Goal: Task Accomplishment & Management: Use online tool/utility

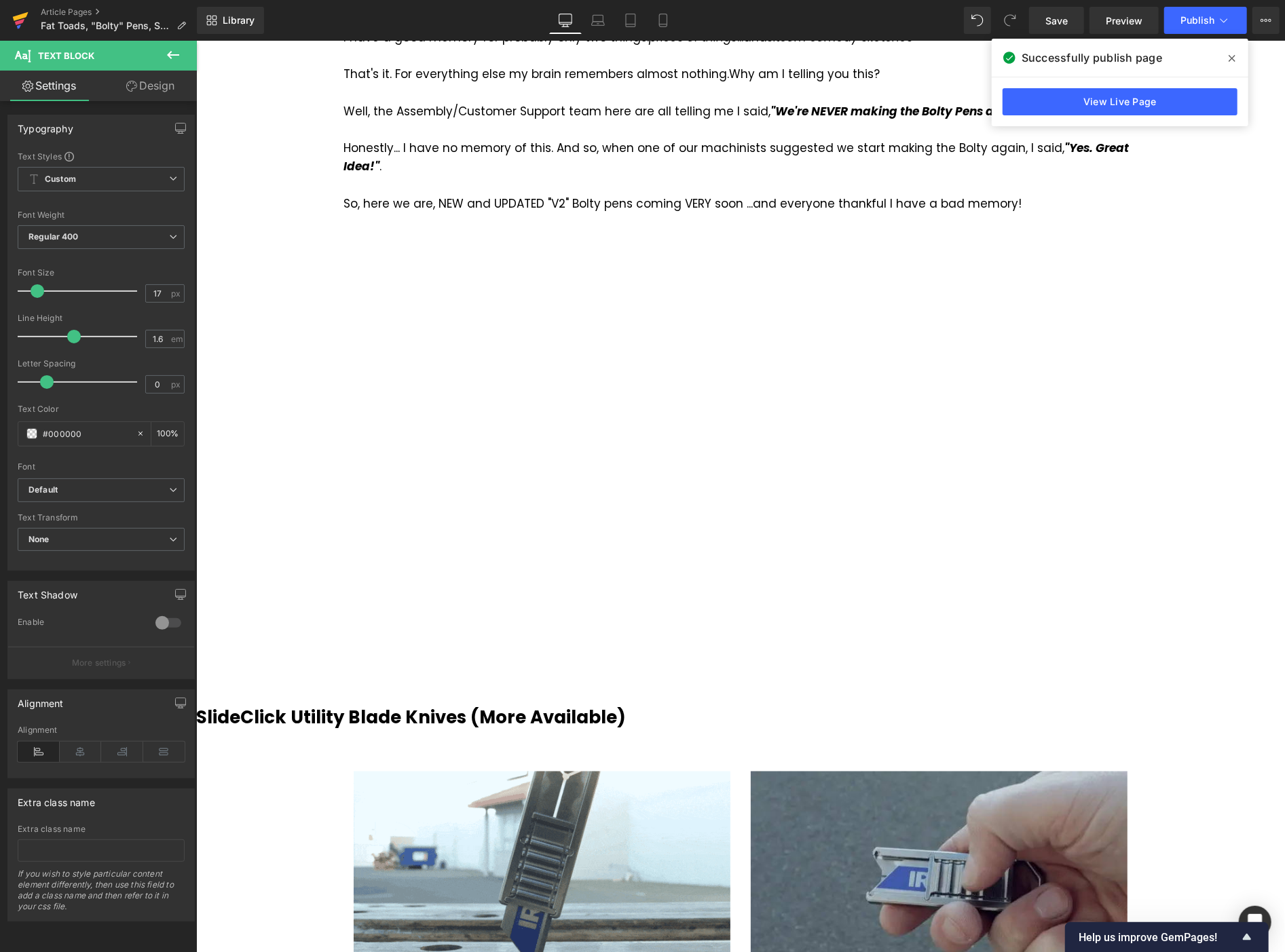
click at [19, 16] on icon at bounding box center [21, 17] width 16 height 9
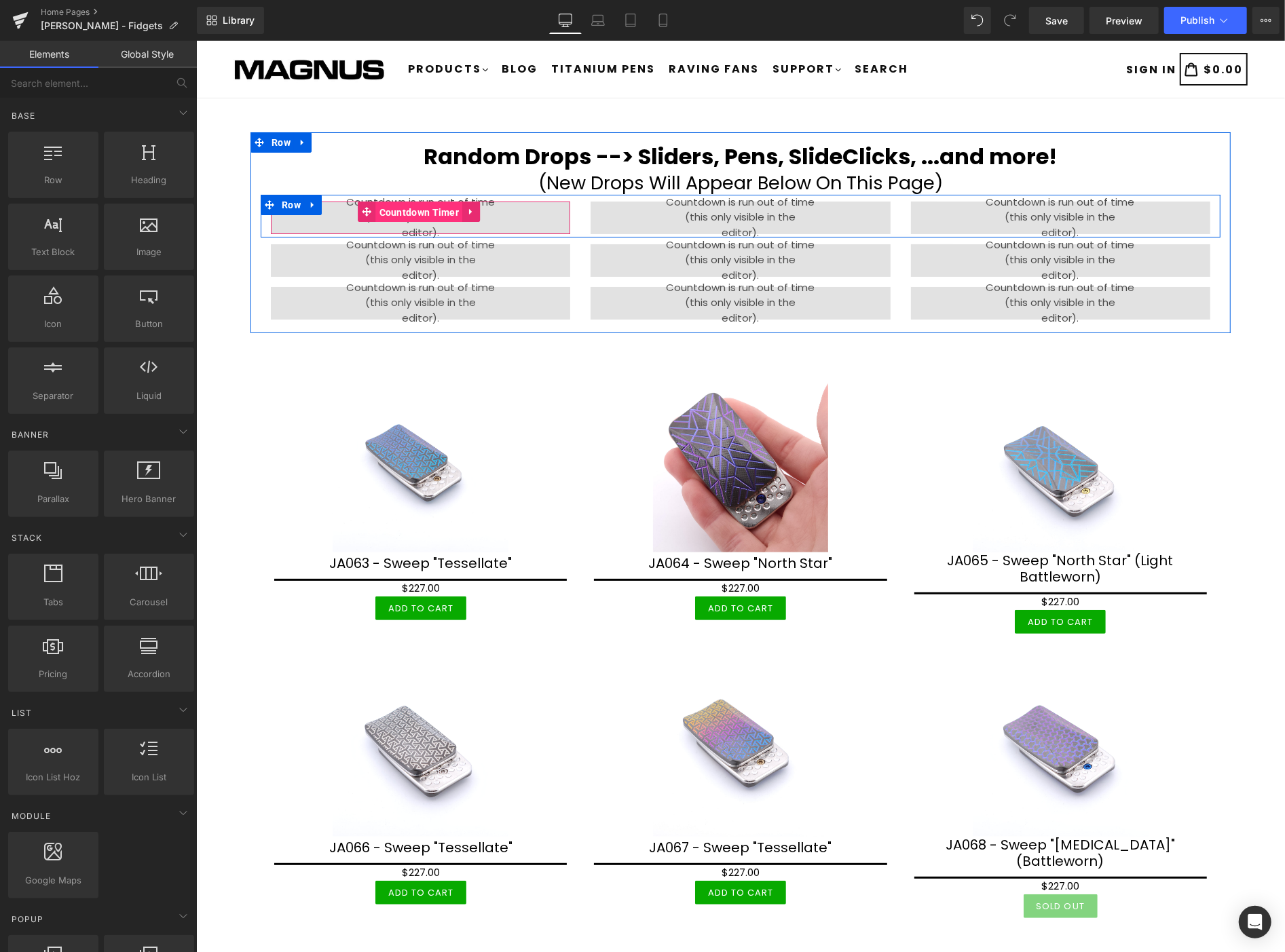
click at [403, 211] on span "Countdown Timer" at bounding box center [419, 212] width 87 height 21
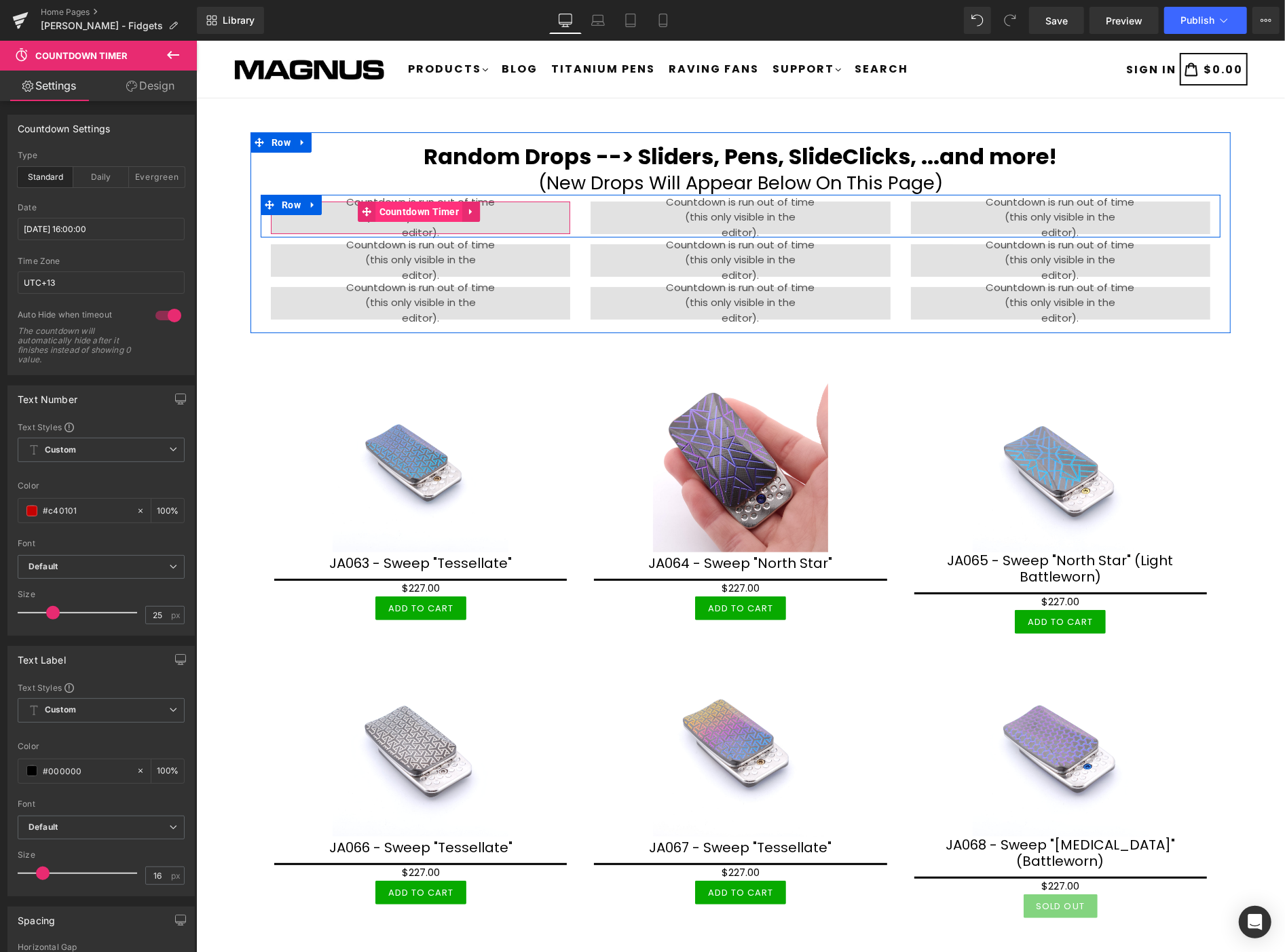
click at [397, 206] on span "Countdown Timer" at bounding box center [419, 211] width 87 height 21
click at [424, 206] on span "Countdown Timer" at bounding box center [419, 211] width 87 height 21
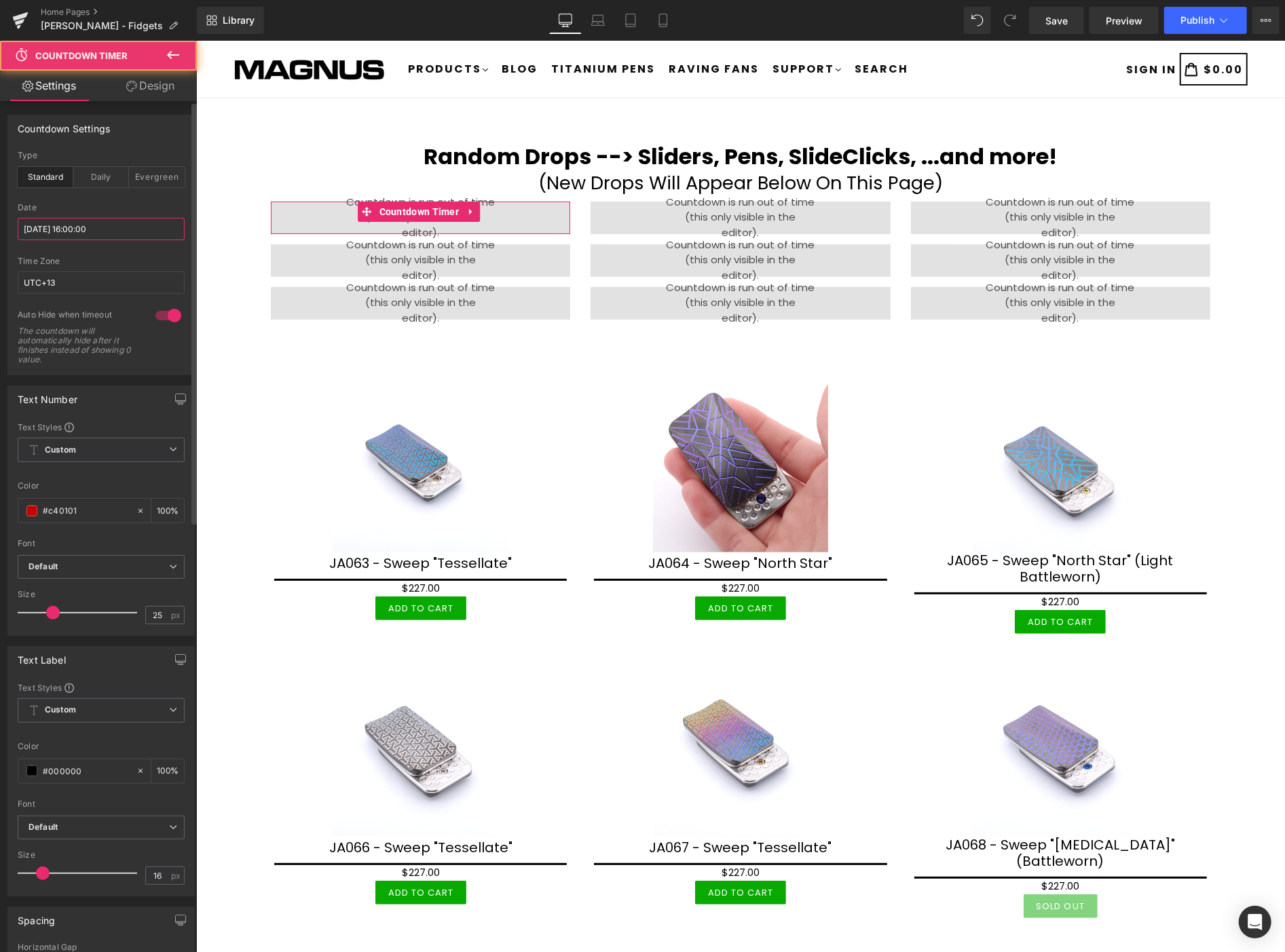
click at [127, 227] on input "2025/10/09 16:00:00" at bounding box center [101, 228] width 167 height 22
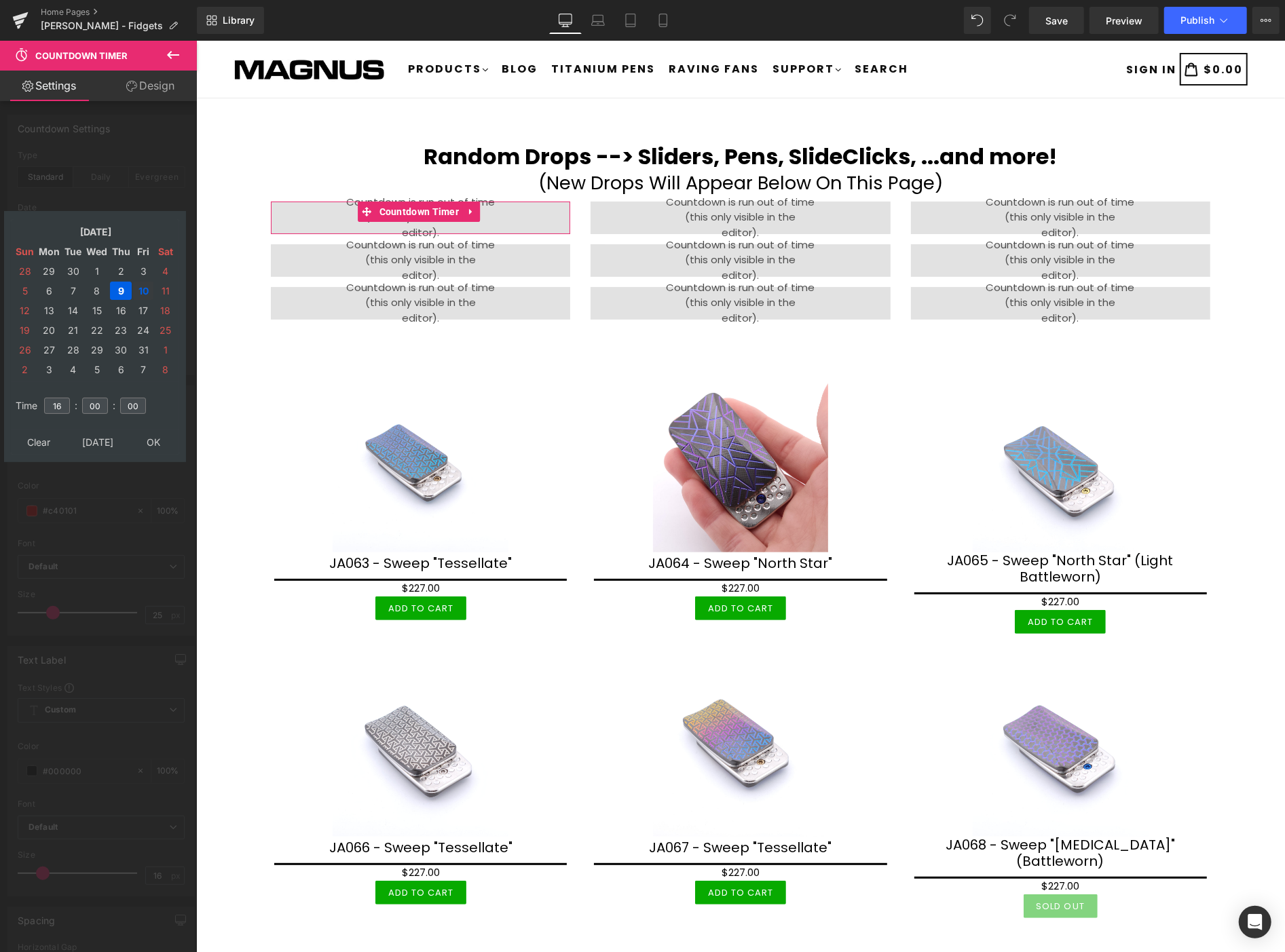
click at [139, 285] on td "10" at bounding box center [143, 290] width 21 height 18
click at [65, 398] on input "16" at bounding box center [56, 406] width 26 height 17
type input "2025/10/10 16:00:00"
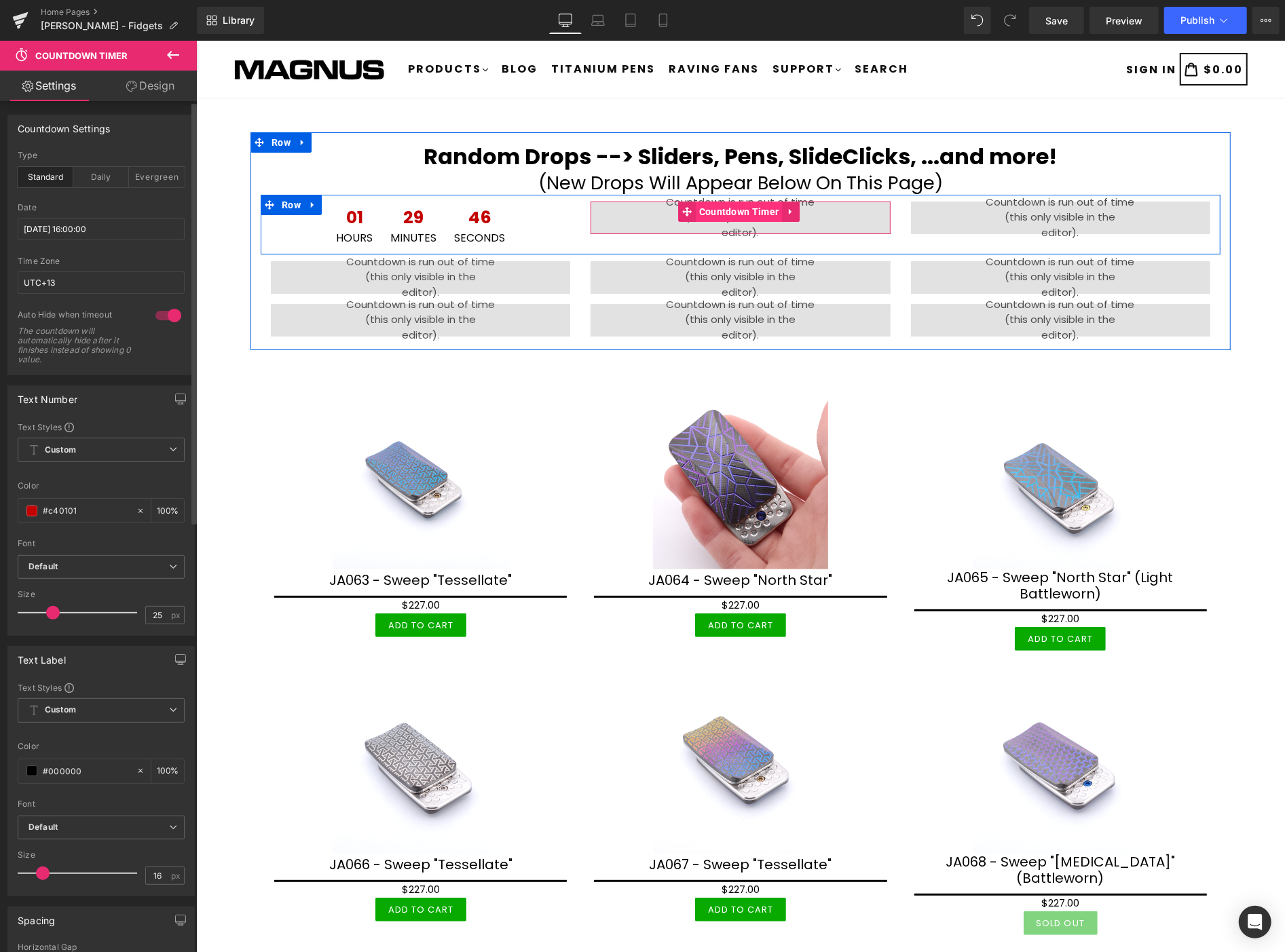
click at [726, 206] on span "Countdown Timer" at bounding box center [738, 211] width 87 height 21
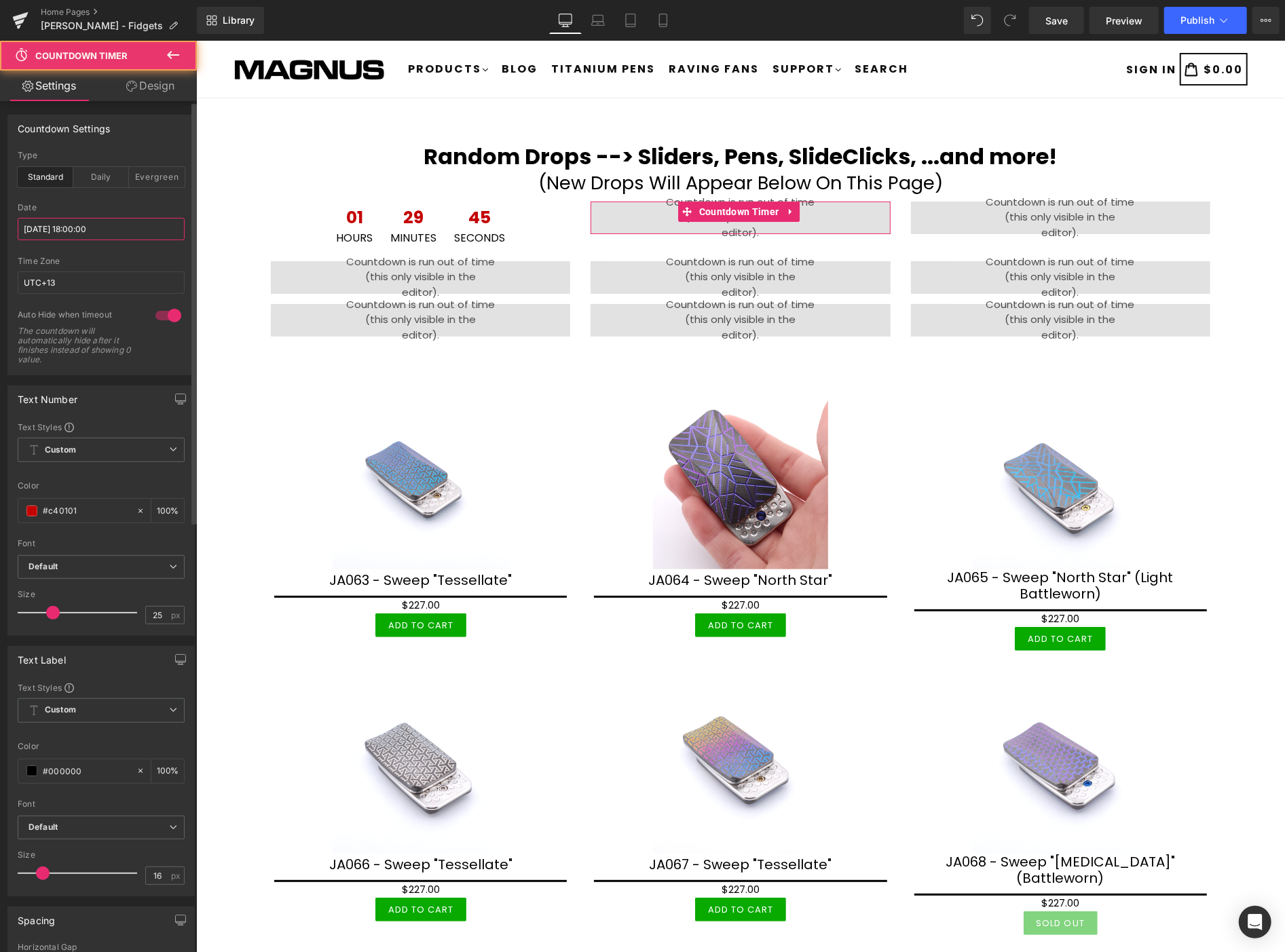
click at [151, 225] on input "2025/10/09 18:00:00" at bounding box center [101, 228] width 167 height 22
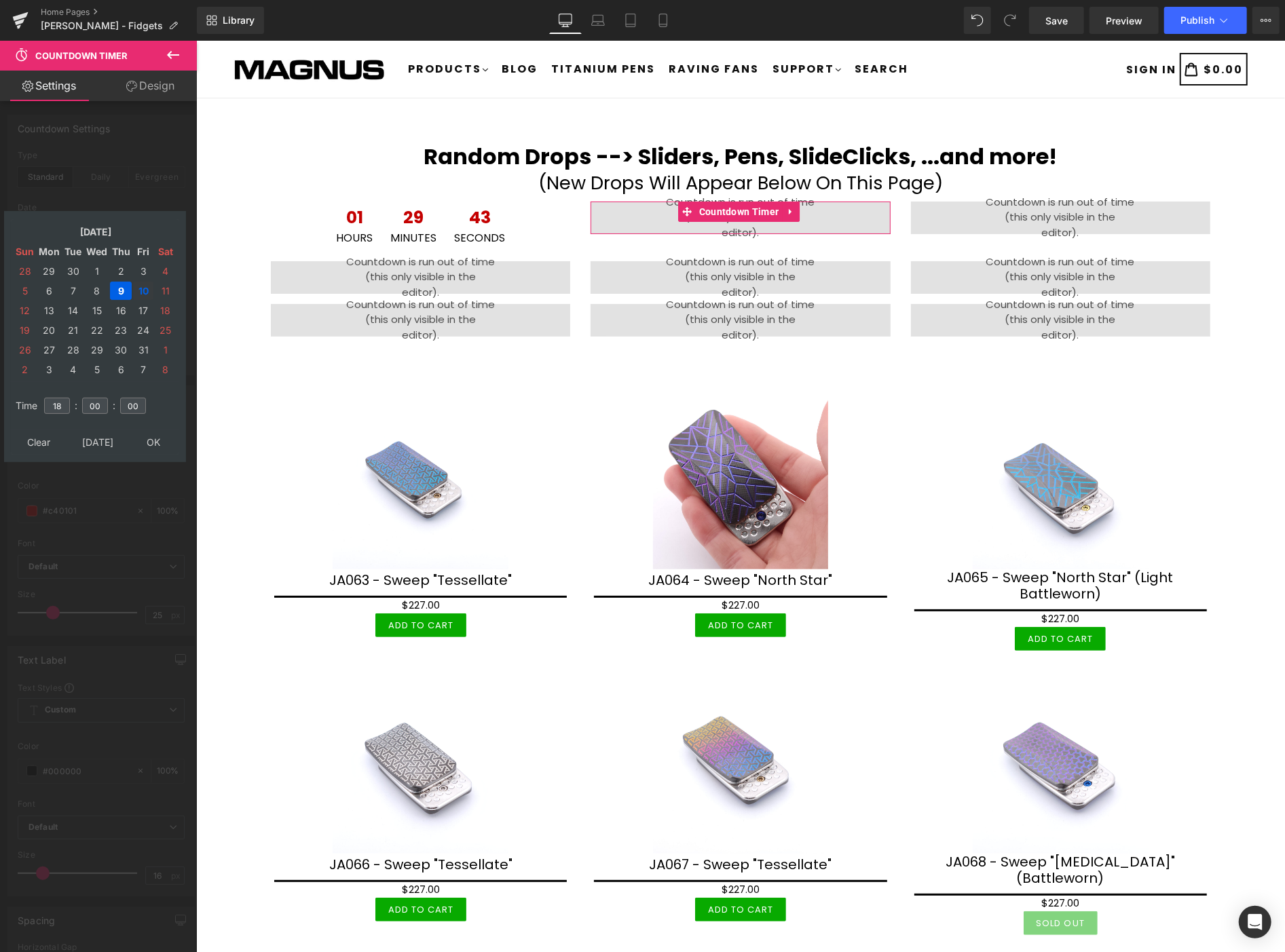
click at [144, 286] on td "10" at bounding box center [143, 290] width 21 height 18
click at [65, 399] on input "18" at bounding box center [56, 406] width 26 height 17
type input "1"
type input "3"
type input "20"
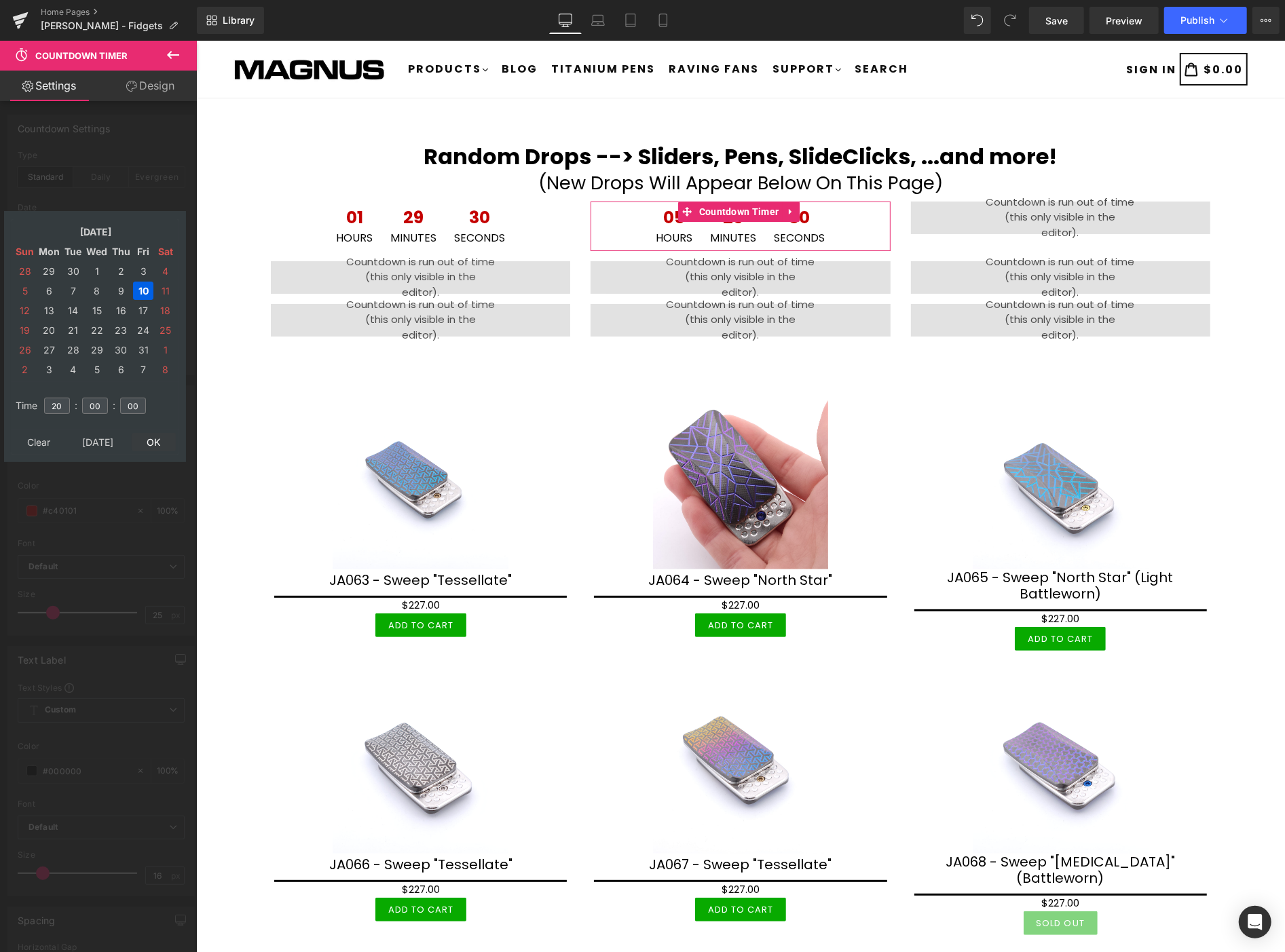
type input "2025/10/10 20:00:00"
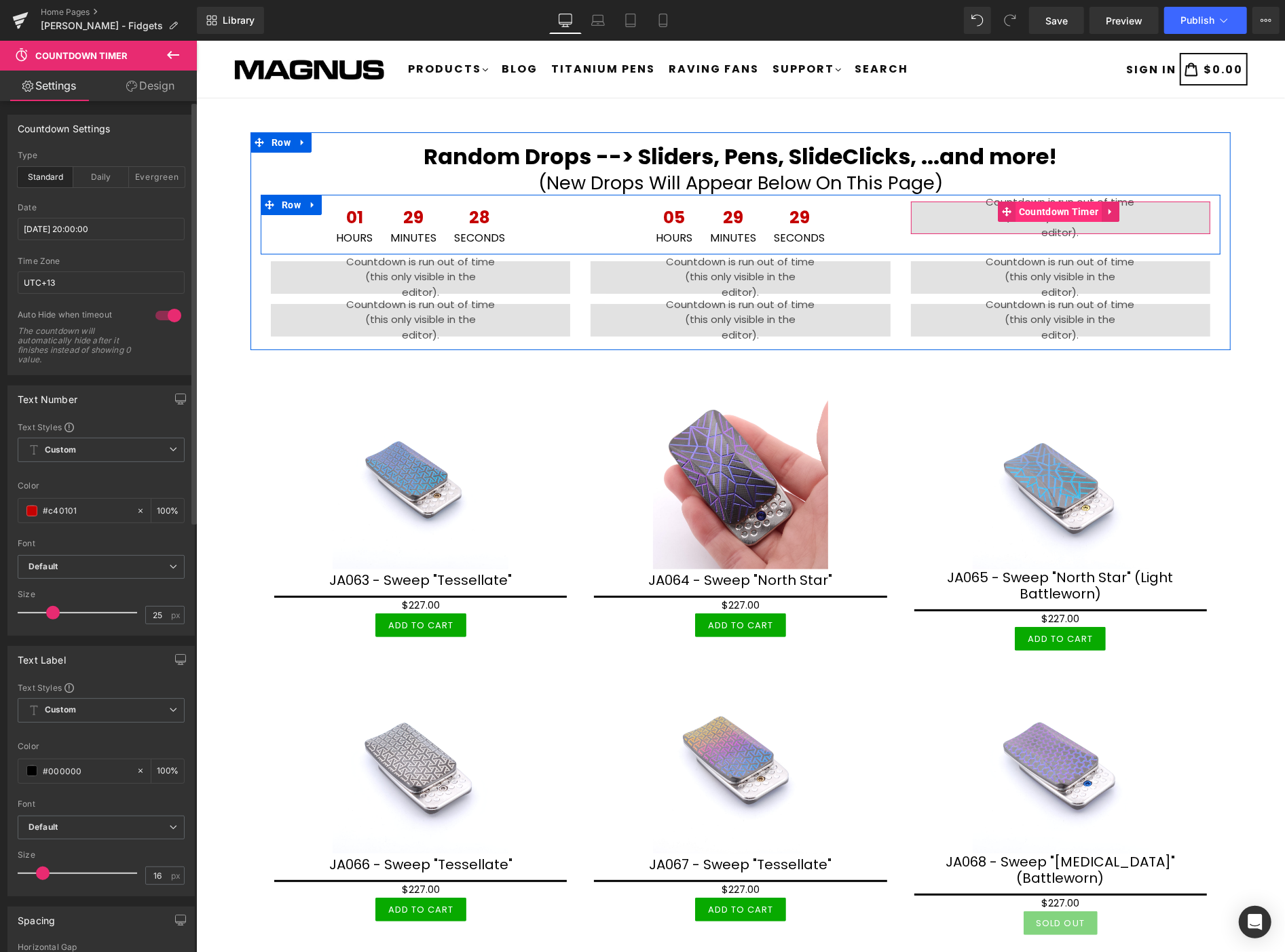
click at [1051, 208] on span "Countdown Timer" at bounding box center [1058, 211] width 87 height 21
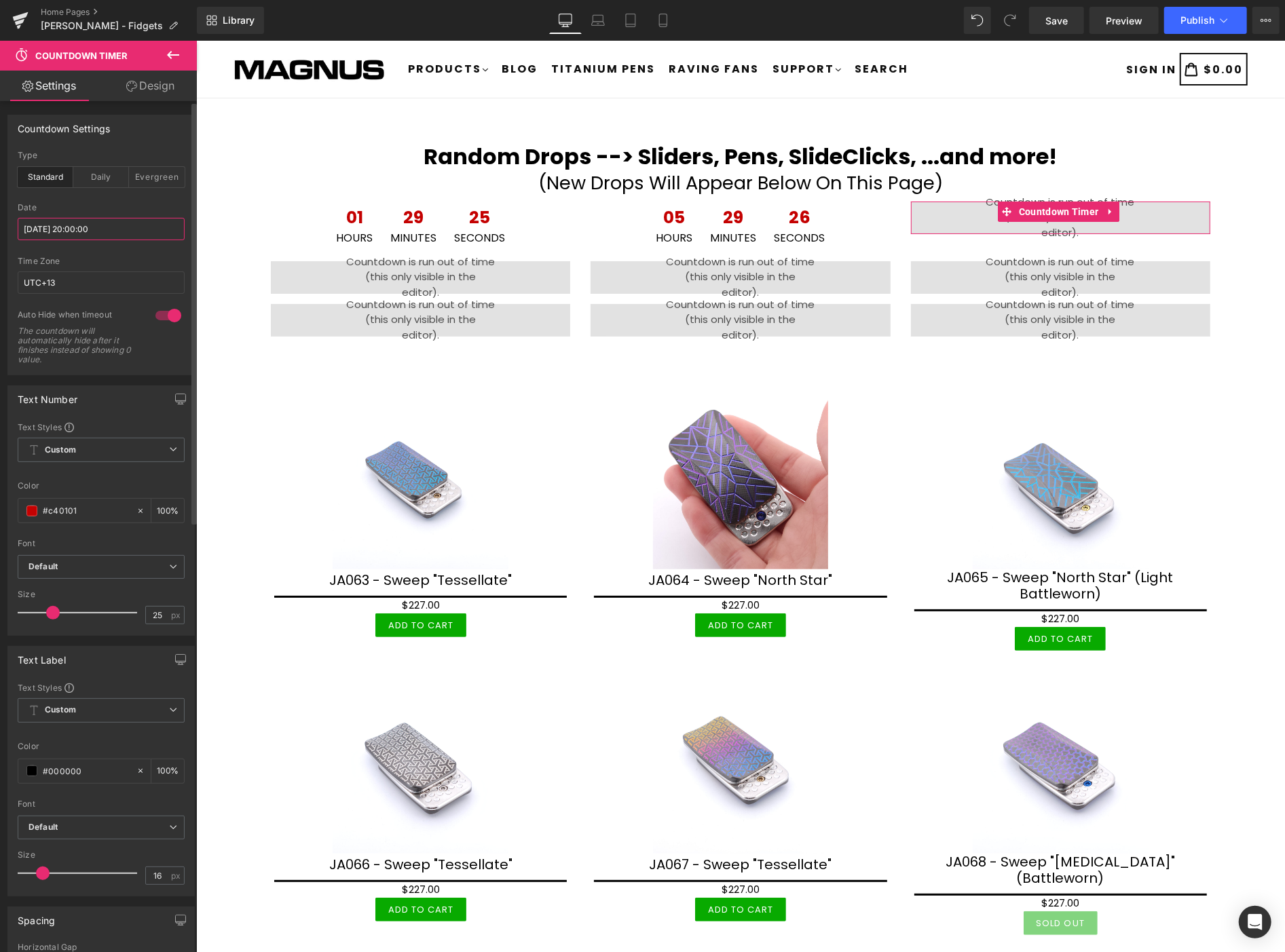
click at [123, 228] on input "2025/10/09 20:00:00" at bounding box center [101, 228] width 167 height 22
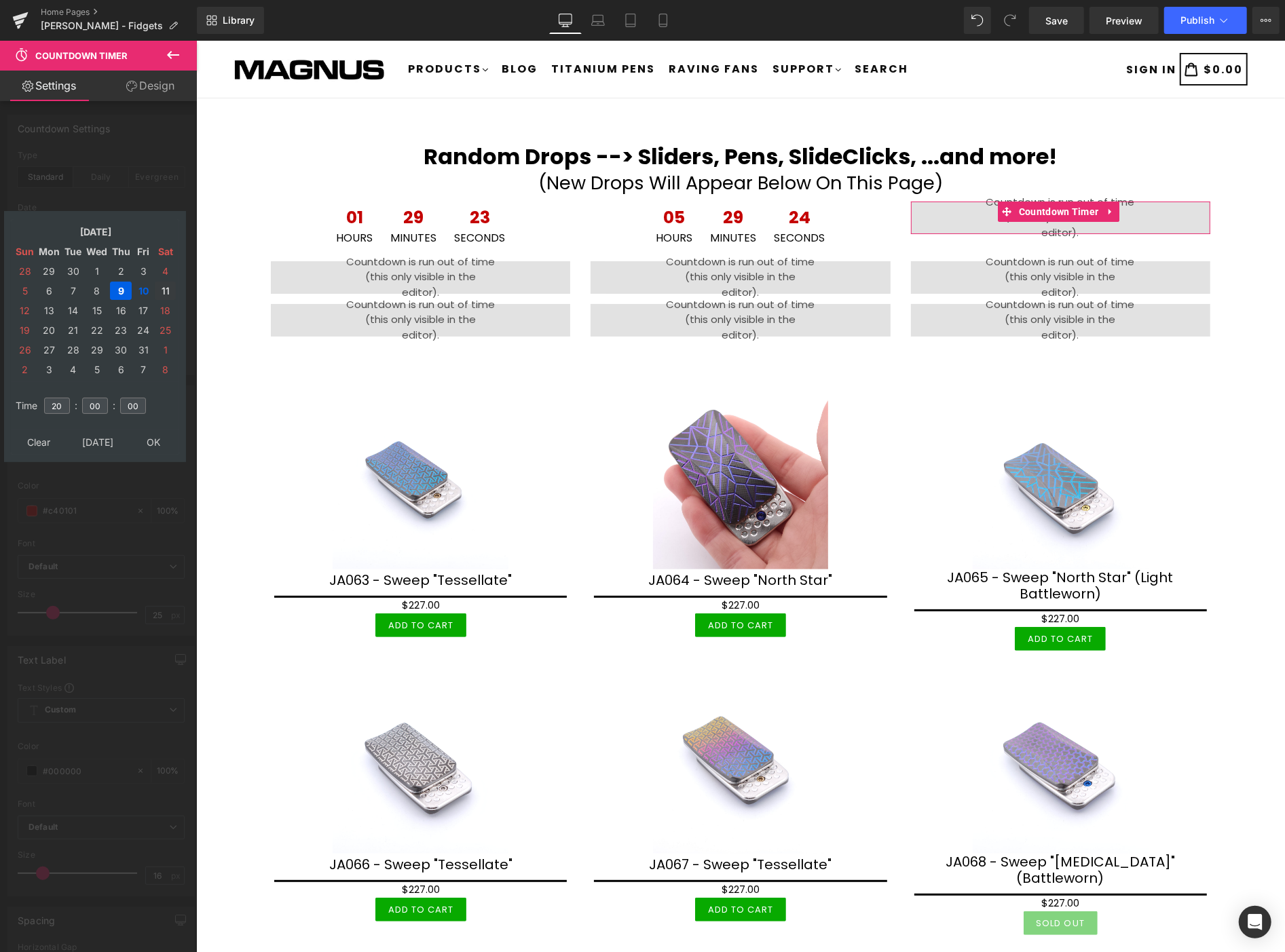
click at [167, 282] on td "11" at bounding box center [165, 290] width 21 height 18
click at [64, 399] on input "20" at bounding box center [56, 406] width 26 height 17
type input "2"
type input "00"
type input "2025/10/11 00:00:00"
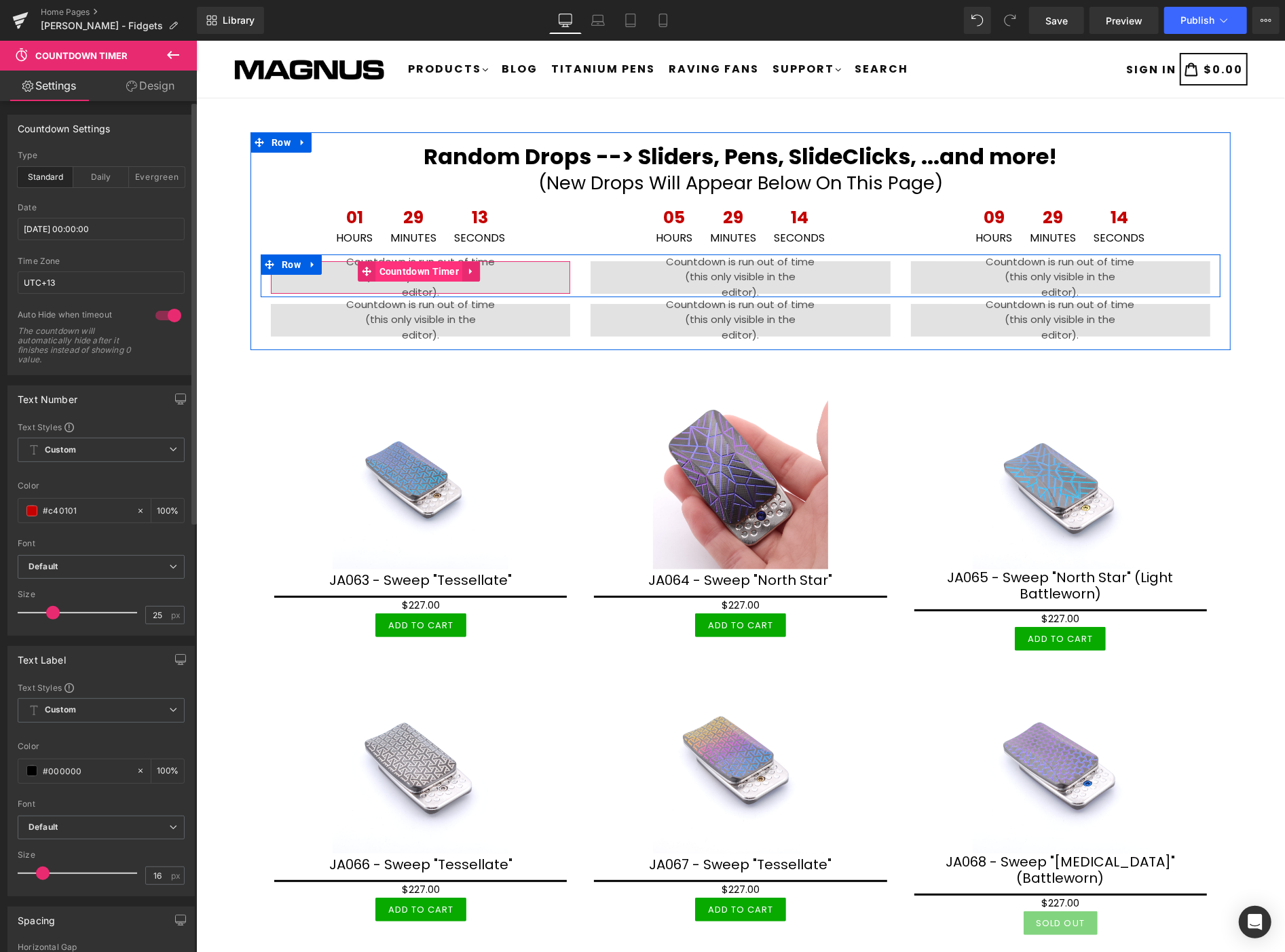
click at [429, 269] on span "Countdown Timer" at bounding box center [419, 270] width 87 height 21
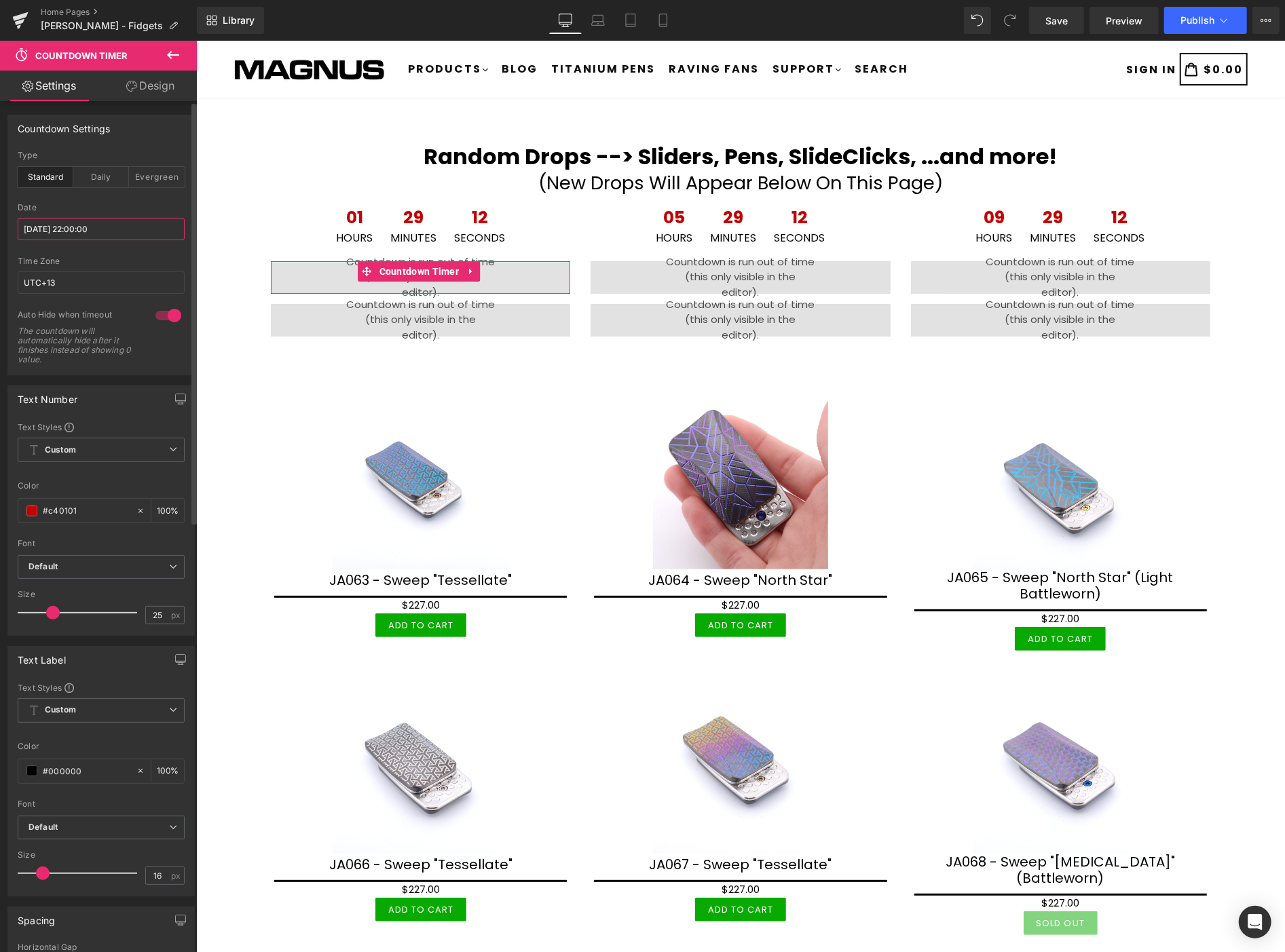
click at [114, 227] on input "2025/10/09 22:00:00" at bounding box center [101, 228] width 167 height 22
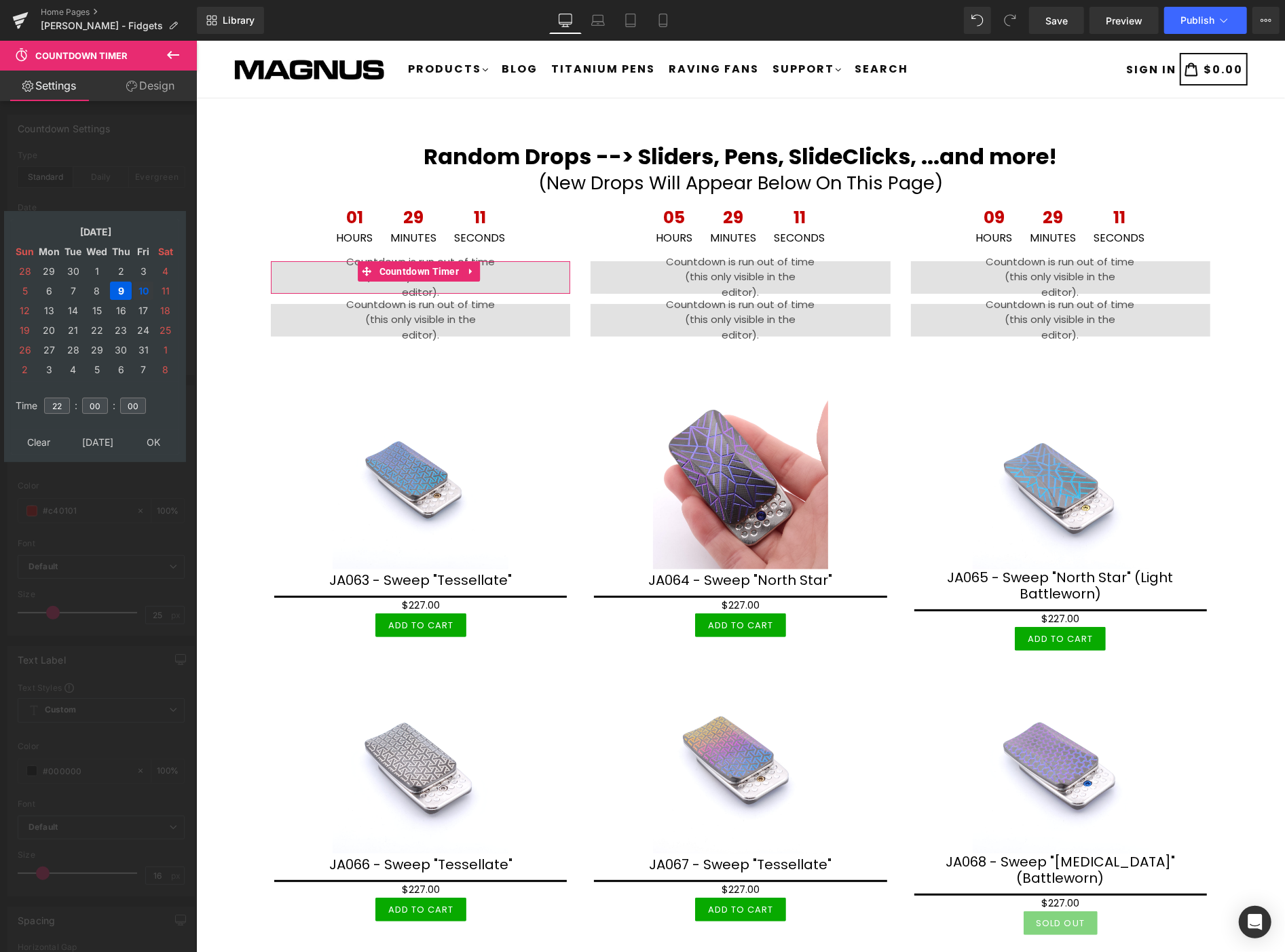
click at [144, 285] on td "10" at bounding box center [143, 290] width 21 height 18
click at [165, 285] on td "11" at bounding box center [165, 290] width 21 height 18
click at [65, 399] on input "22" at bounding box center [56, 406] width 26 height 17
type input "2"
type input "04"
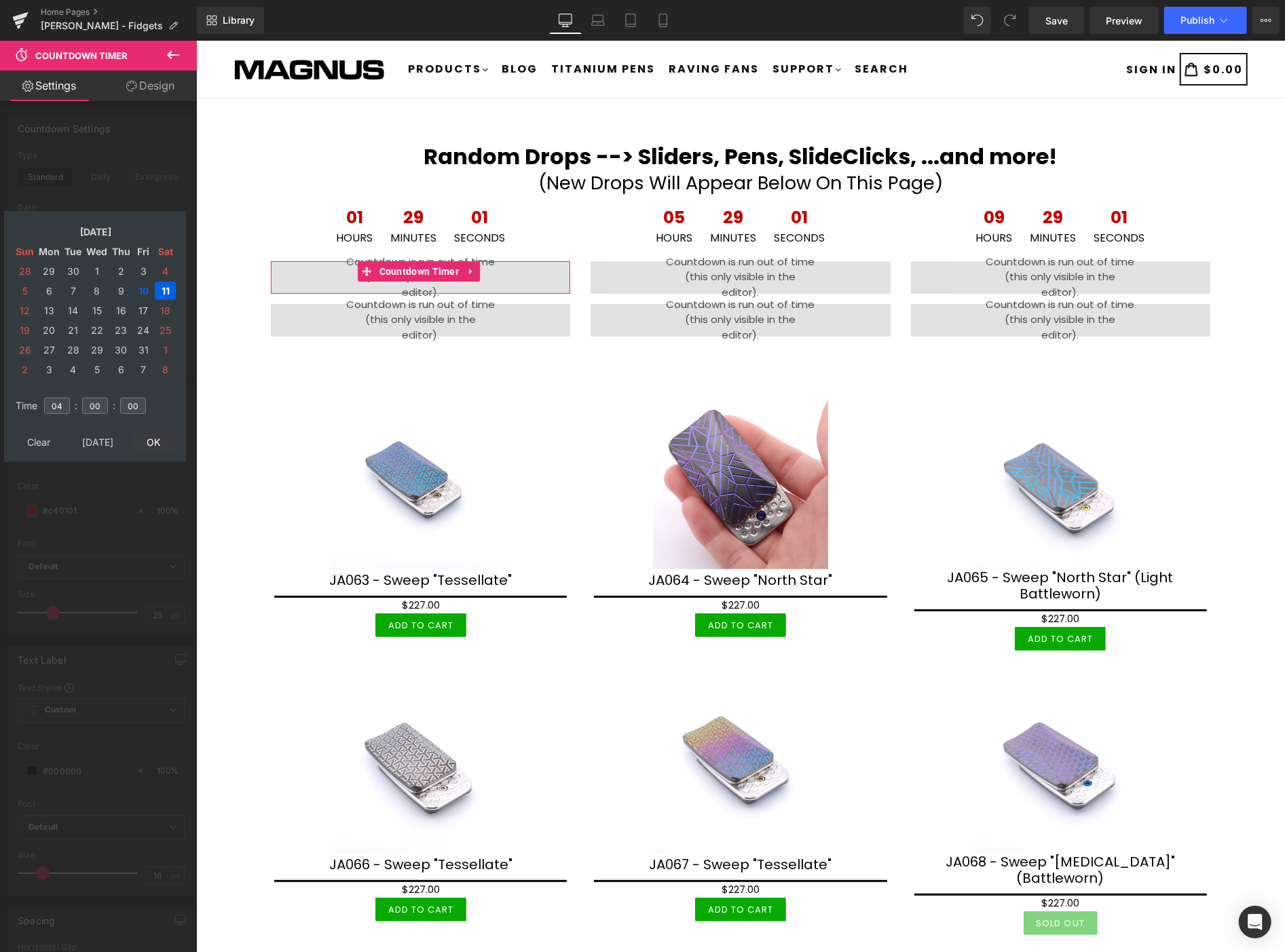
type input "2025/10/11 04:00:00"
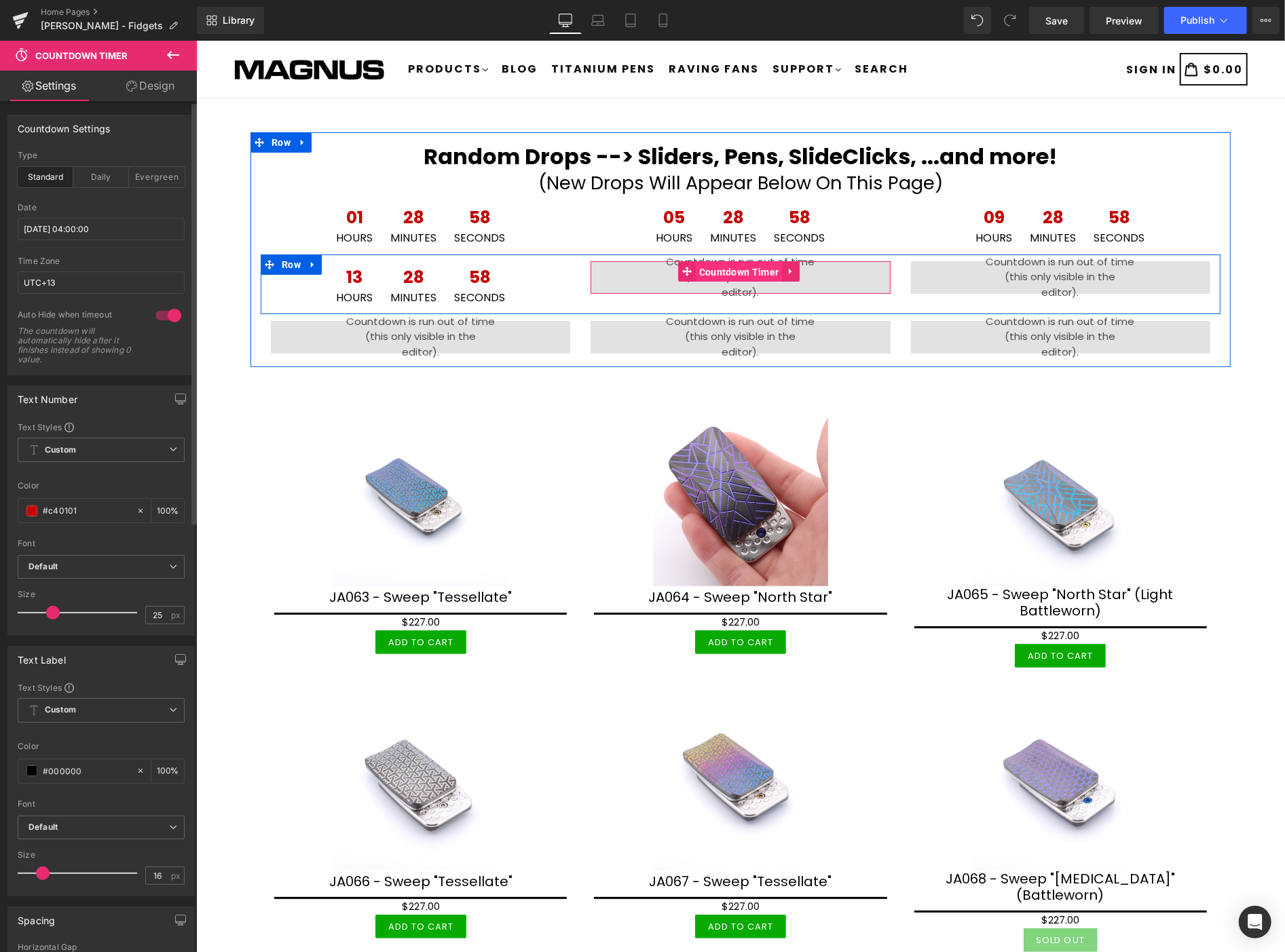
click at [731, 272] on span "Countdown Timer" at bounding box center [738, 271] width 87 height 21
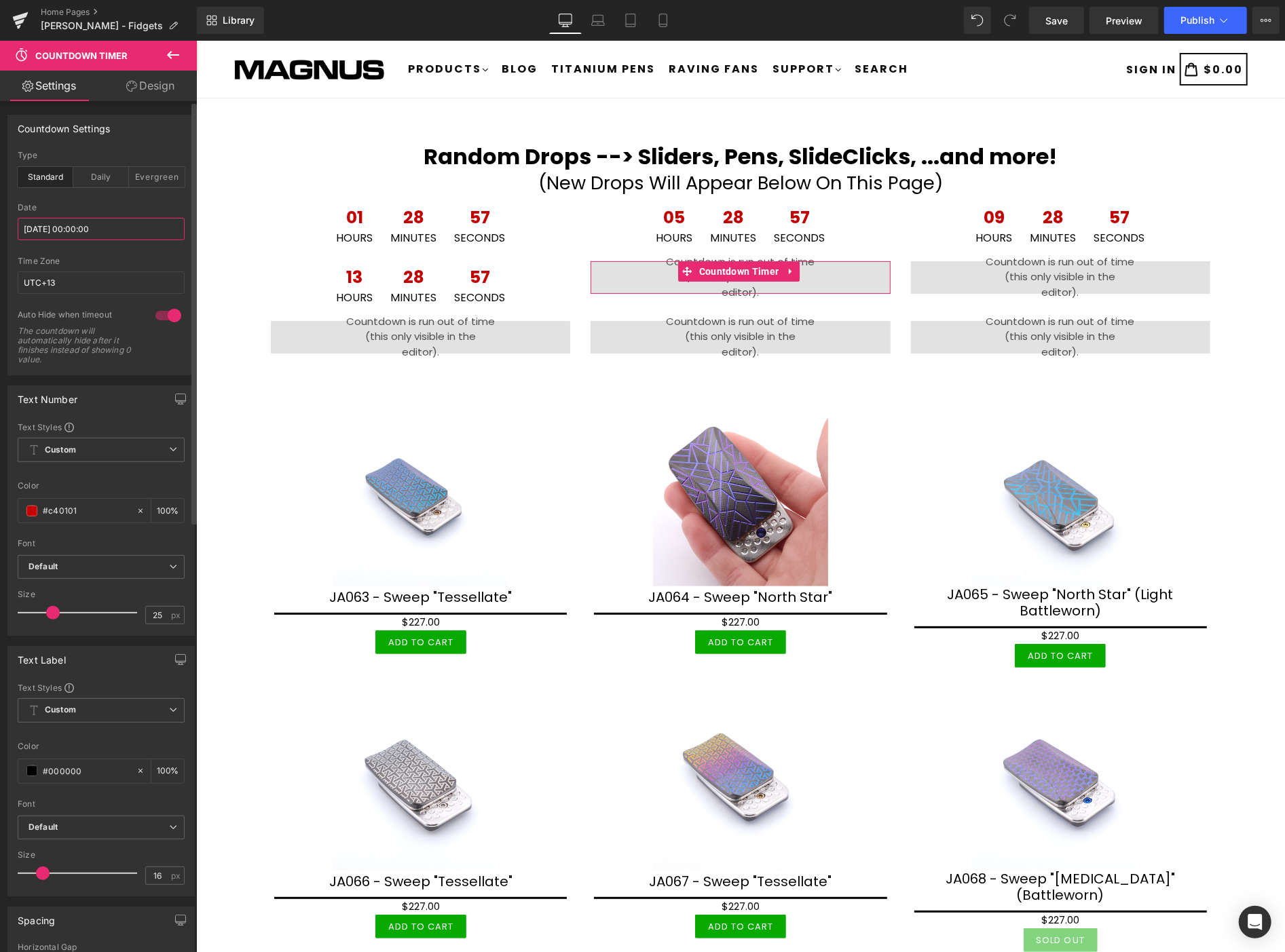
click at [131, 229] on input "2025/10/10 00:00:00" at bounding box center [101, 228] width 167 height 22
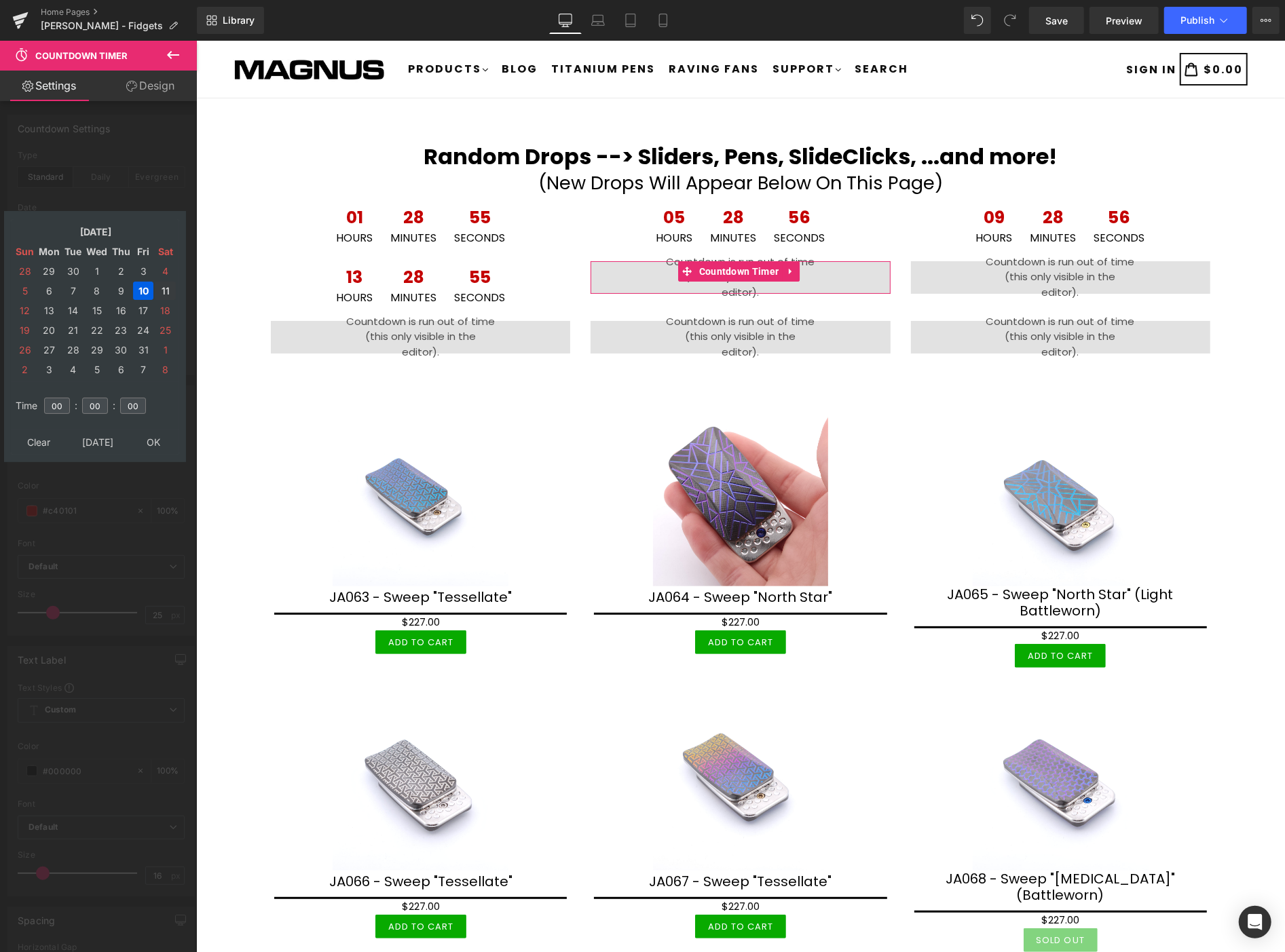
click at [164, 281] on td "11" at bounding box center [165, 290] width 21 height 18
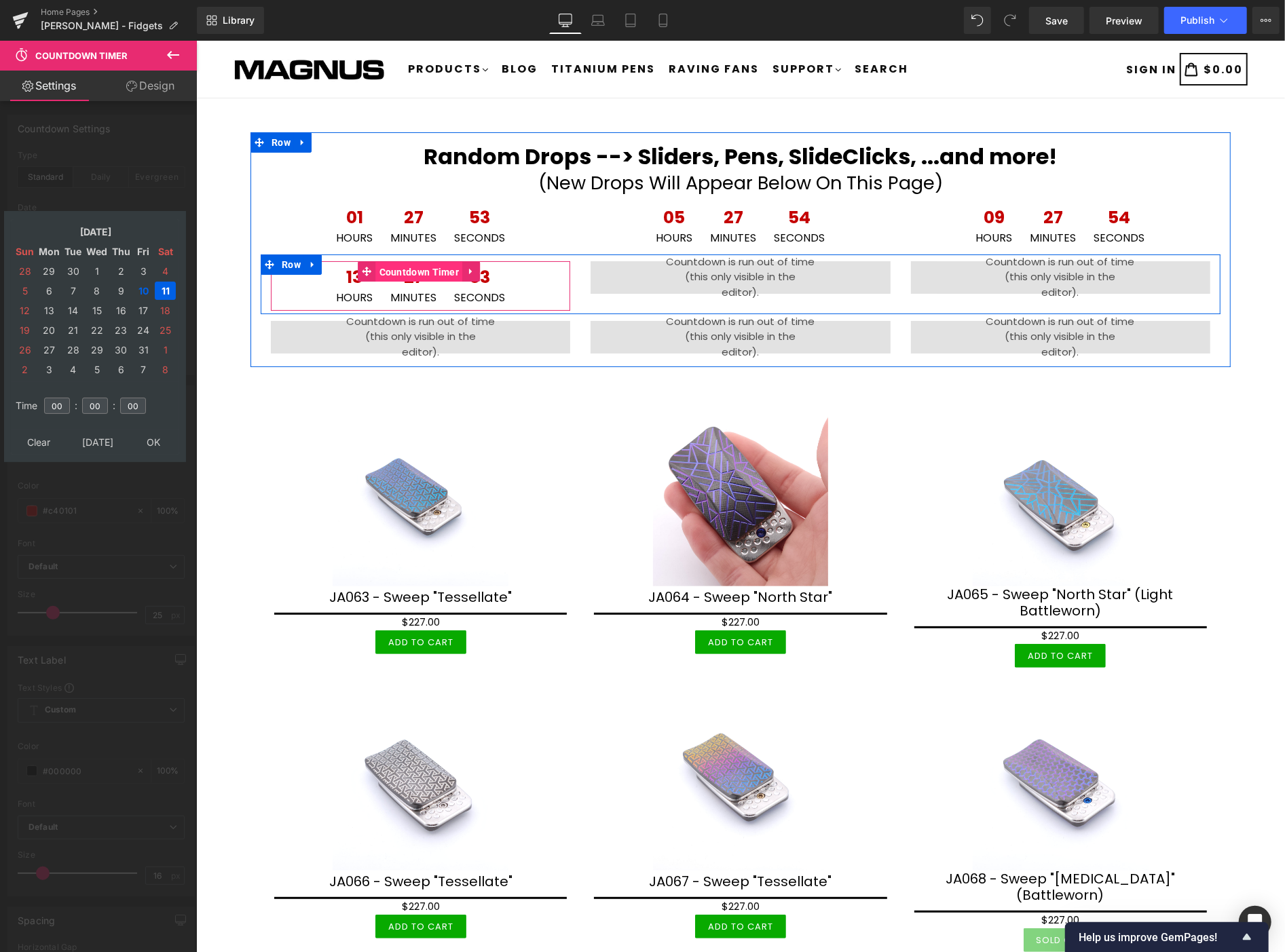
click at [415, 266] on span "Countdown Timer" at bounding box center [419, 271] width 87 height 21
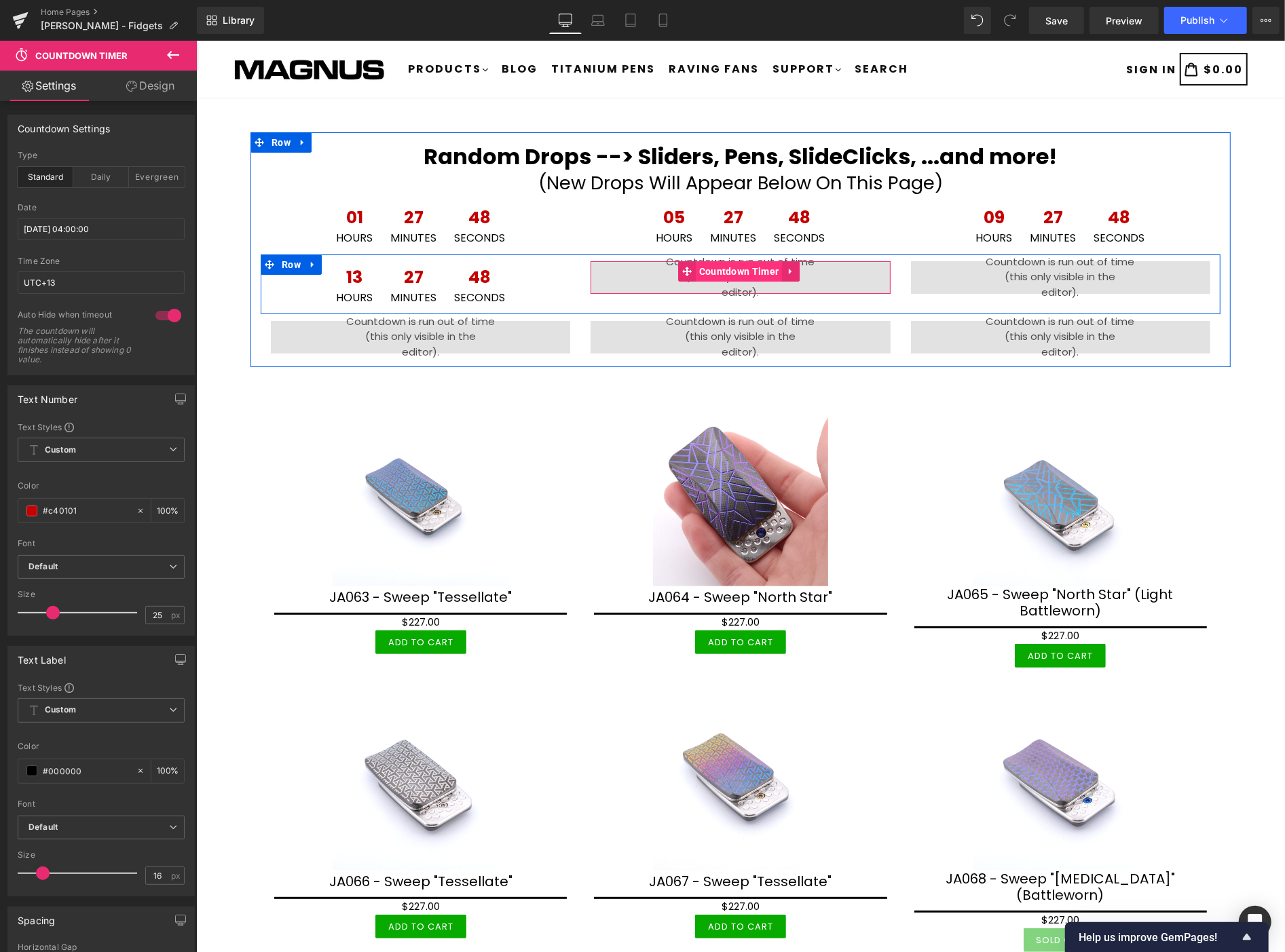
click at [743, 268] on span "Countdown Timer" at bounding box center [738, 270] width 87 height 21
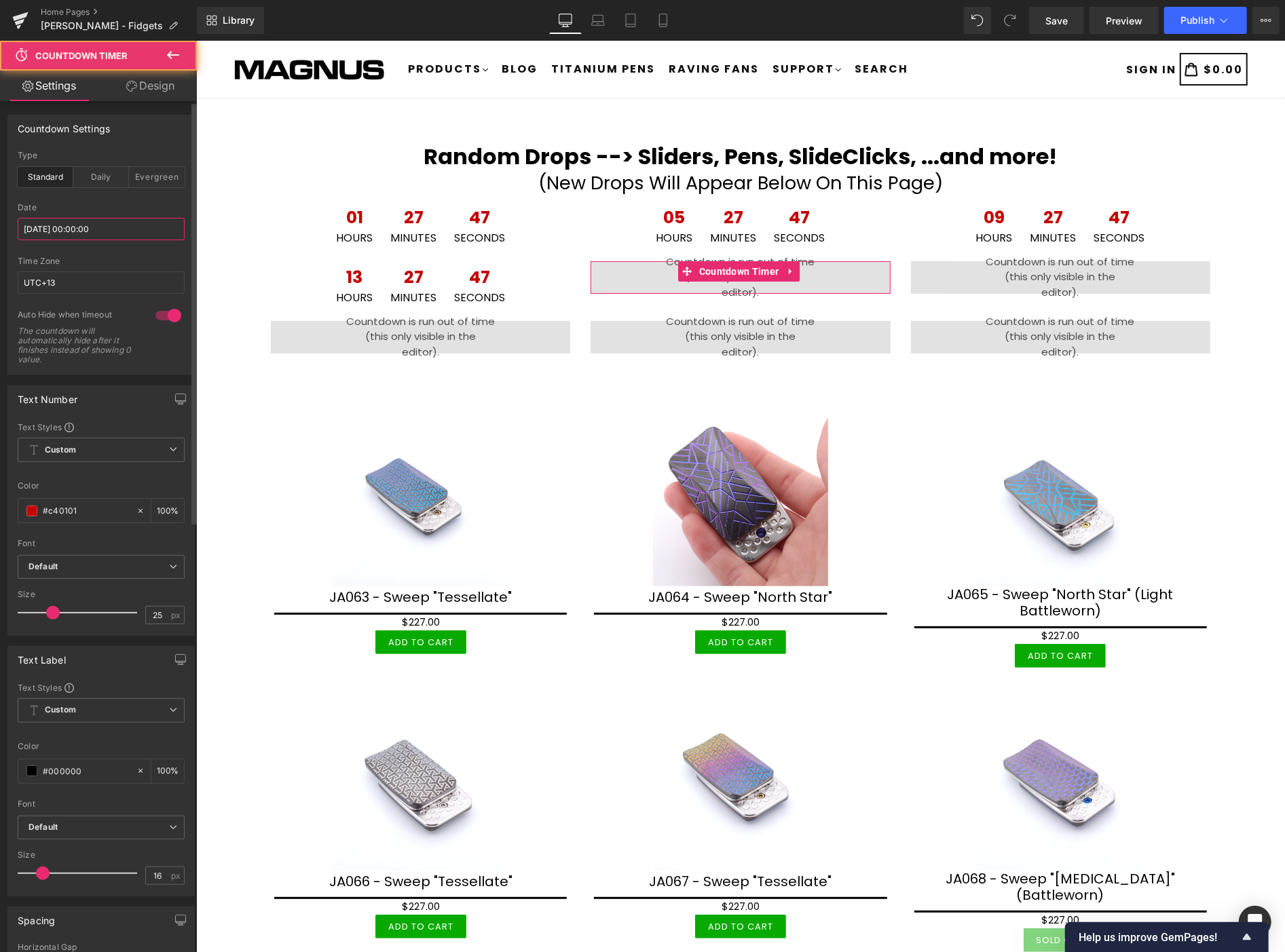
click at [140, 232] on input "2025/10/10 00:00:00" at bounding box center [101, 228] width 167 height 22
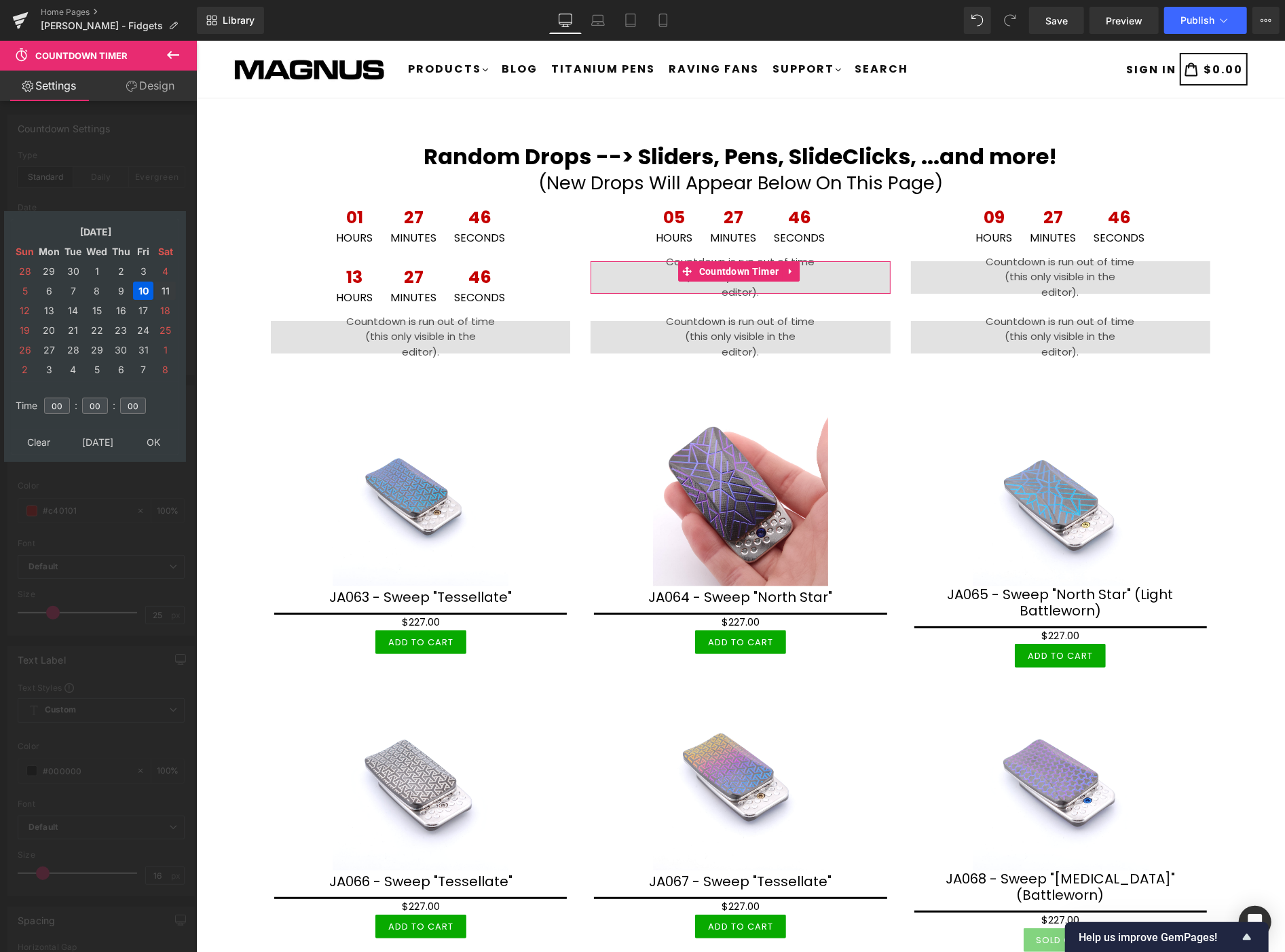
click at [167, 283] on td "11" at bounding box center [165, 290] width 21 height 18
click at [62, 398] on input "00" at bounding box center [56, 406] width 26 height 17
type input "0"
type input "08"
type input "2025/10/11 08:00:00"
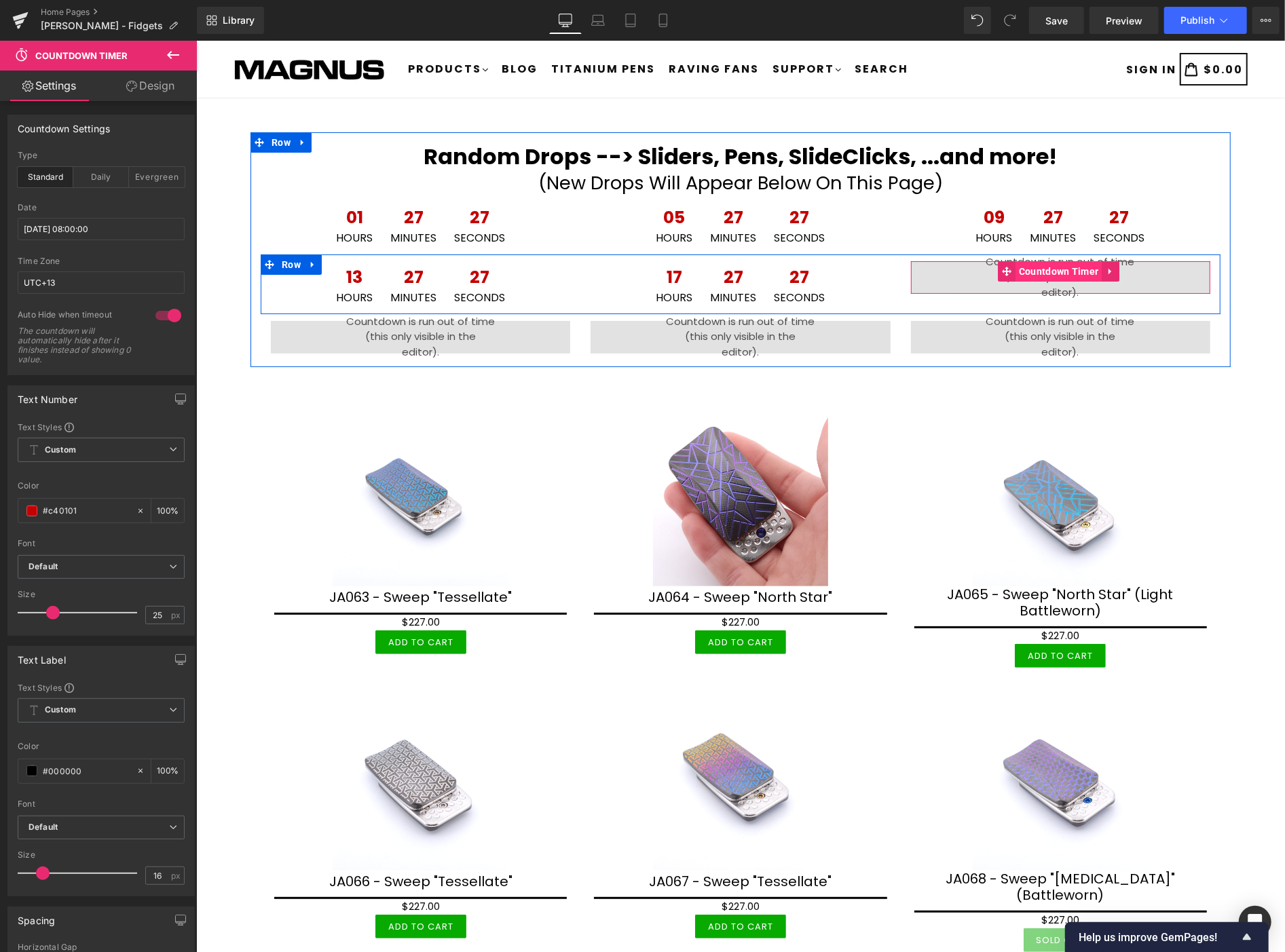
click at [1053, 271] on span "Countdown Timer" at bounding box center [1058, 270] width 87 height 21
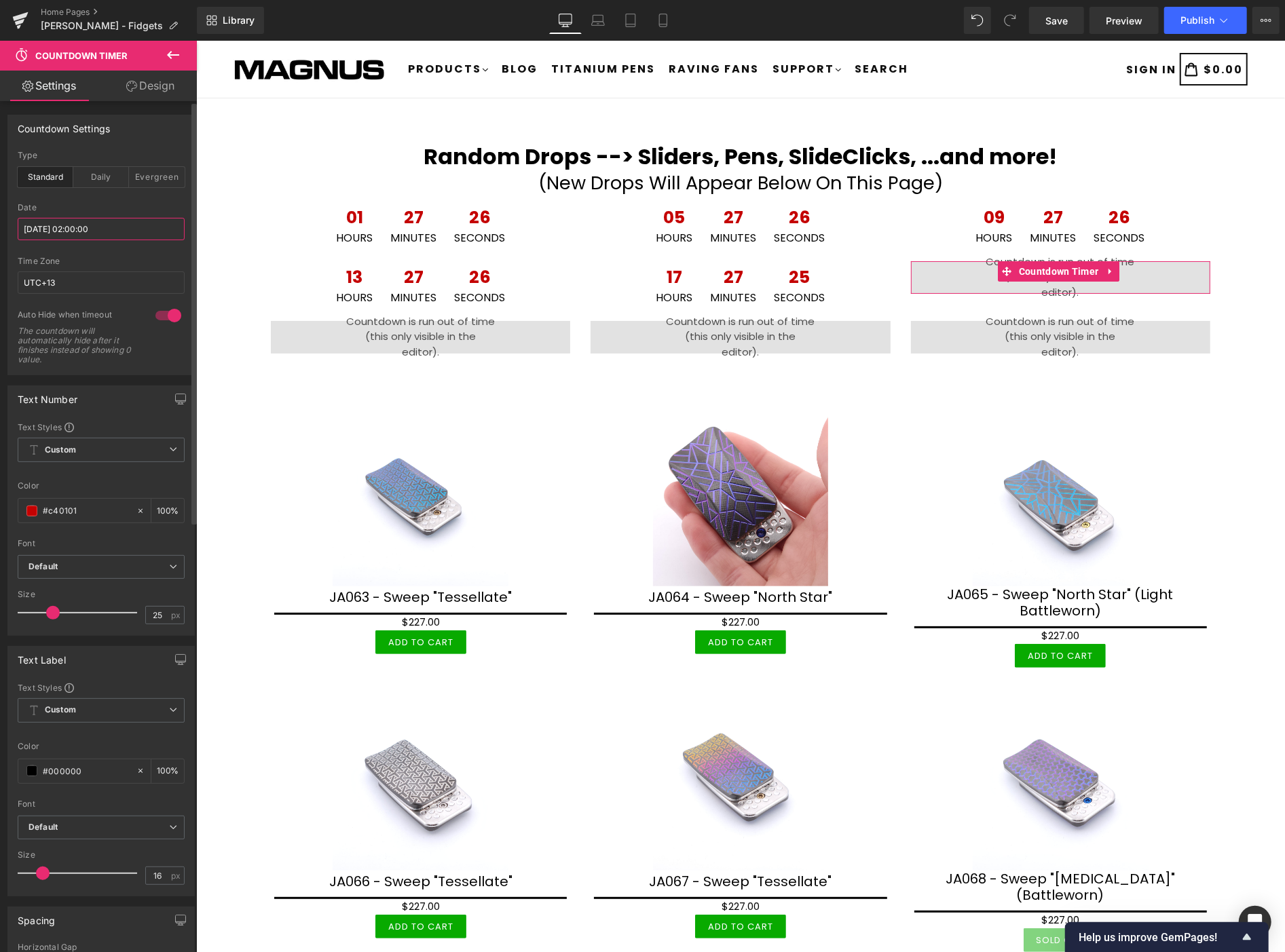
click at [115, 227] on input "2025/10/10 02:00:00" at bounding box center [101, 228] width 167 height 22
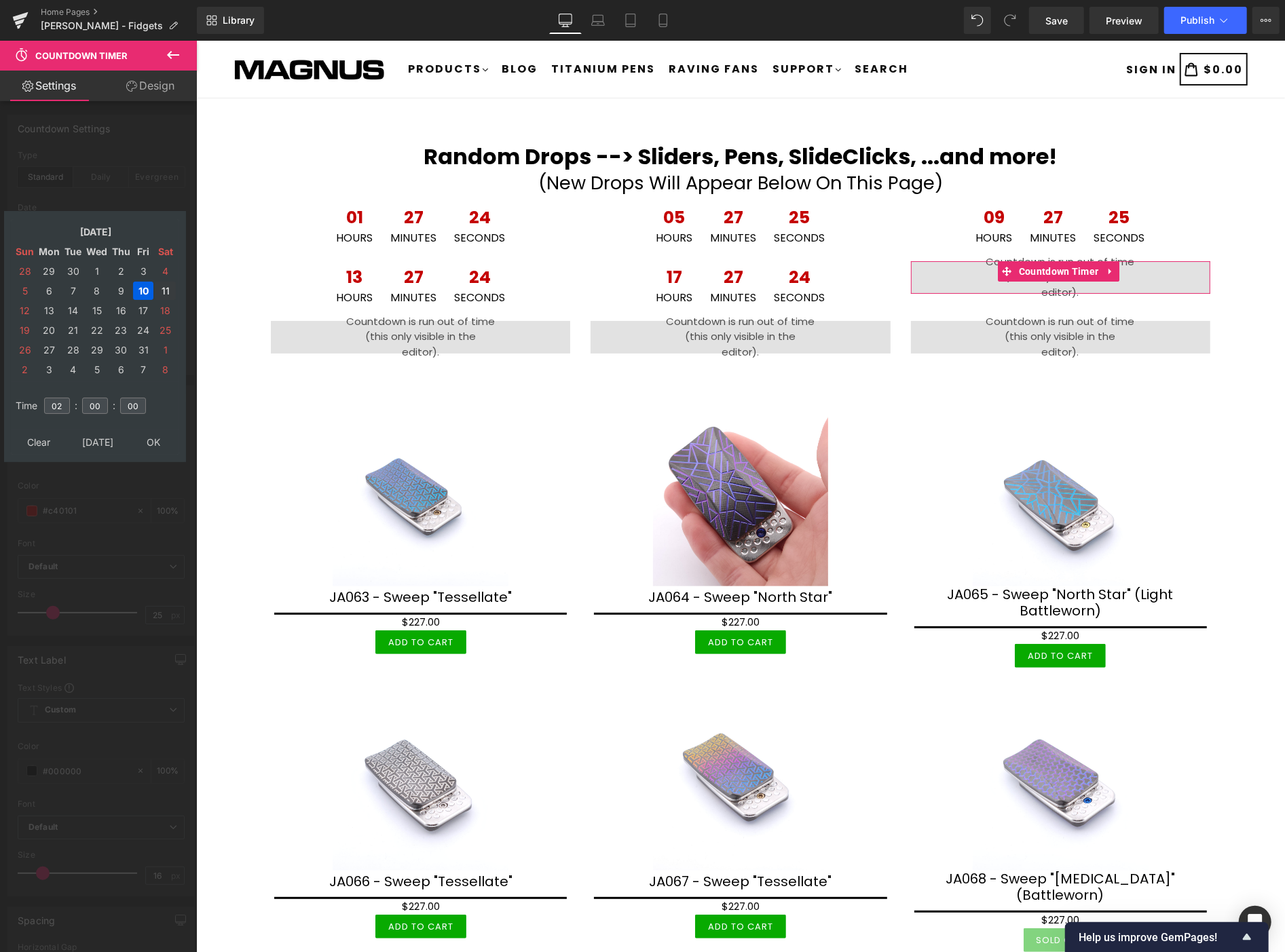
click at [168, 285] on td "11" at bounding box center [165, 290] width 21 height 18
click at [58, 401] on input "02" at bounding box center [56, 406] width 26 height 17
click at [70, 399] on input "02" at bounding box center [56, 406] width 26 height 17
type input "0"
type input "12"
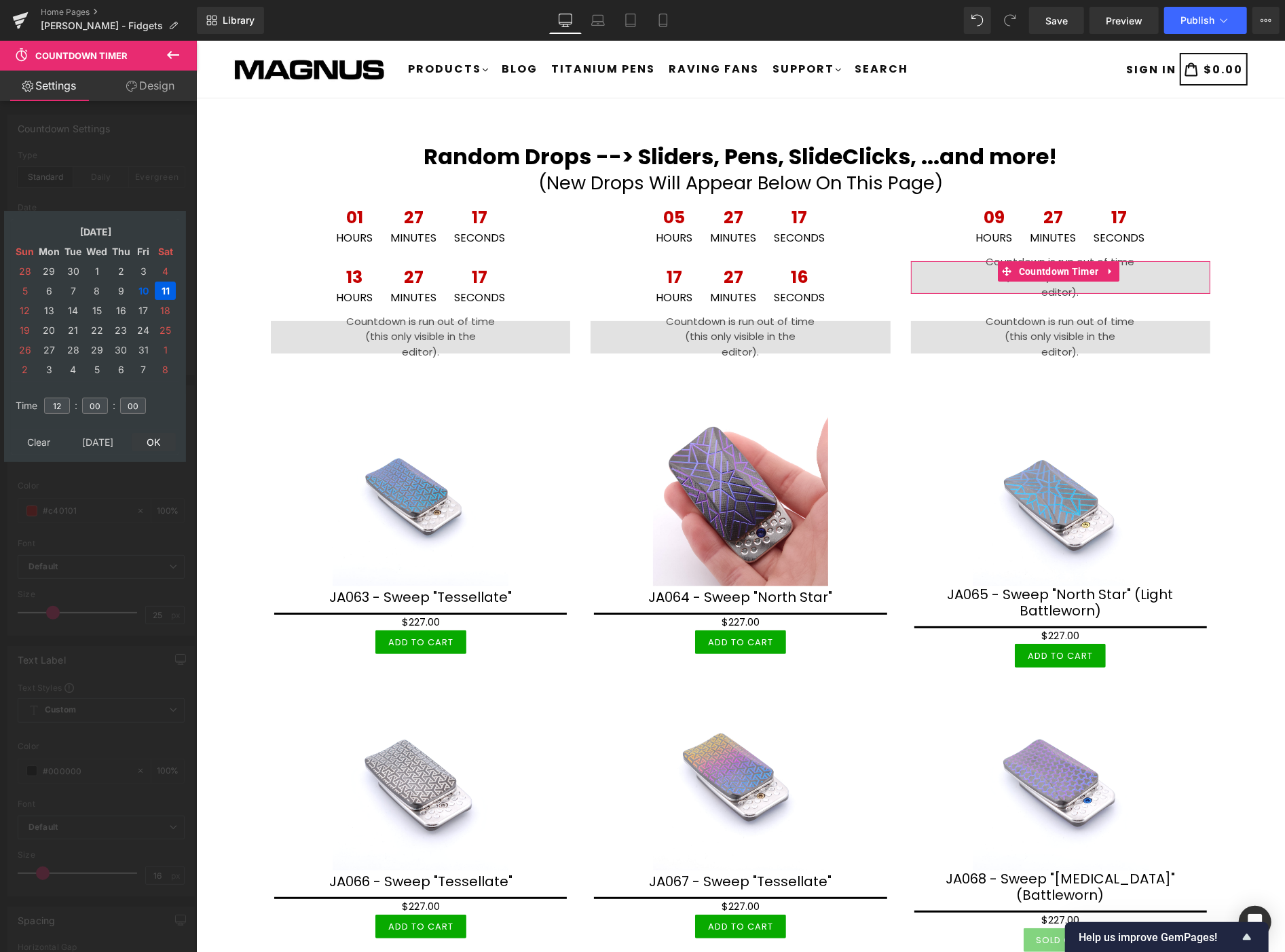
type input "2025/10/11 12:00:00"
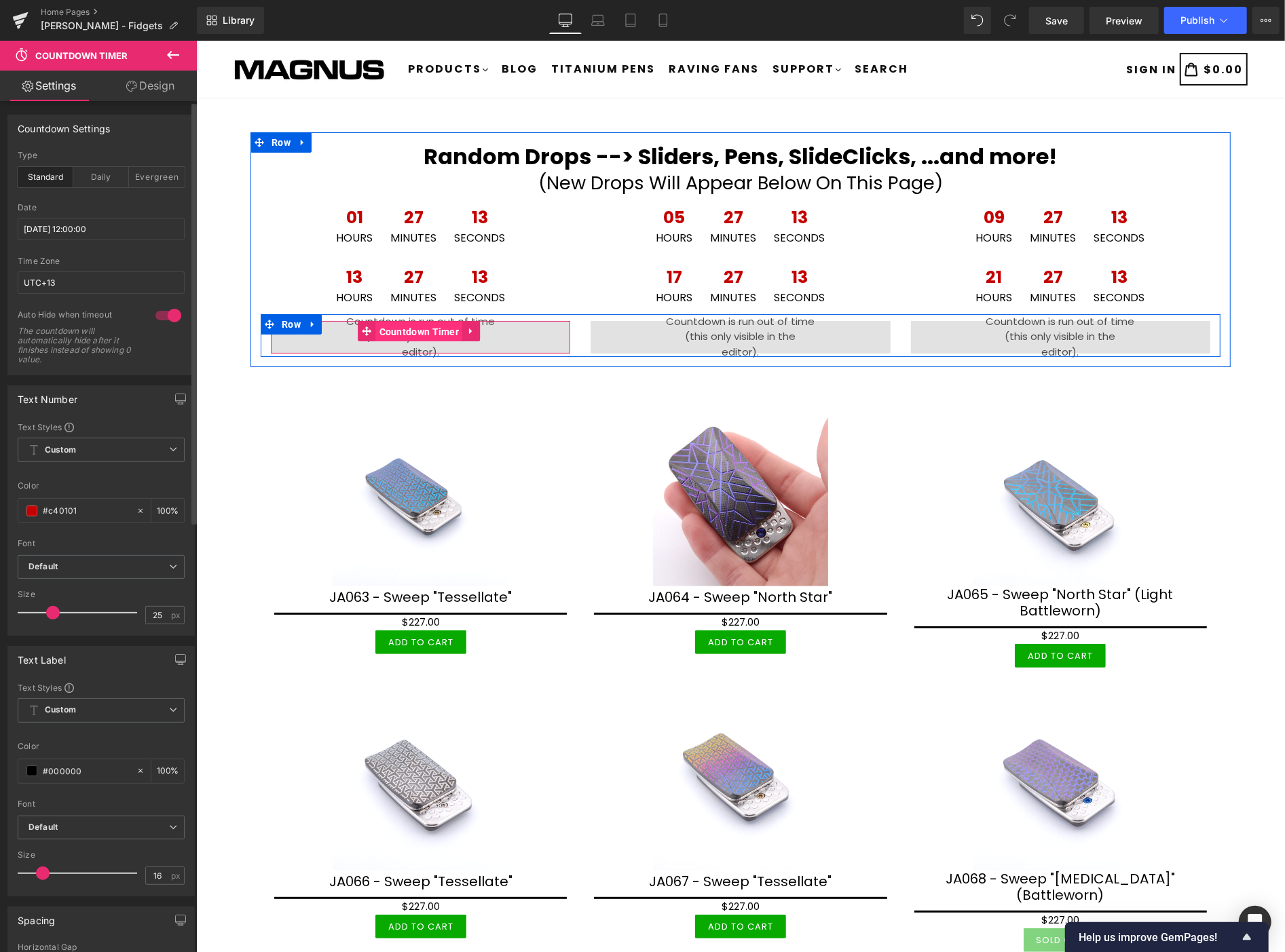
click at [416, 332] on span "Countdown Timer" at bounding box center [419, 331] width 87 height 21
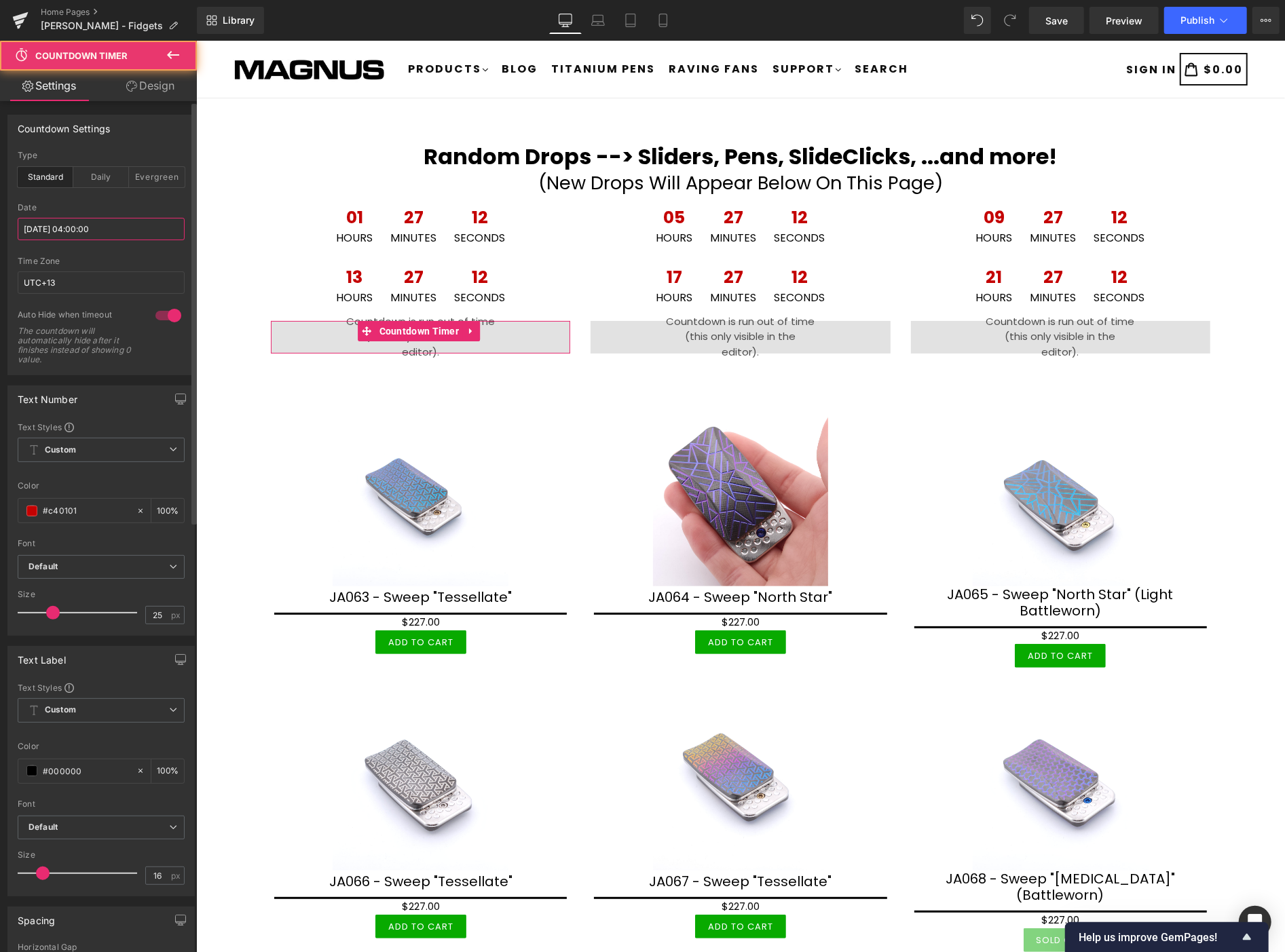
click at [112, 228] on input "2025/10/10 04:00:00" at bounding box center [101, 228] width 167 height 22
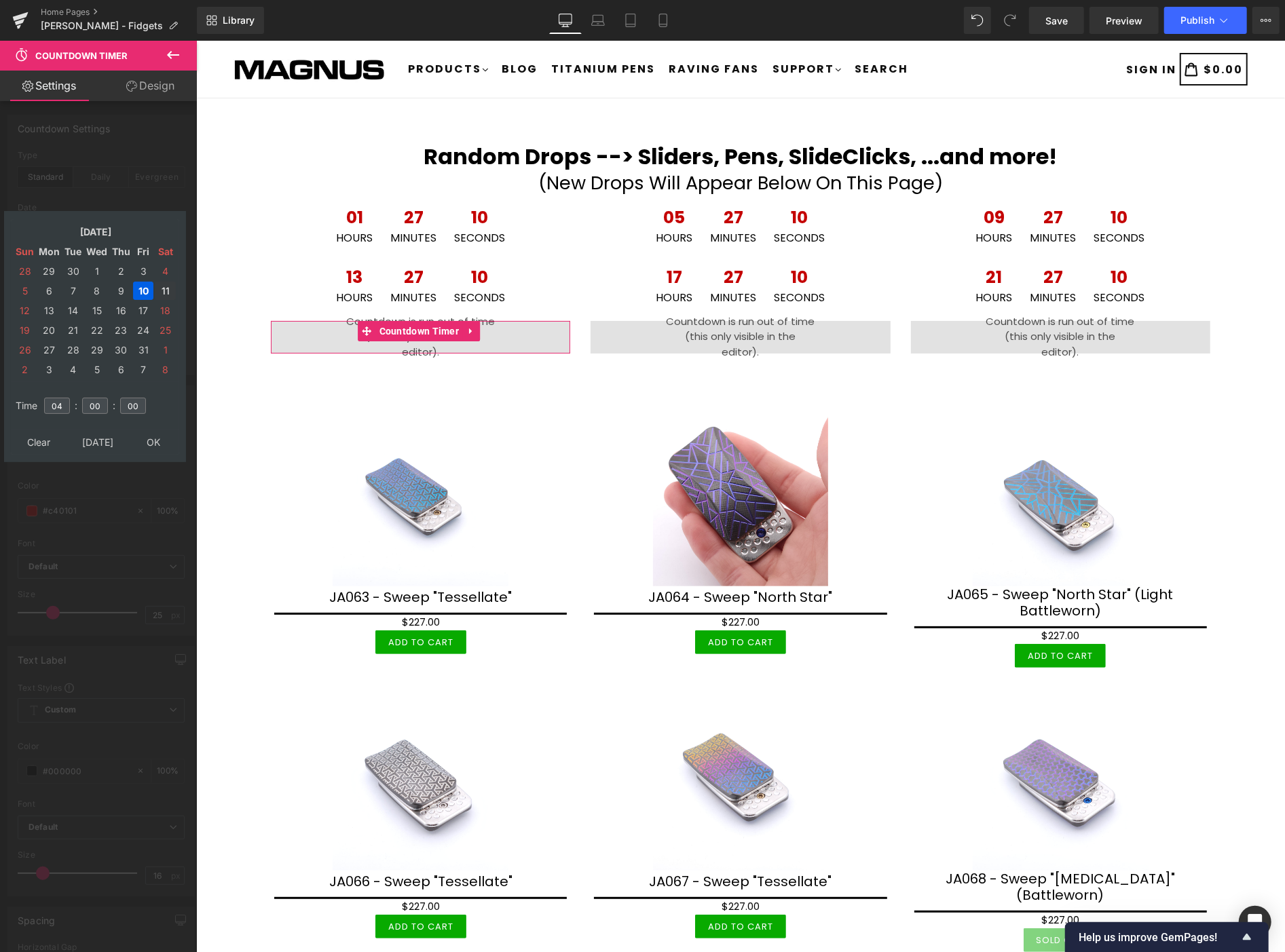
click at [166, 283] on td "11" at bounding box center [165, 290] width 21 height 18
click at [68, 400] on input "04" at bounding box center [56, 406] width 26 height 17
type input "0"
type input "16"
type input "2025/10/11 16:00:00"
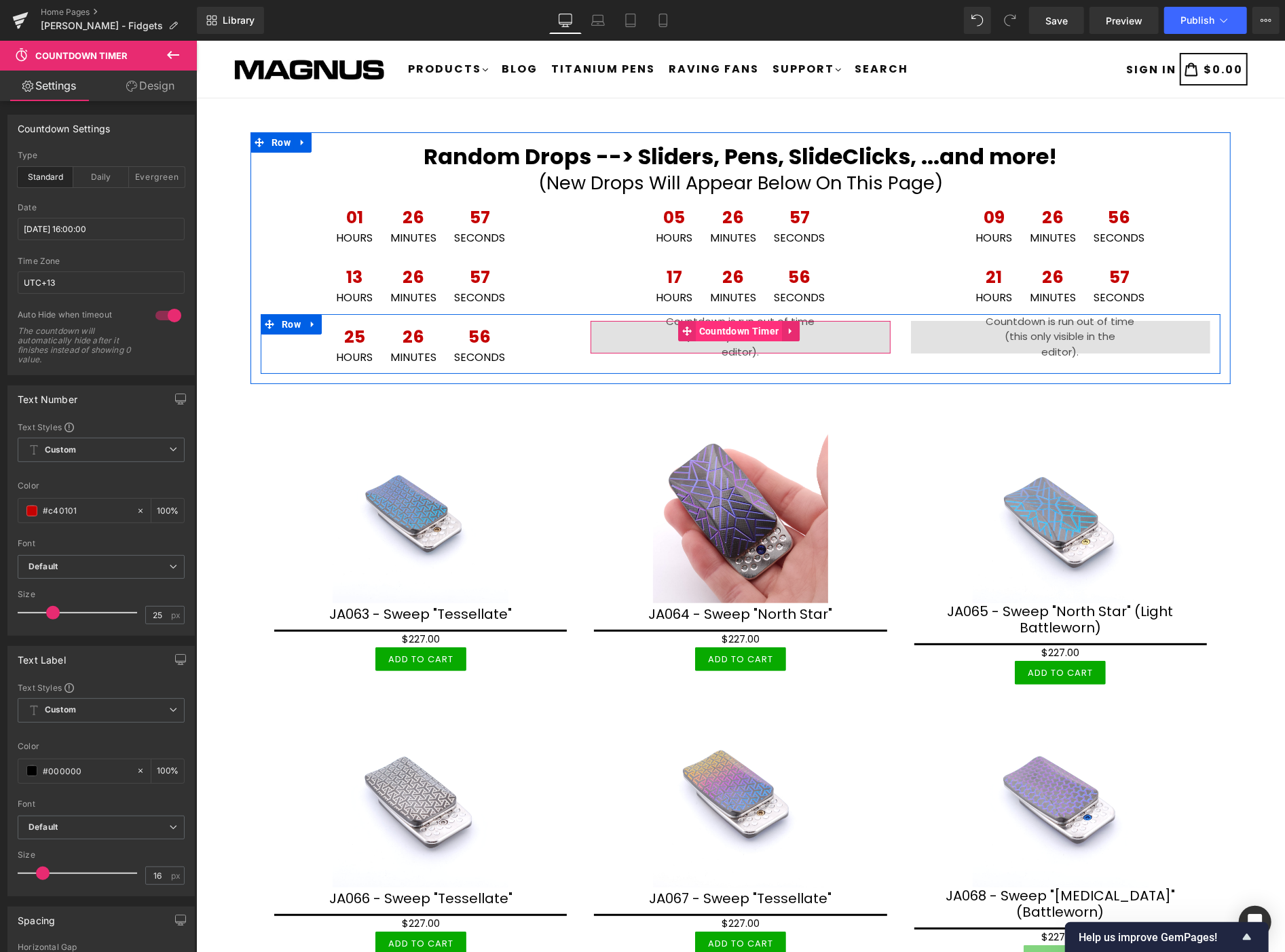
click at [709, 332] on span "Countdown Timer" at bounding box center [738, 330] width 87 height 21
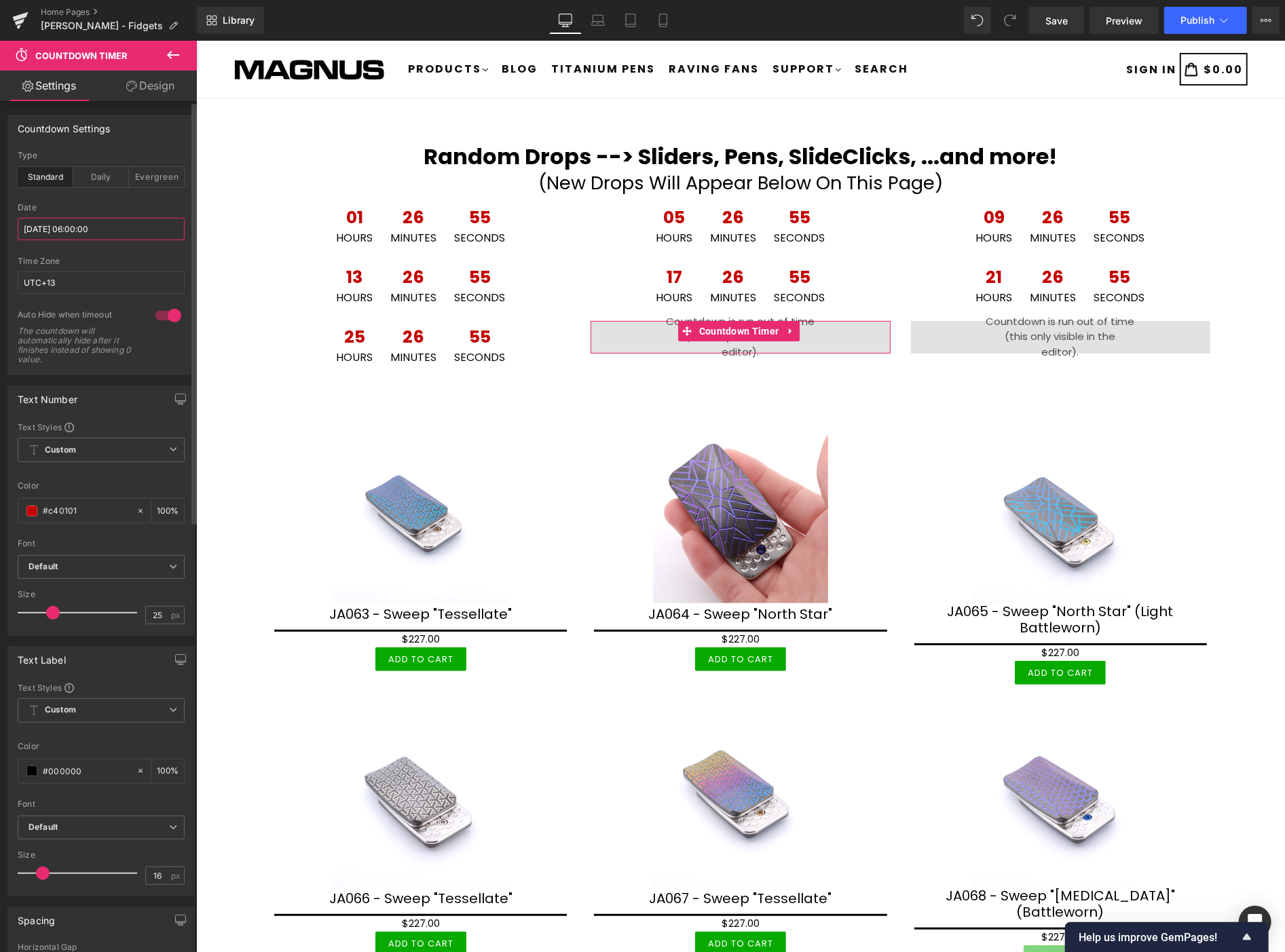
click at [132, 226] on input "2025/10/10 06:00:00" at bounding box center [101, 228] width 167 height 22
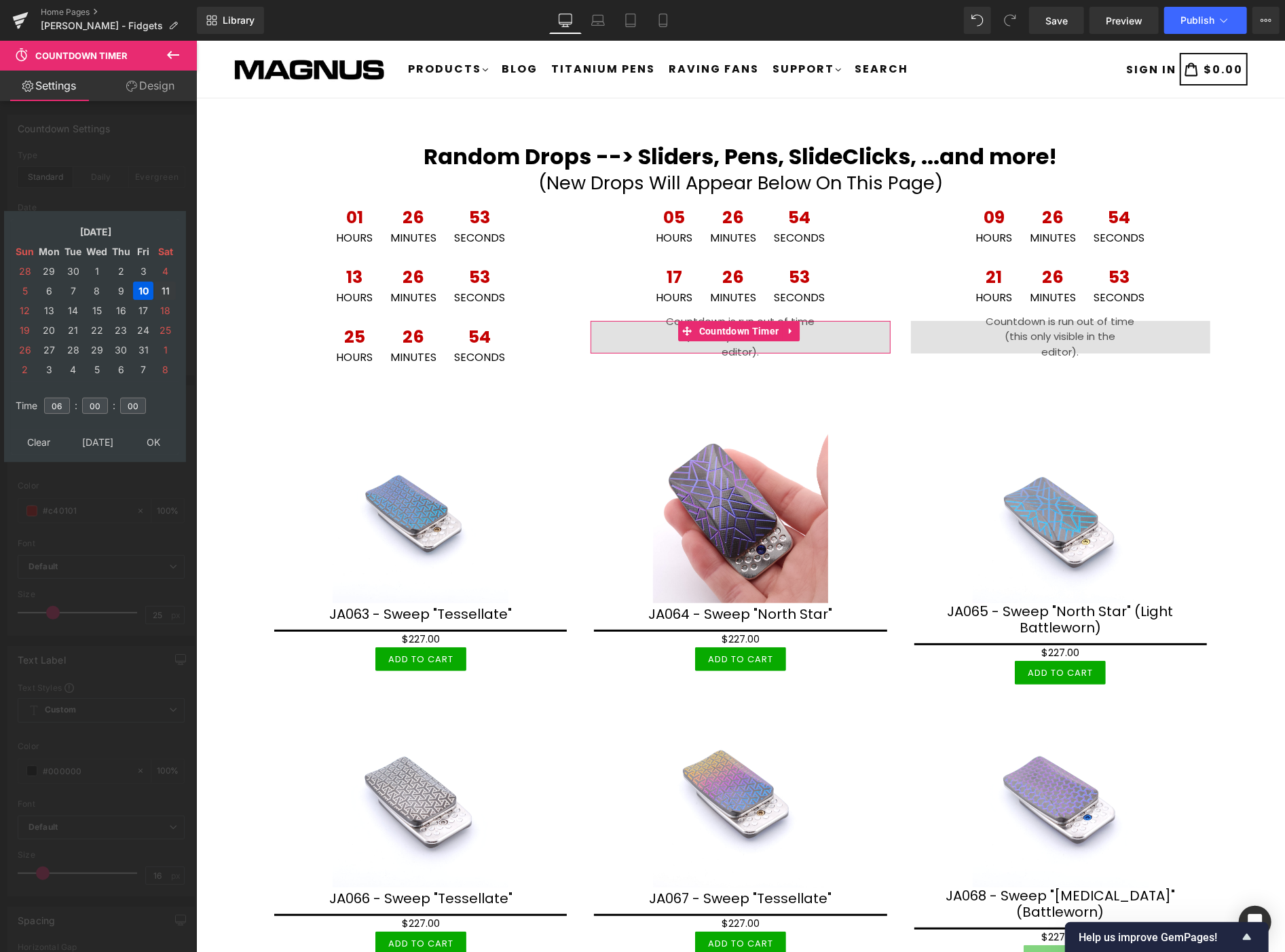
click at [166, 287] on td "11" at bounding box center [165, 290] width 21 height 18
click at [62, 398] on input "06" at bounding box center [56, 406] width 26 height 17
type input "0"
type input "20"
type input "2025/10/11 20:00:00"
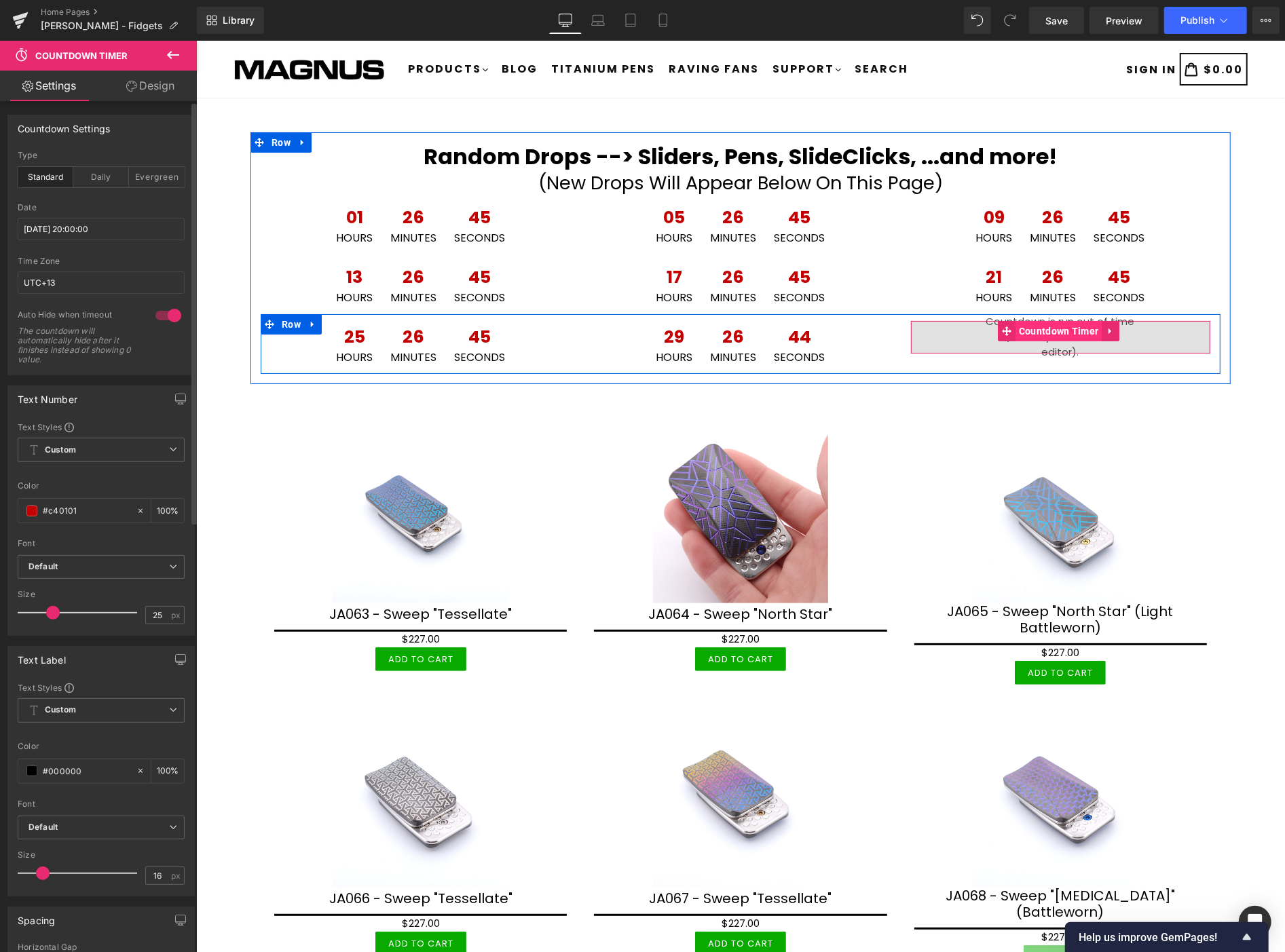
click at [1046, 327] on span "Countdown Timer" at bounding box center [1058, 330] width 87 height 21
click at [310, 323] on icon at bounding box center [311, 323] width 2 height 6
click at [331, 325] on icon at bounding box center [329, 323] width 9 height 9
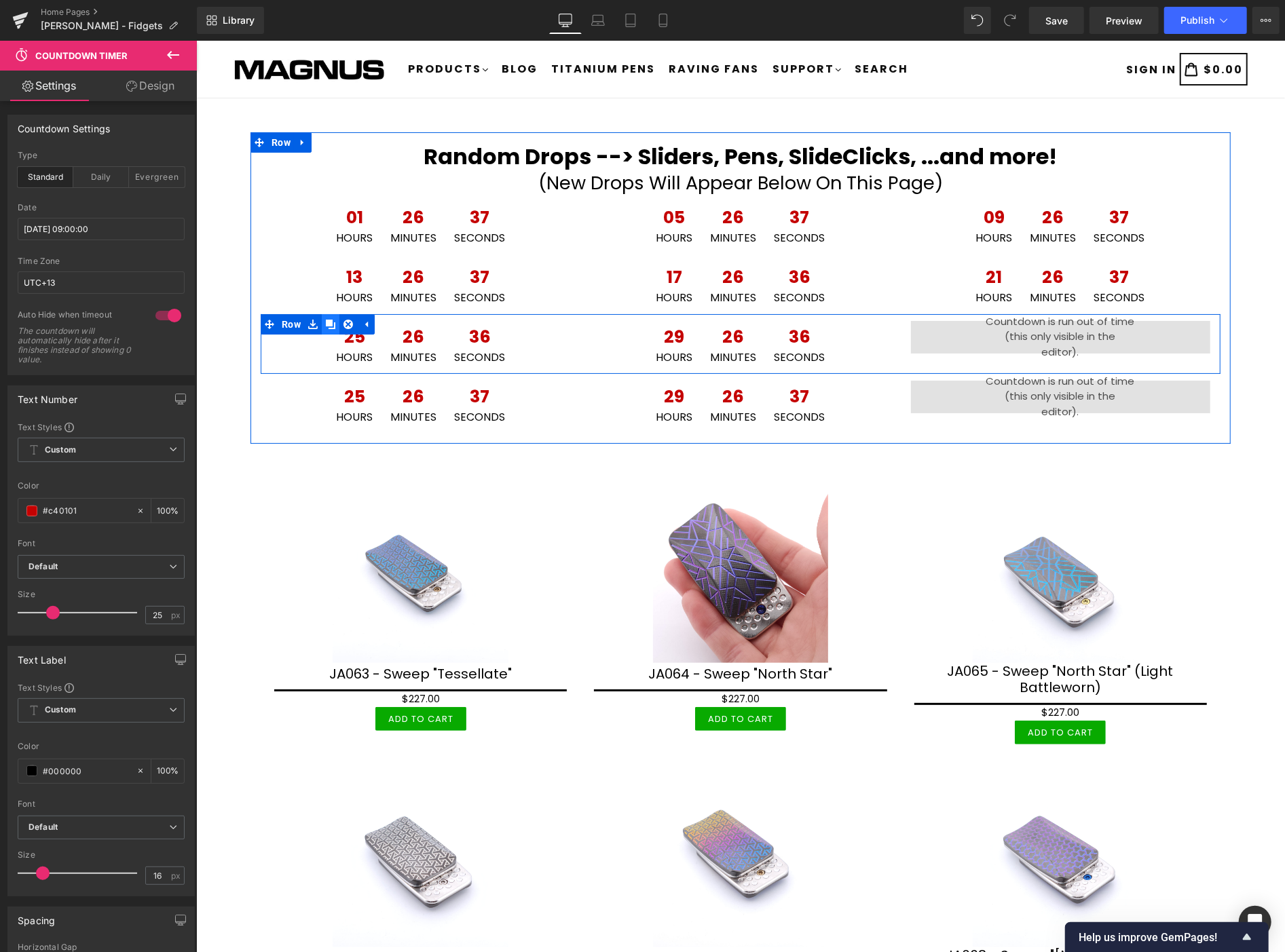
click at [331, 323] on icon at bounding box center [329, 323] width 9 height 9
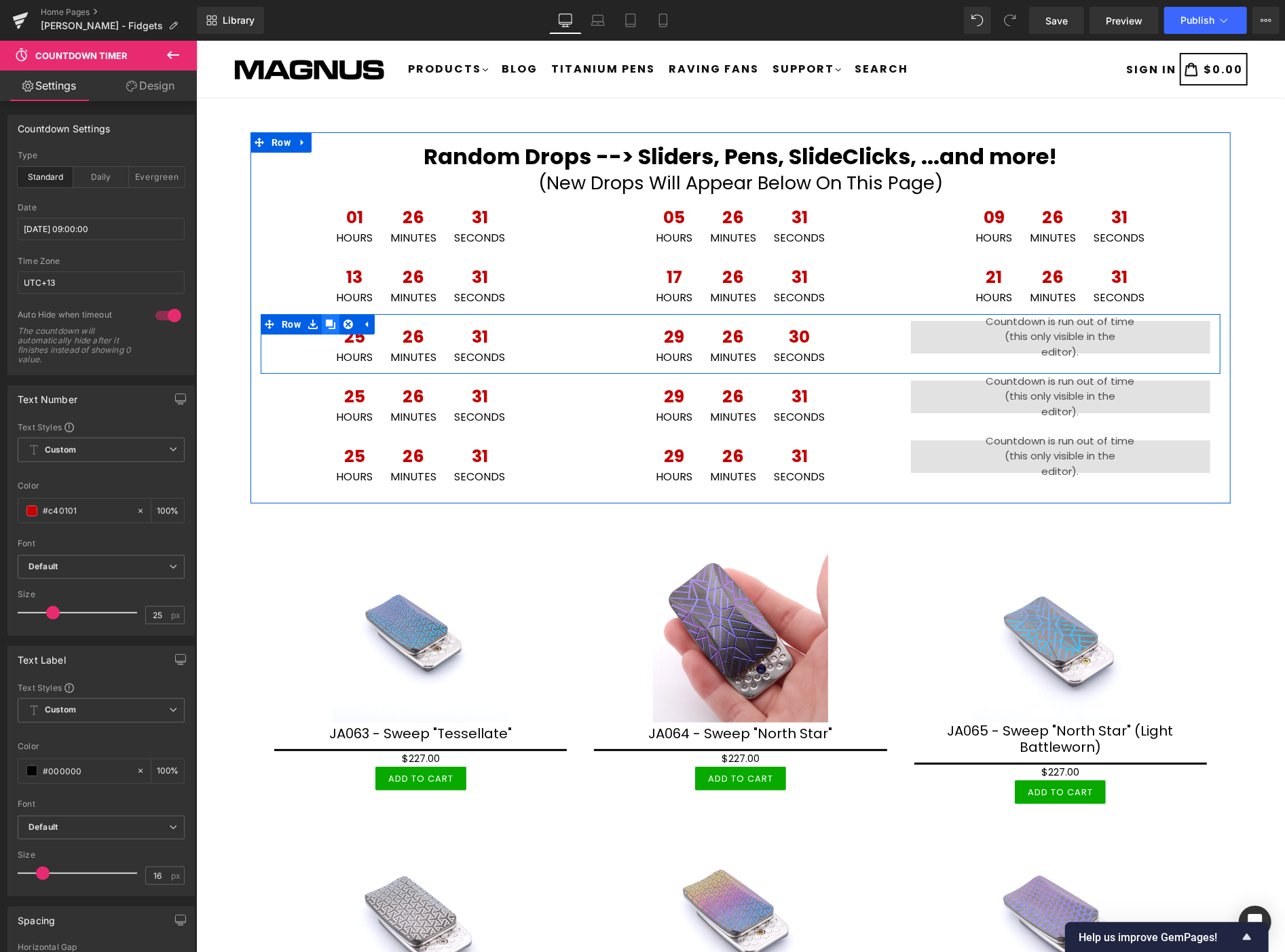
click at [331, 323] on icon at bounding box center [329, 323] width 9 height 9
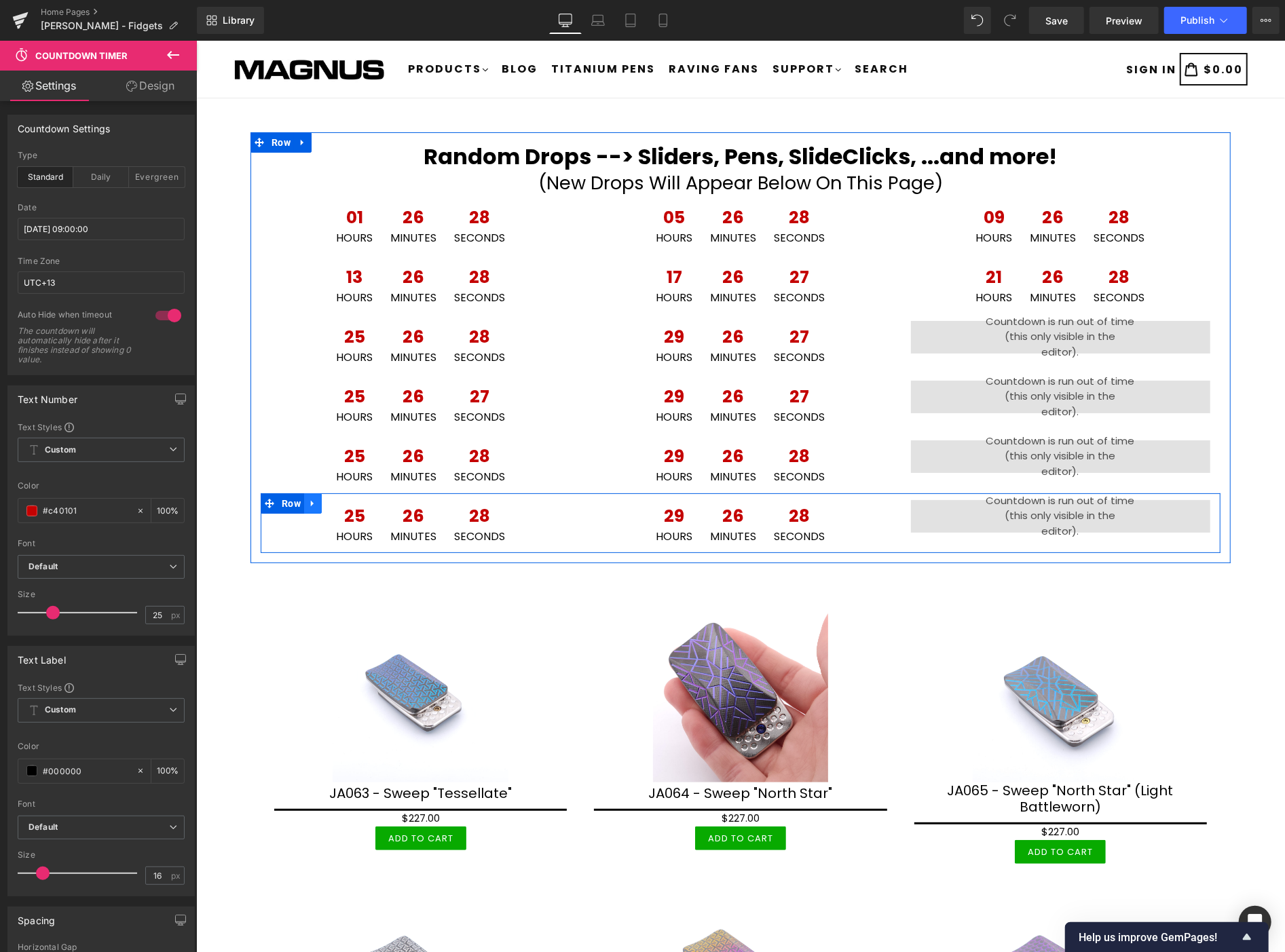
click at [313, 500] on icon at bounding box center [312, 502] width 9 height 10
click at [353, 498] on link at bounding box center [347, 503] width 17 height 21
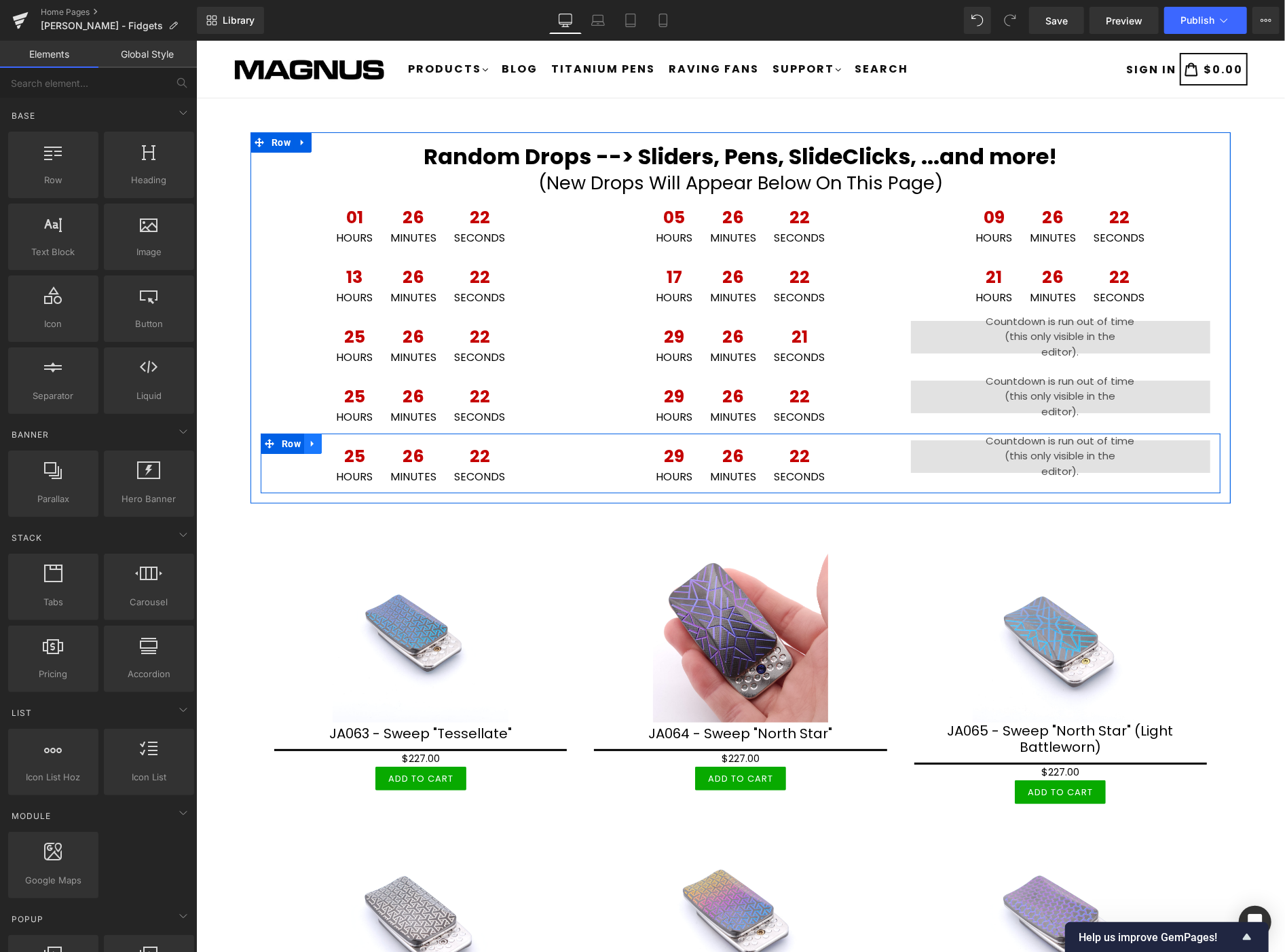
click at [312, 443] on icon at bounding box center [312, 443] width 9 height 10
click at [346, 441] on icon at bounding box center [347, 443] width 9 height 9
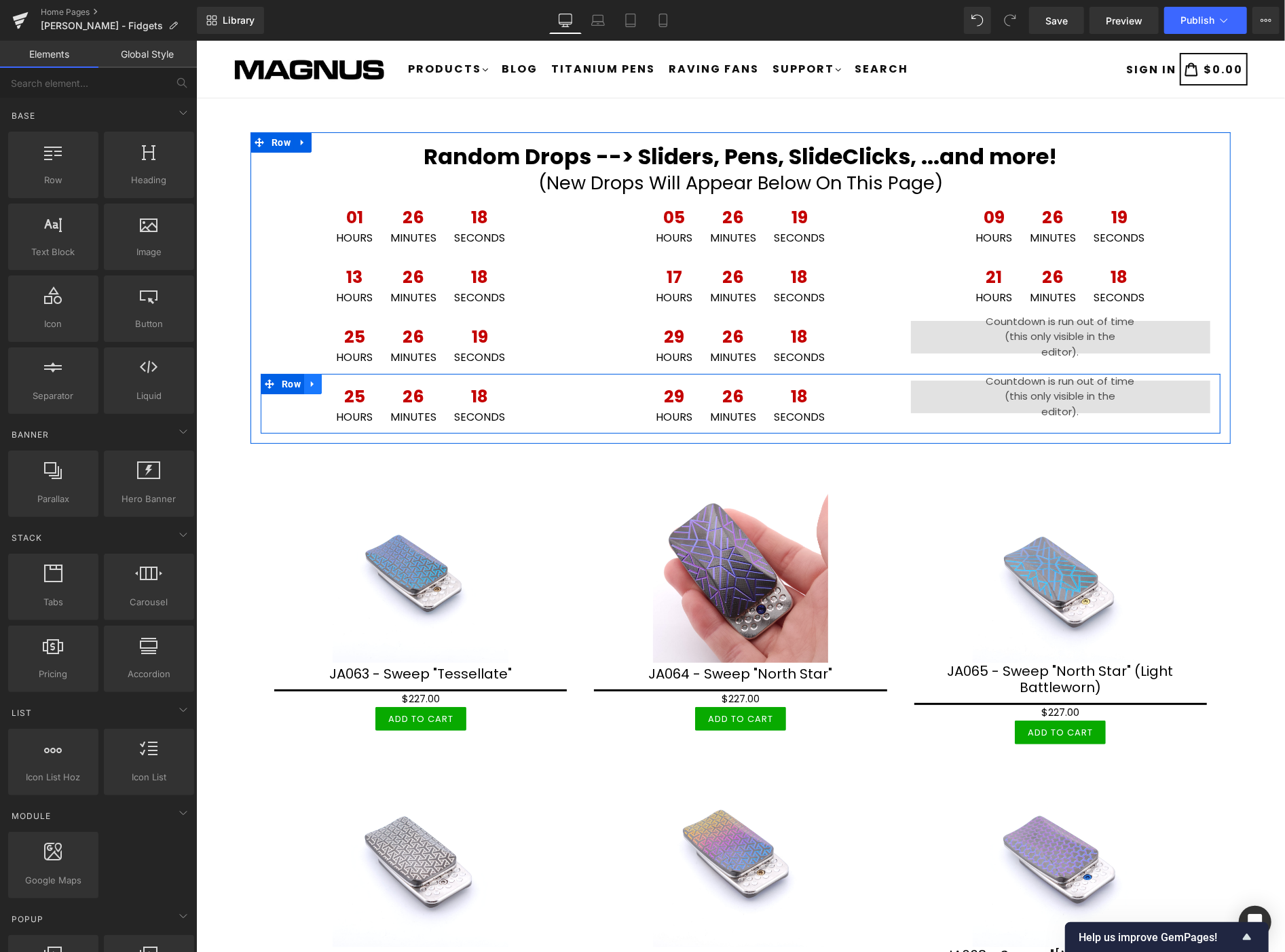
click at [313, 380] on icon at bounding box center [312, 383] width 9 height 10
click at [325, 380] on icon at bounding box center [329, 383] width 9 height 9
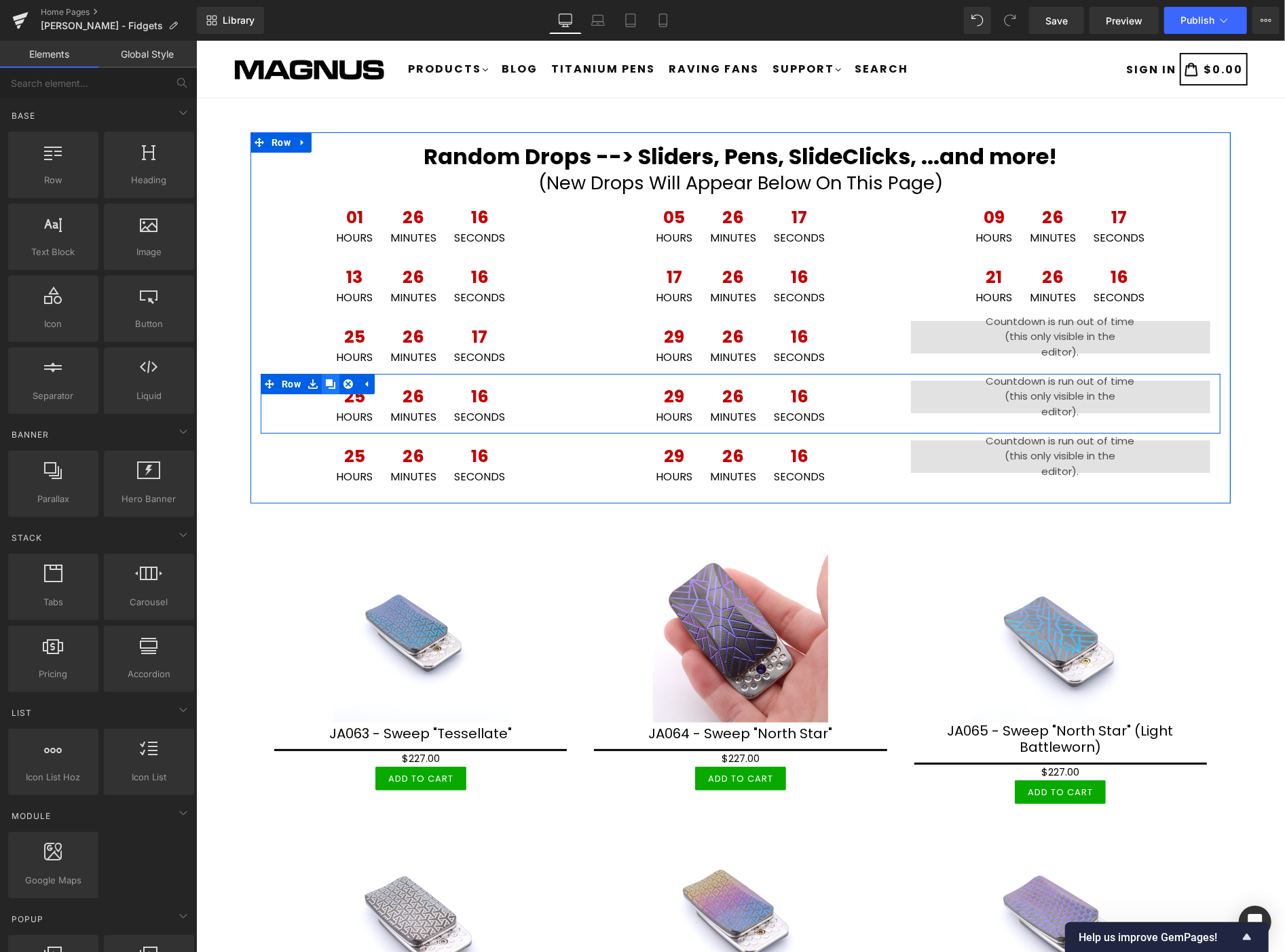
click at [327, 382] on icon at bounding box center [329, 383] width 9 height 9
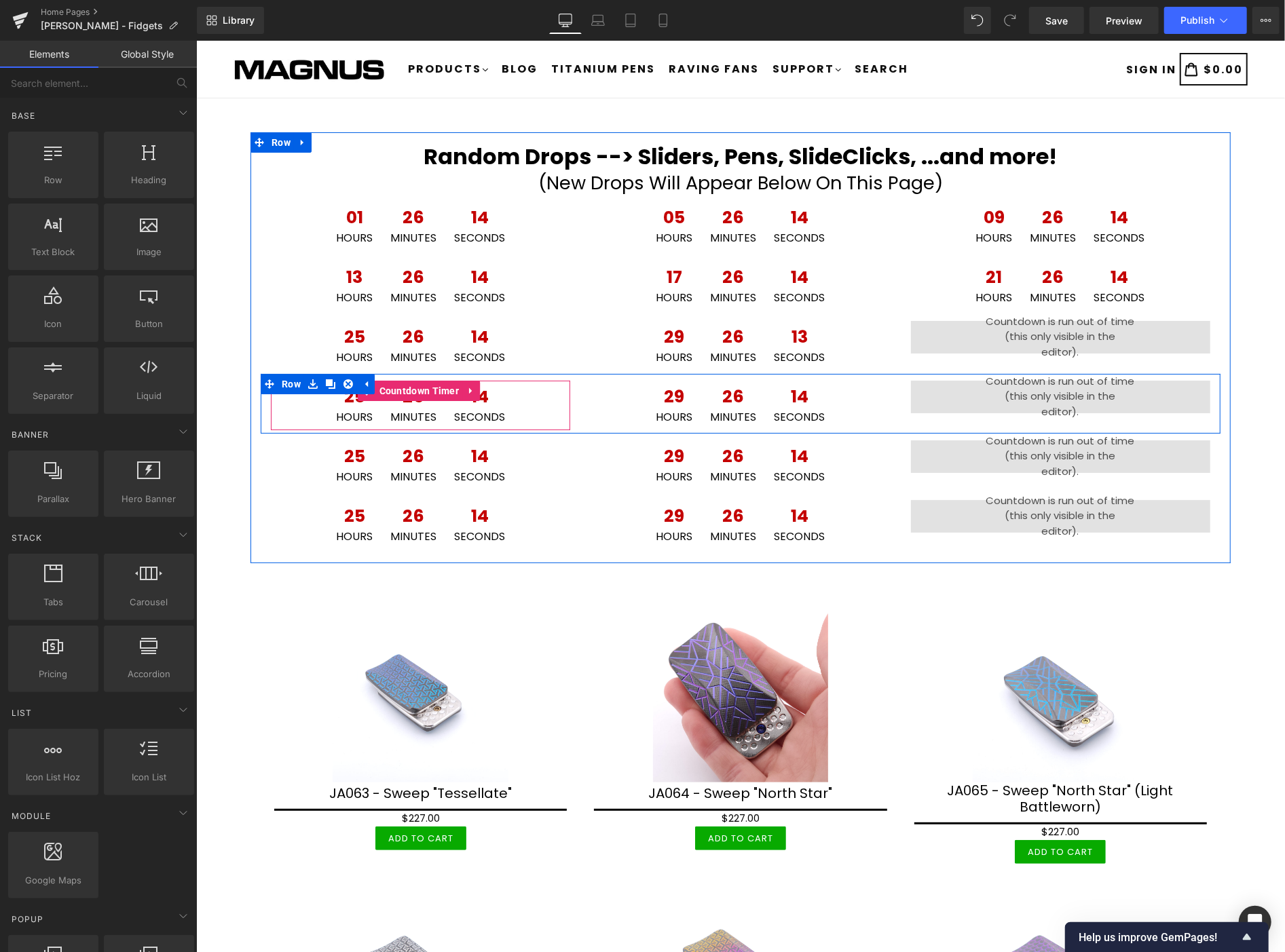
click at [525, 397] on div "25 Hours 26 Minutes 14 Seconds" at bounding box center [420, 404] width 300 height 50
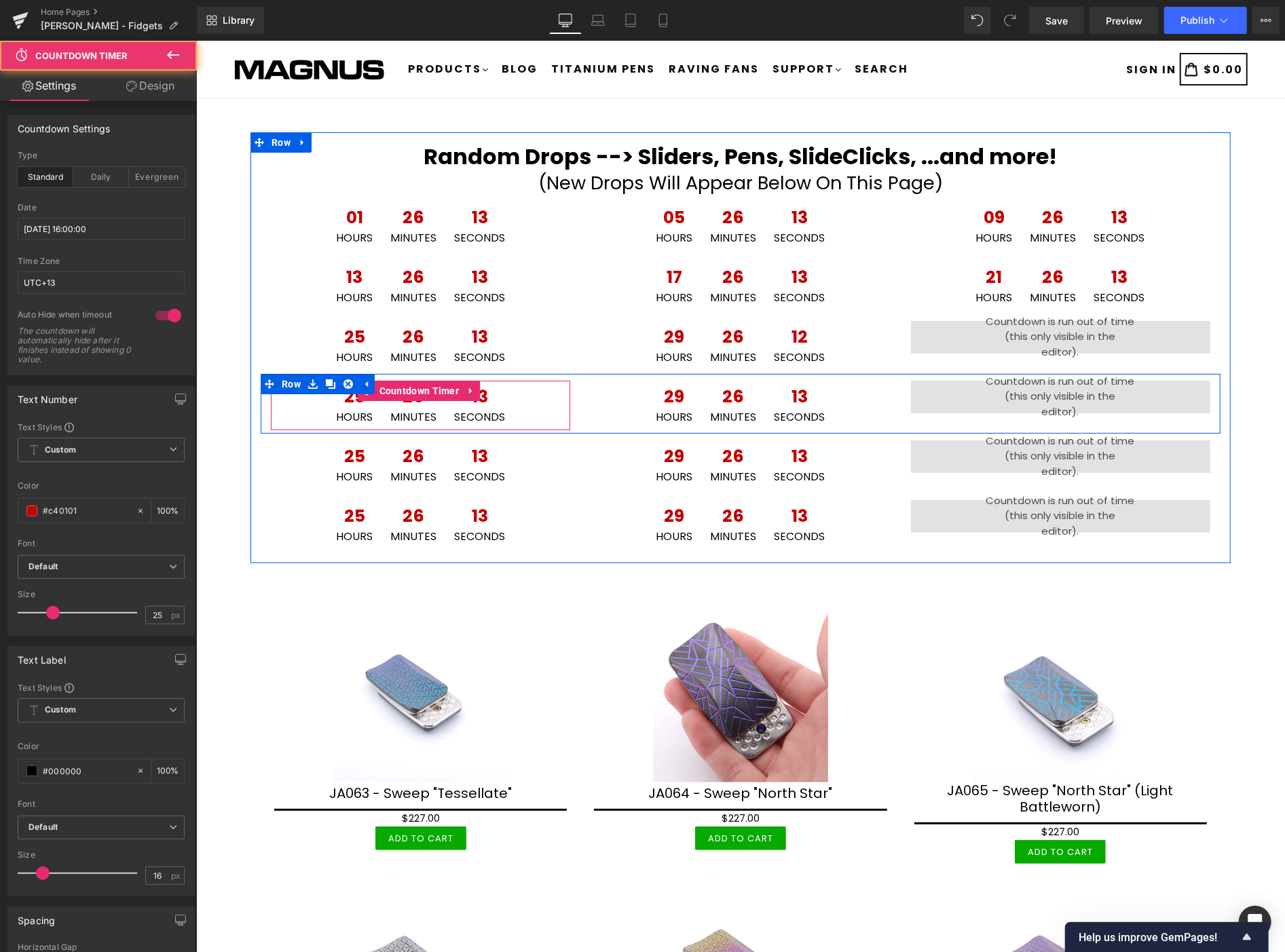
click at [468, 387] on icon at bounding box center [470, 390] width 9 height 10
click at [481, 387] on icon at bounding box center [479, 390] width 9 height 9
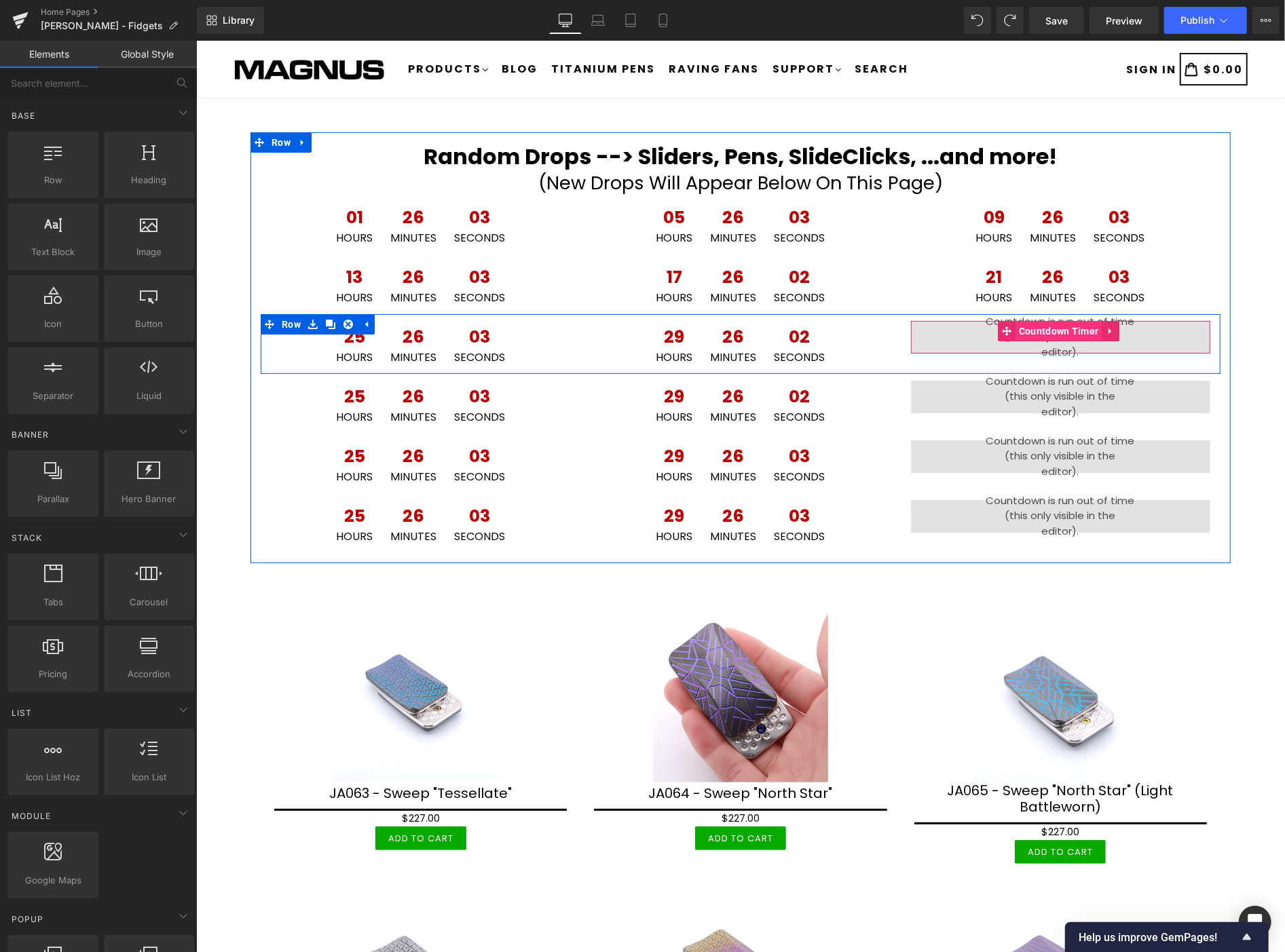
click at [1038, 329] on span "Countdown Timer" at bounding box center [1058, 330] width 87 height 21
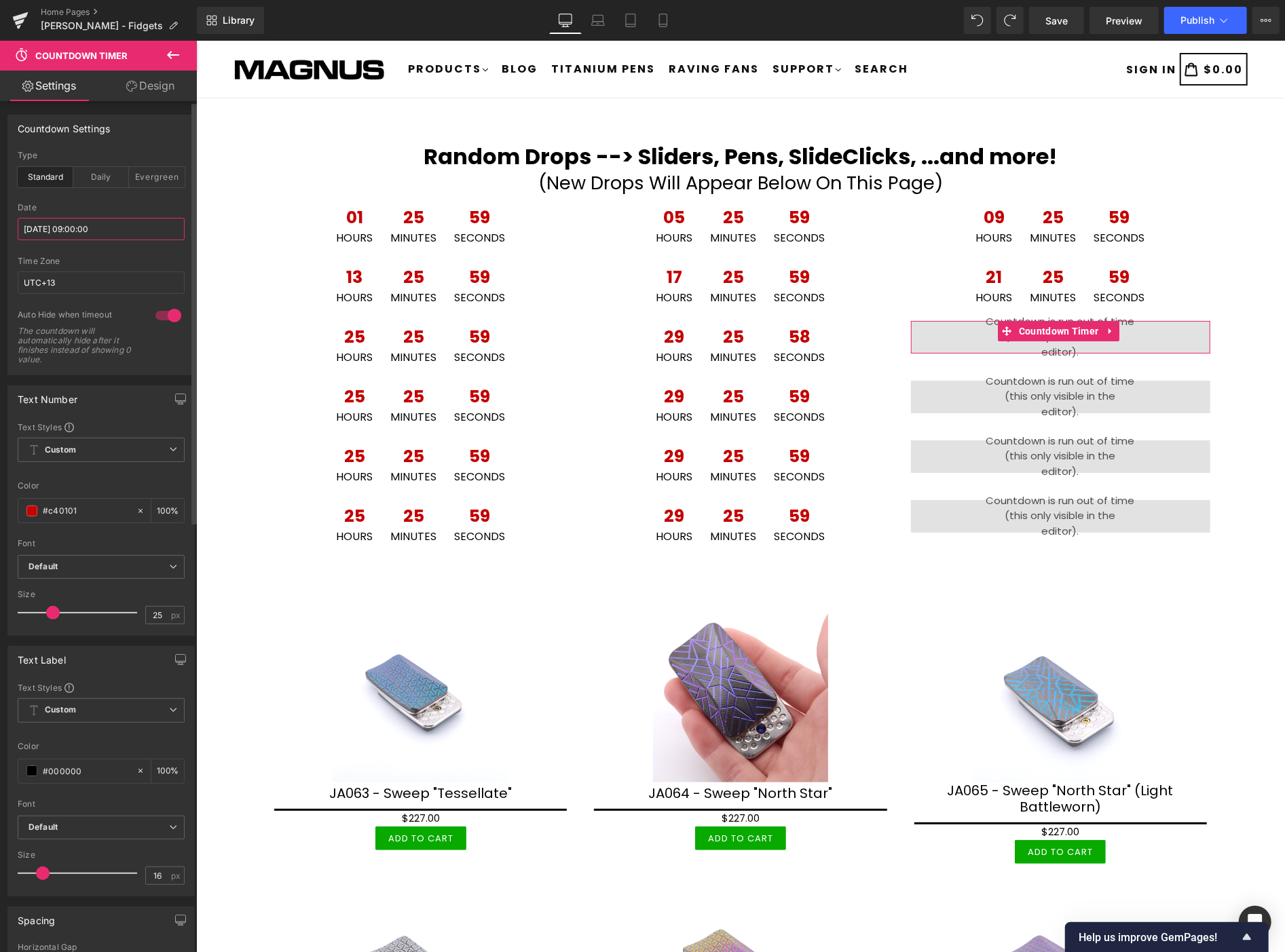
click at [126, 231] on input "[DATE] 09:00:00" at bounding box center [101, 228] width 167 height 22
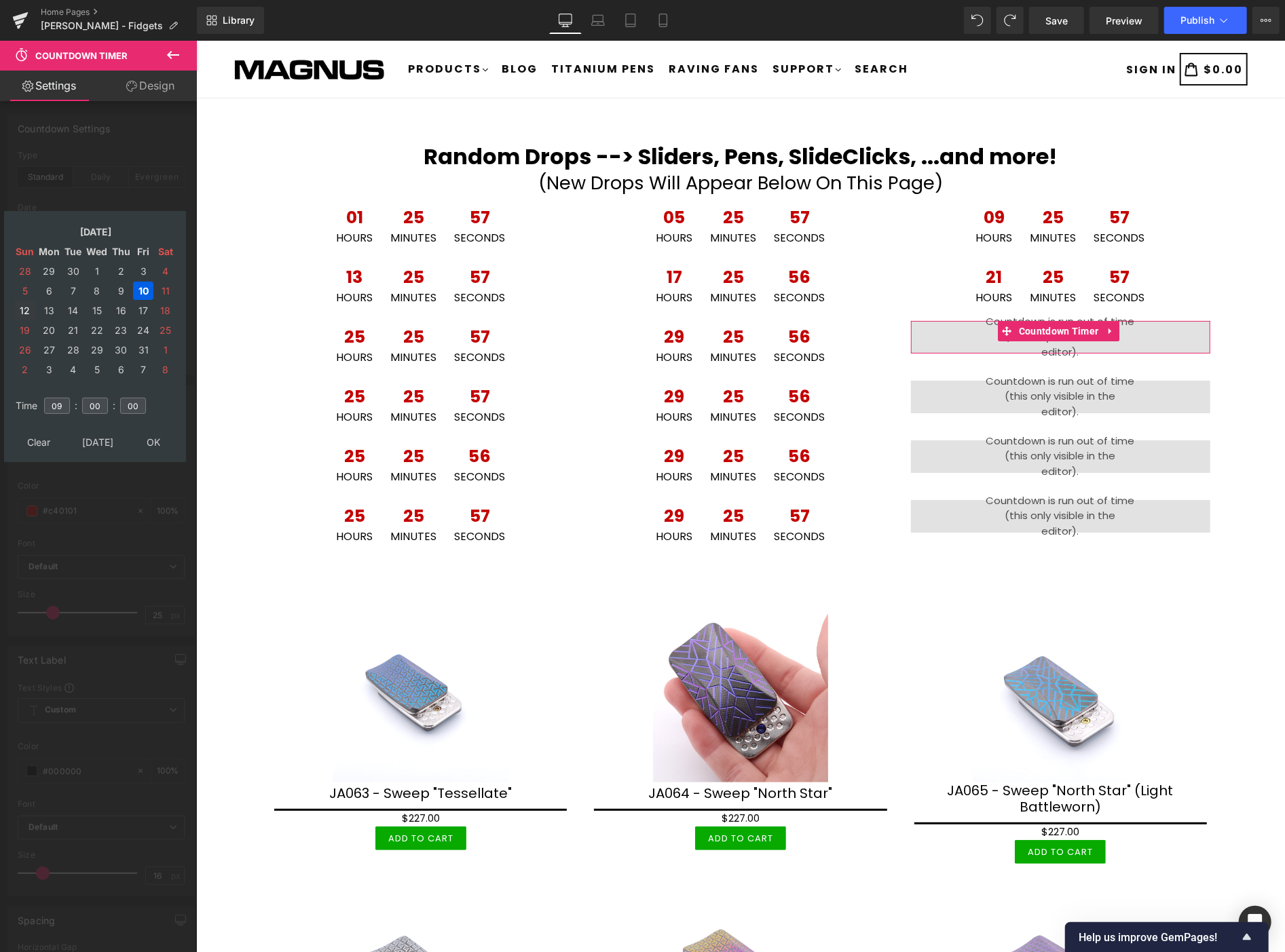
click at [21, 301] on td "12" at bounding box center [25, 310] width 22 height 18
click at [65, 398] on input "09" at bounding box center [56, 406] width 26 height 17
type input "0"
type input "04"
type input "2025/10/12 04:00:00"
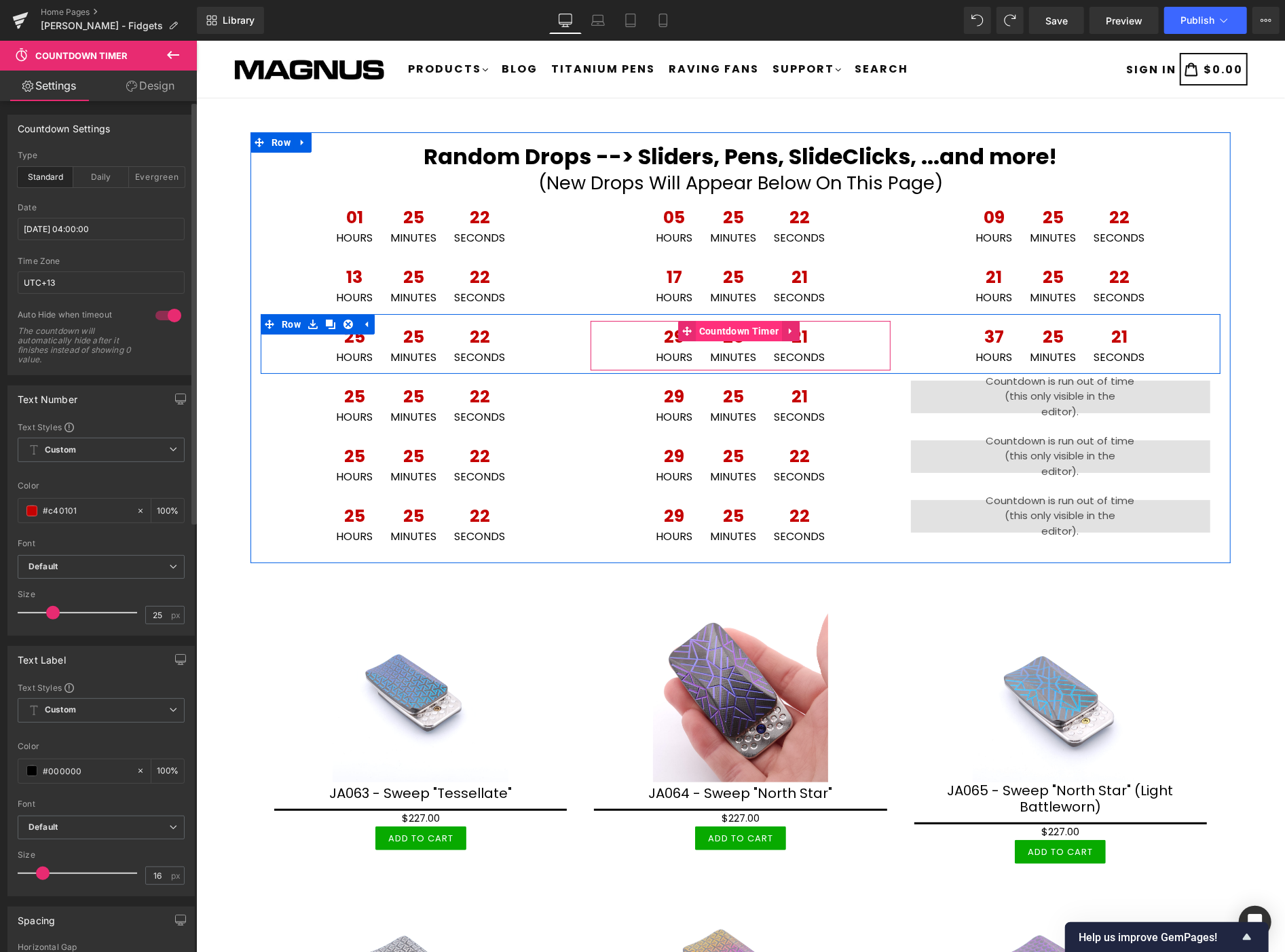
click at [737, 334] on span "Countdown Timer" at bounding box center [738, 330] width 87 height 21
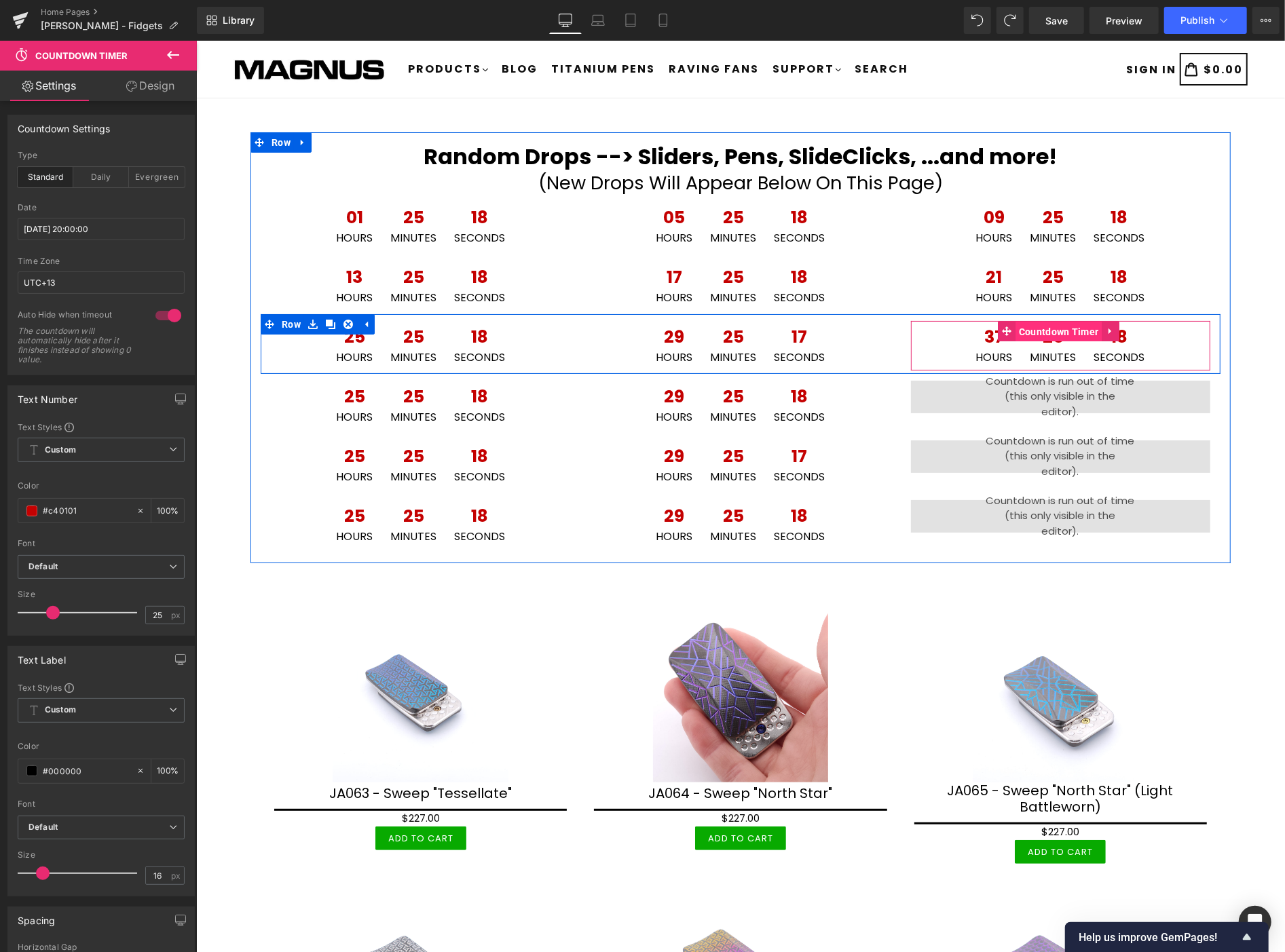
click at [1030, 329] on span "Countdown Timer" at bounding box center [1058, 331] width 87 height 21
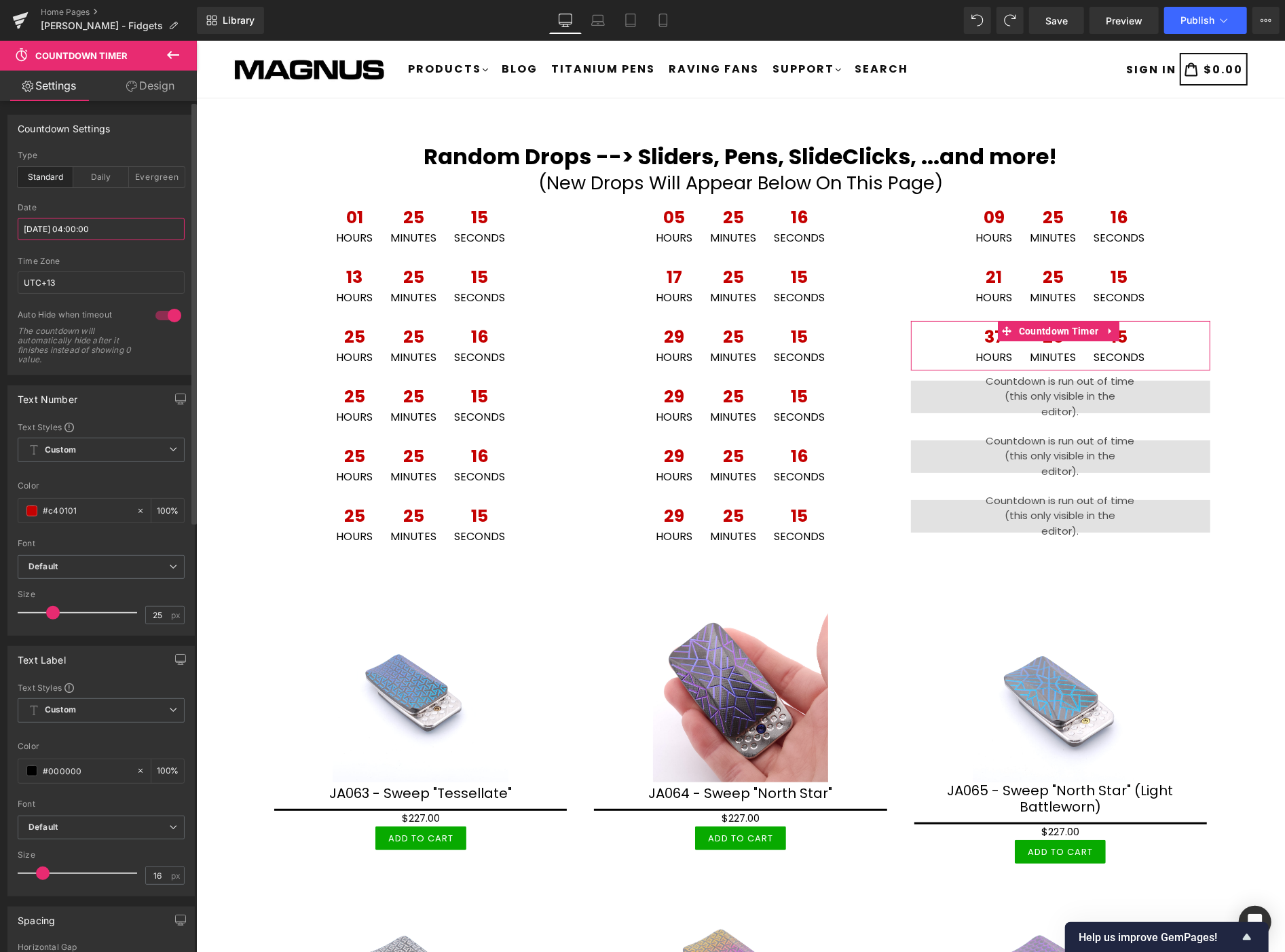
click at [116, 229] on input "2025/10/12 04:00:00" at bounding box center [101, 228] width 167 height 22
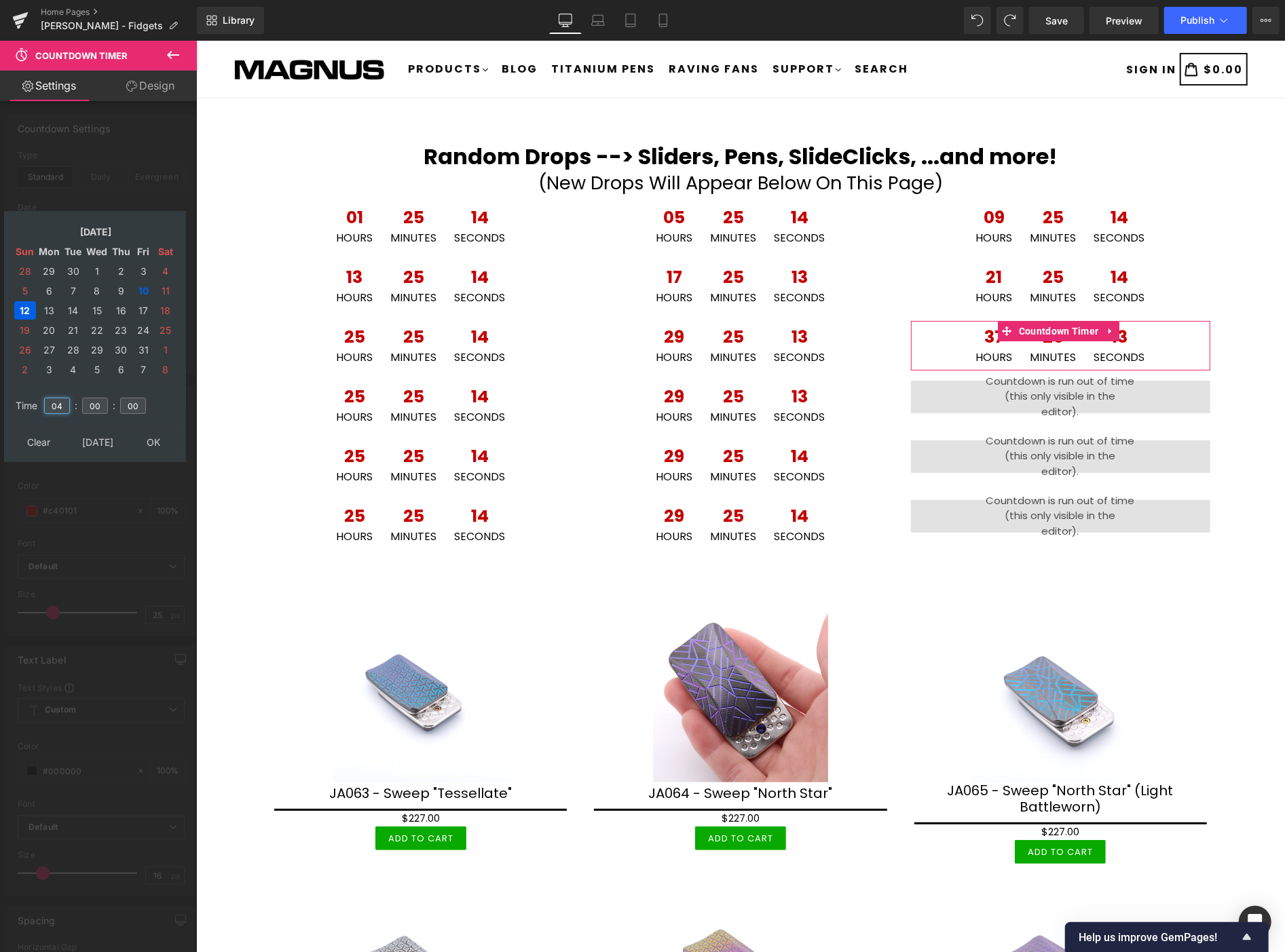
click at [65, 398] on input "04" at bounding box center [56, 406] width 26 height 17
type input "00"
type input "2025/10/12 00:00:00"
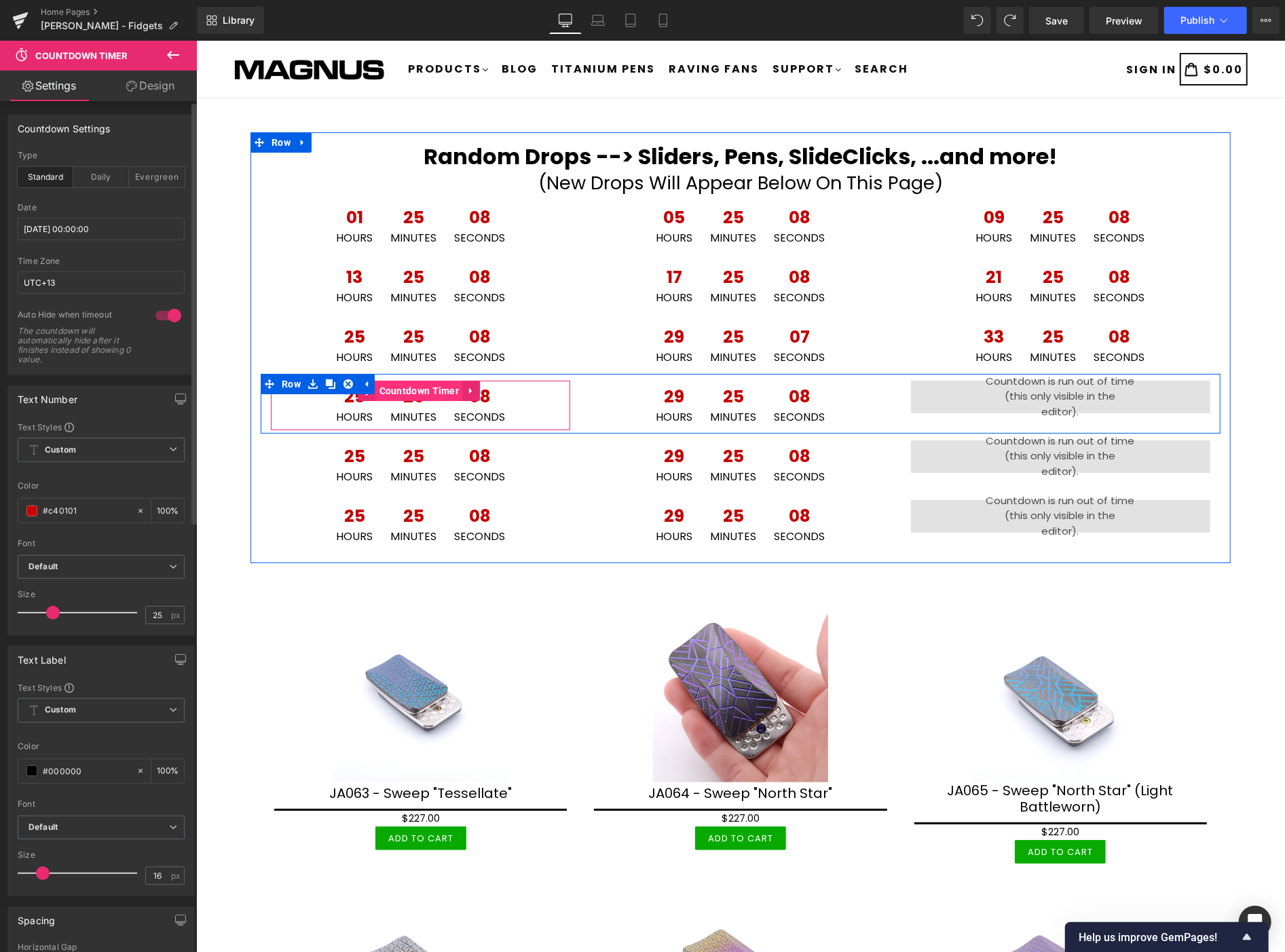
click at [396, 391] on span "Countdown Timer" at bounding box center [419, 390] width 87 height 21
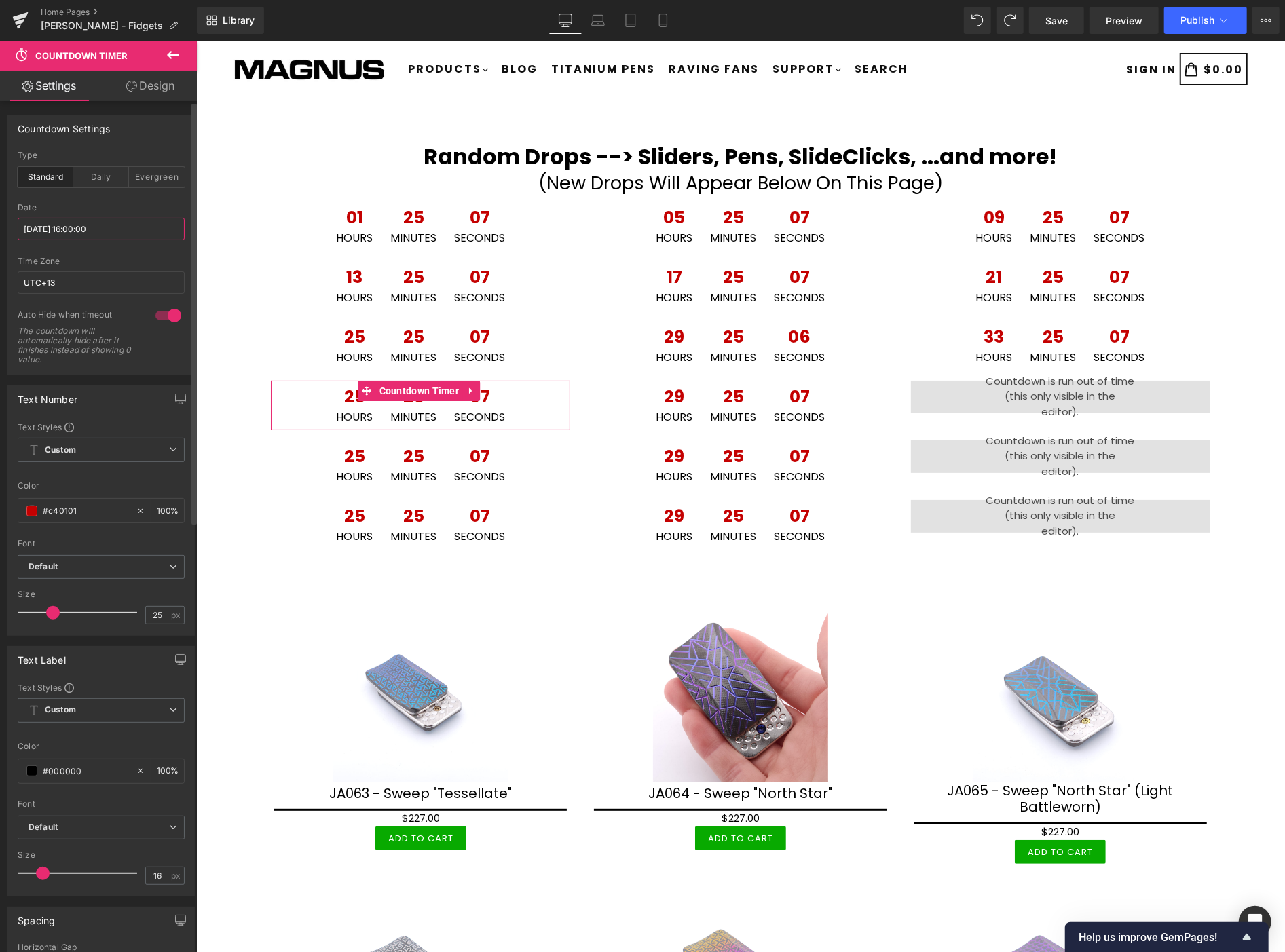
click at [114, 225] on input "2025/10/11 16:00:00" at bounding box center [101, 228] width 167 height 22
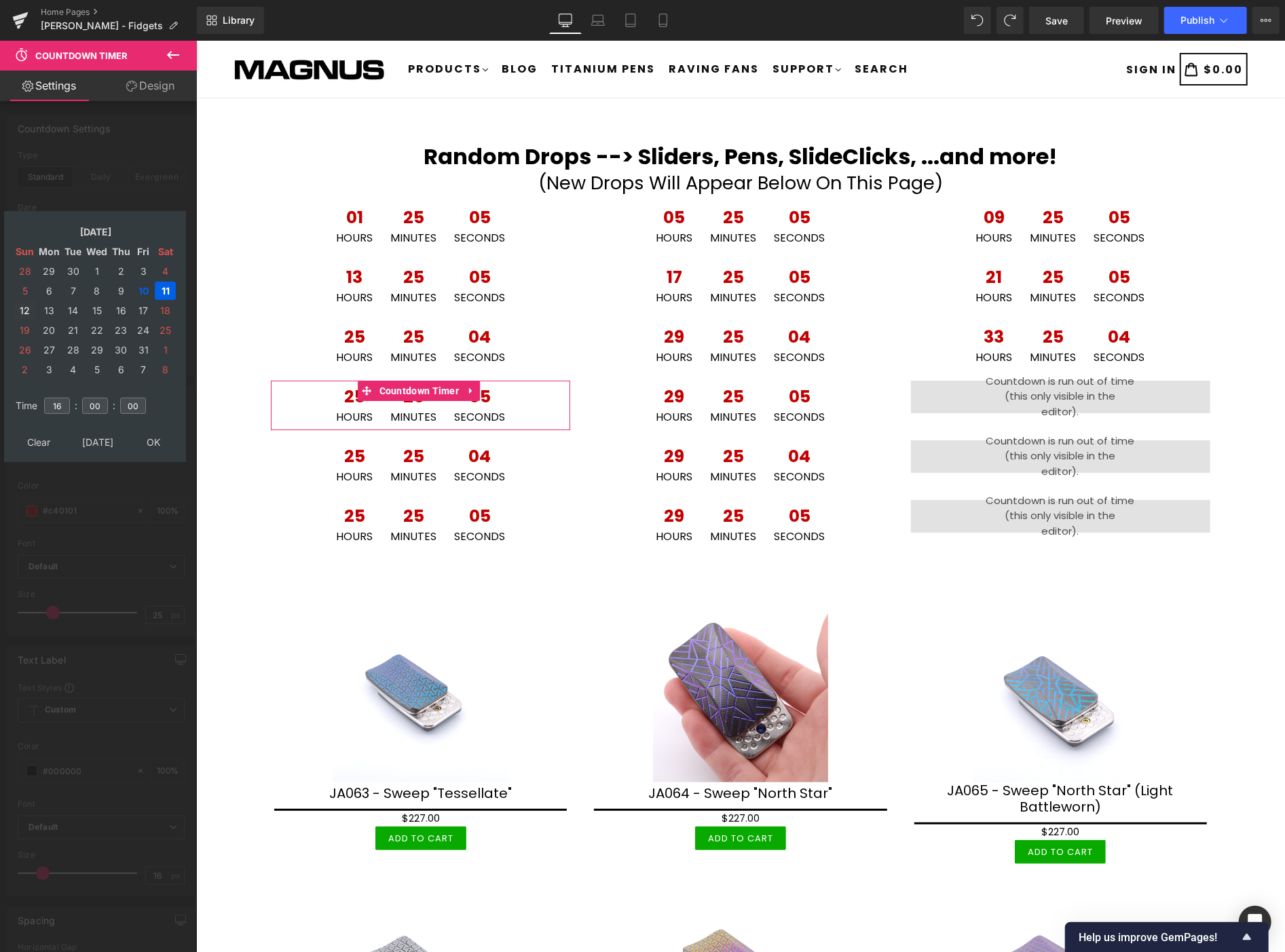
click at [24, 306] on td "12" at bounding box center [25, 310] width 22 height 18
click at [64, 398] on input "16" at bounding box center [56, 406] width 26 height 17
type input "1"
type input "04"
type input "2025/10/12 04:00:00"
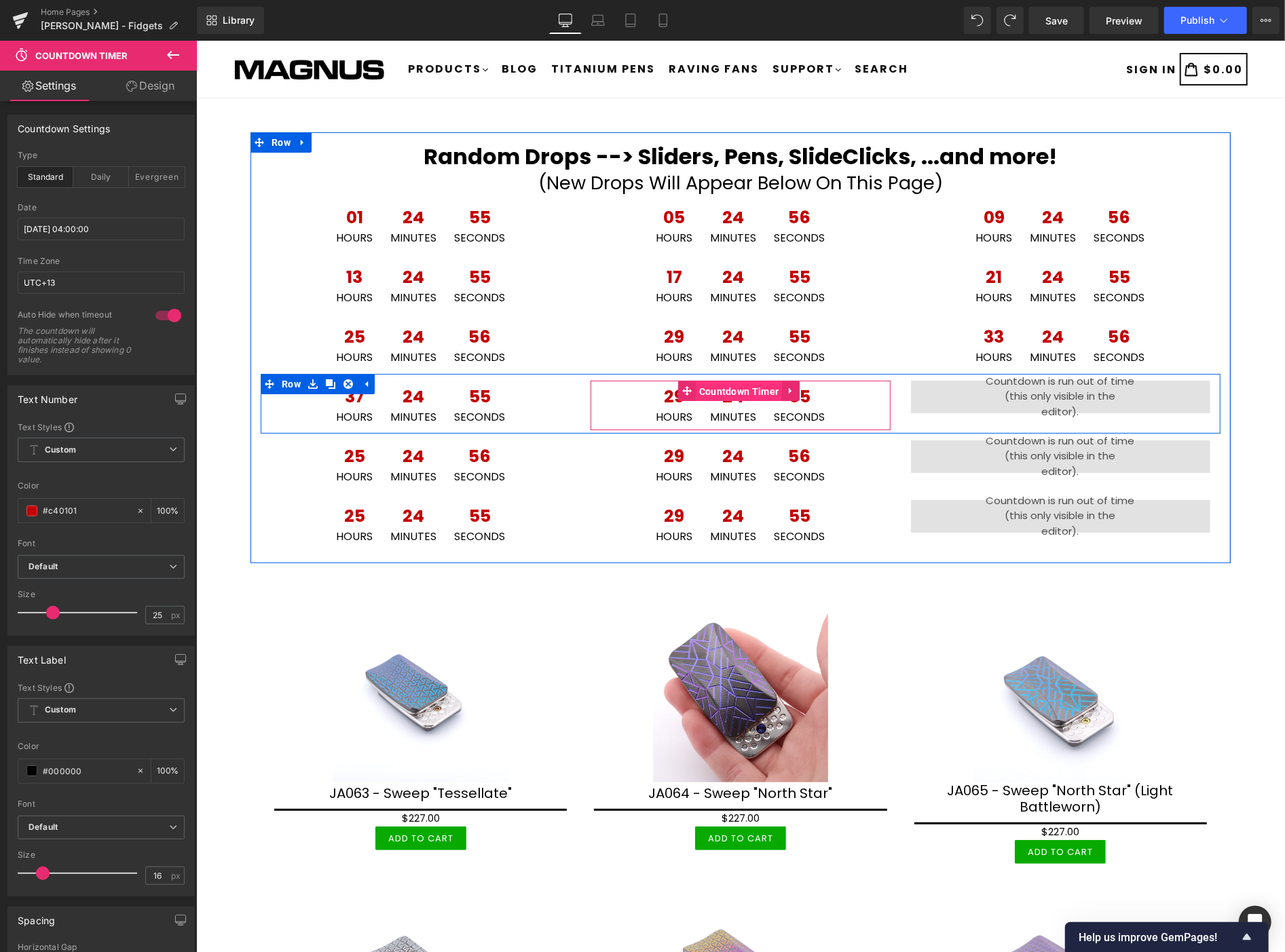
click at [727, 389] on span "Countdown Timer" at bounding box center [738, 390] width 87 height 21
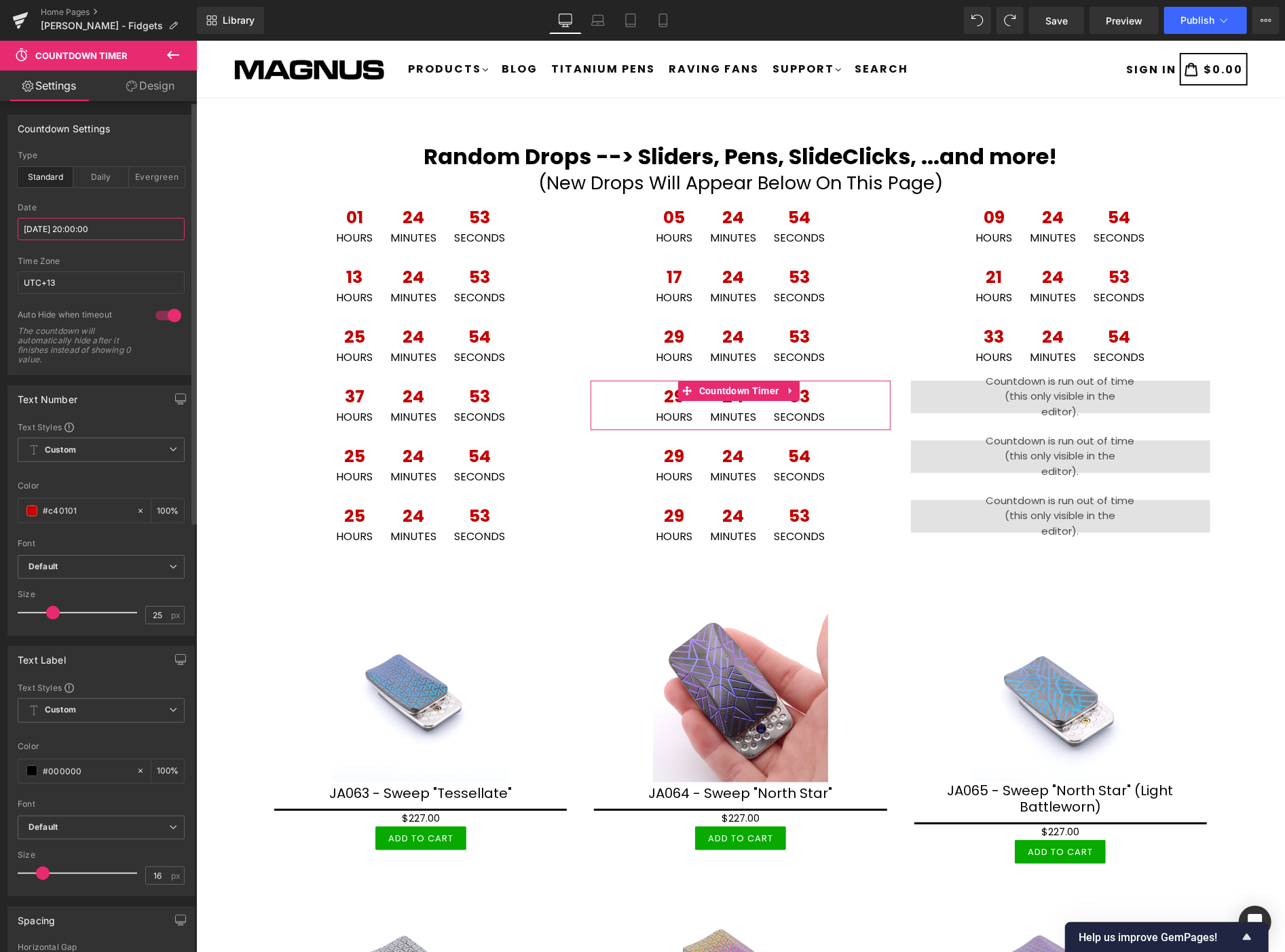
click at [108, 232] on input "2025/10/11 20:00:00" at bounding box center [101, 228] width 167 height 22
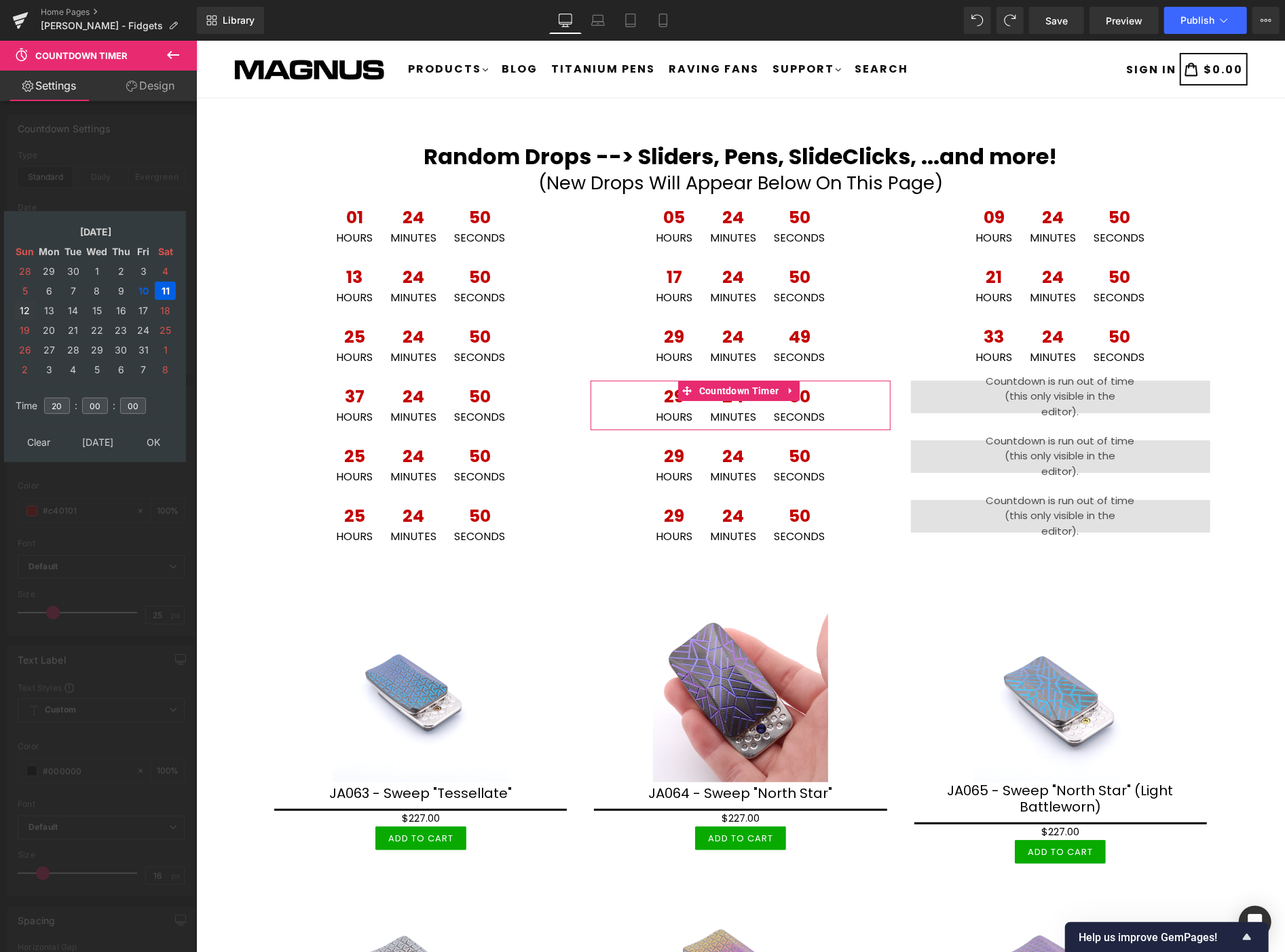
click at [27, 304] on td "12" at bounding box center [25, 310] width 22 height 18
click at [62, 398] on input "20" at bounding box center [56, 406] width 26 height 17
type input "2"
type input "04"
type input "2025/10/12 04:00:00"
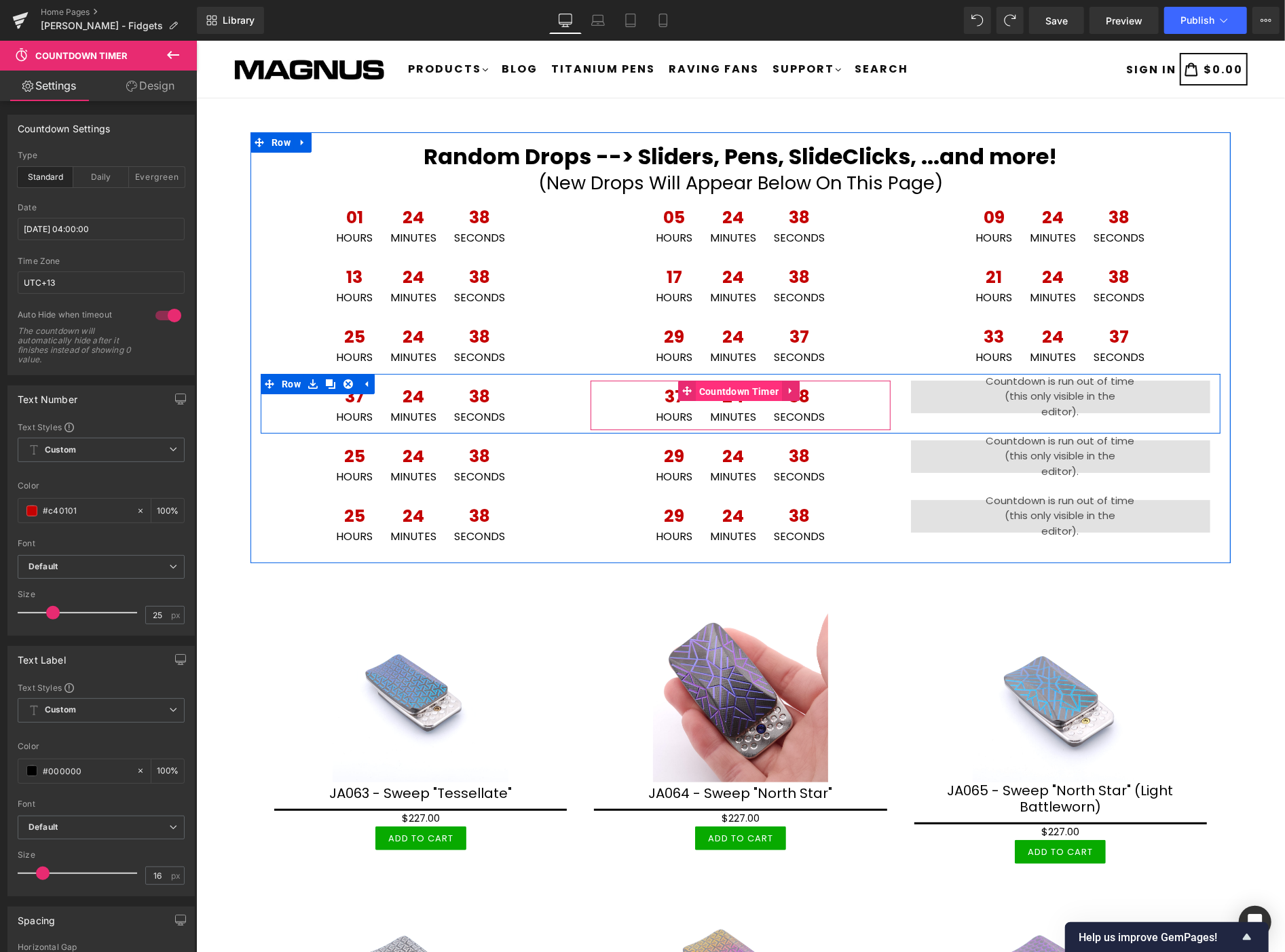
click at [729, 393] on span "Countdown Timer" at bounding box center [738, 390] width 87 height 21
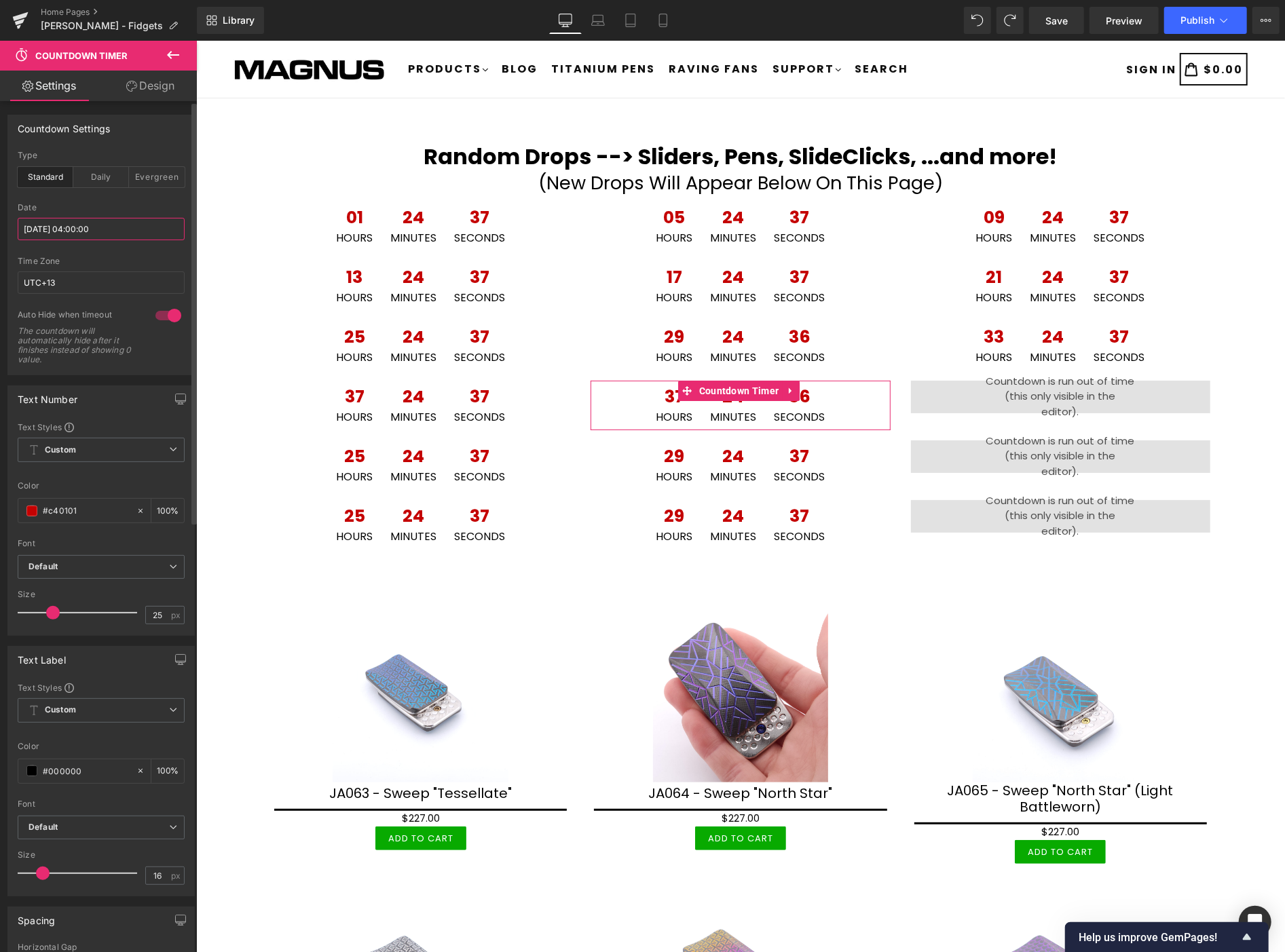
click at [113, 231] on input "2025/10/12 04:00:00" at bounding box center [101, 228] width 167 height 22
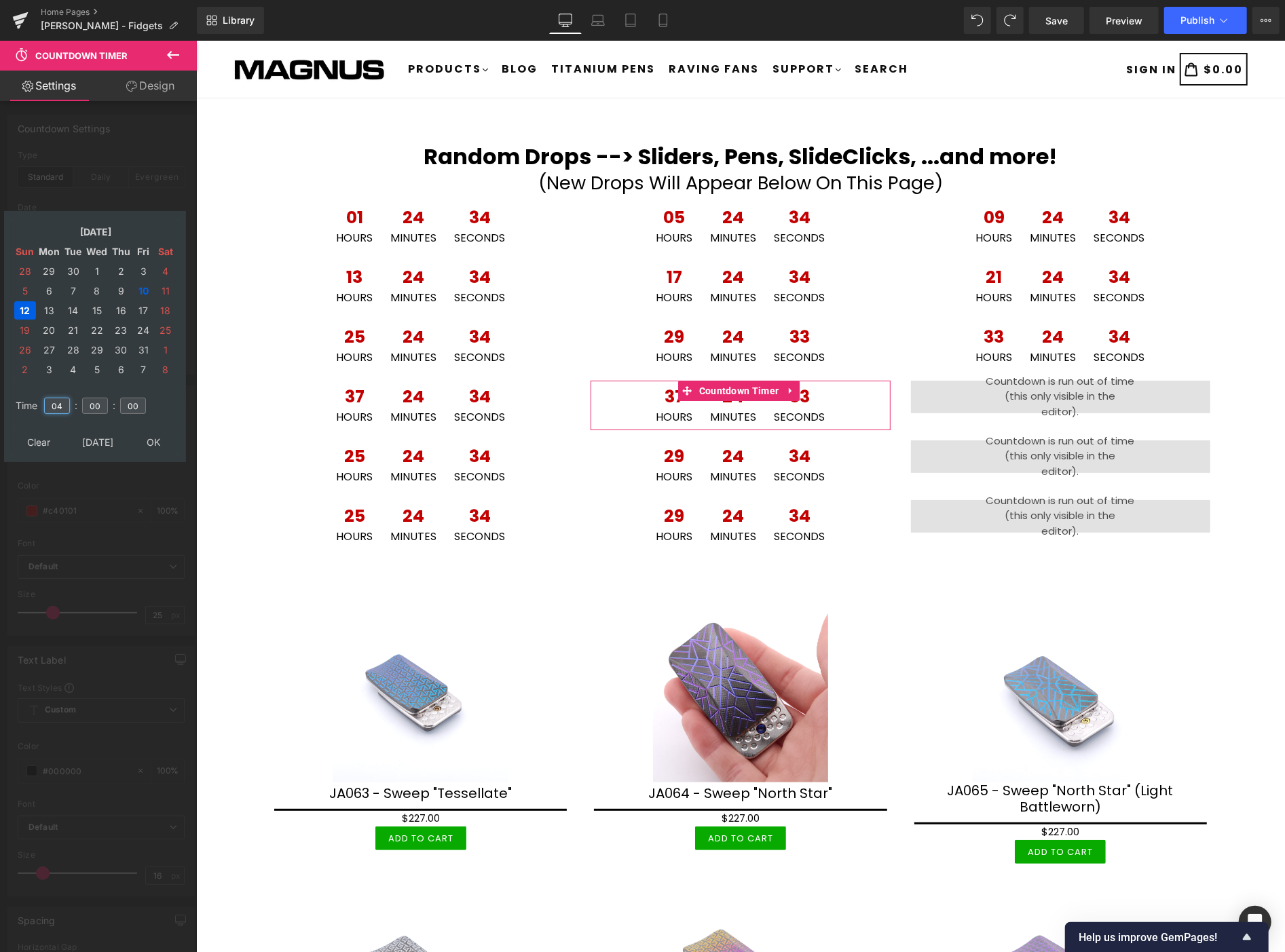
click at [65, 398] on input "04" at bounding box center [56, 406] width 26 height 17
type input "08"
type input "2025/10/12 08:00:00"
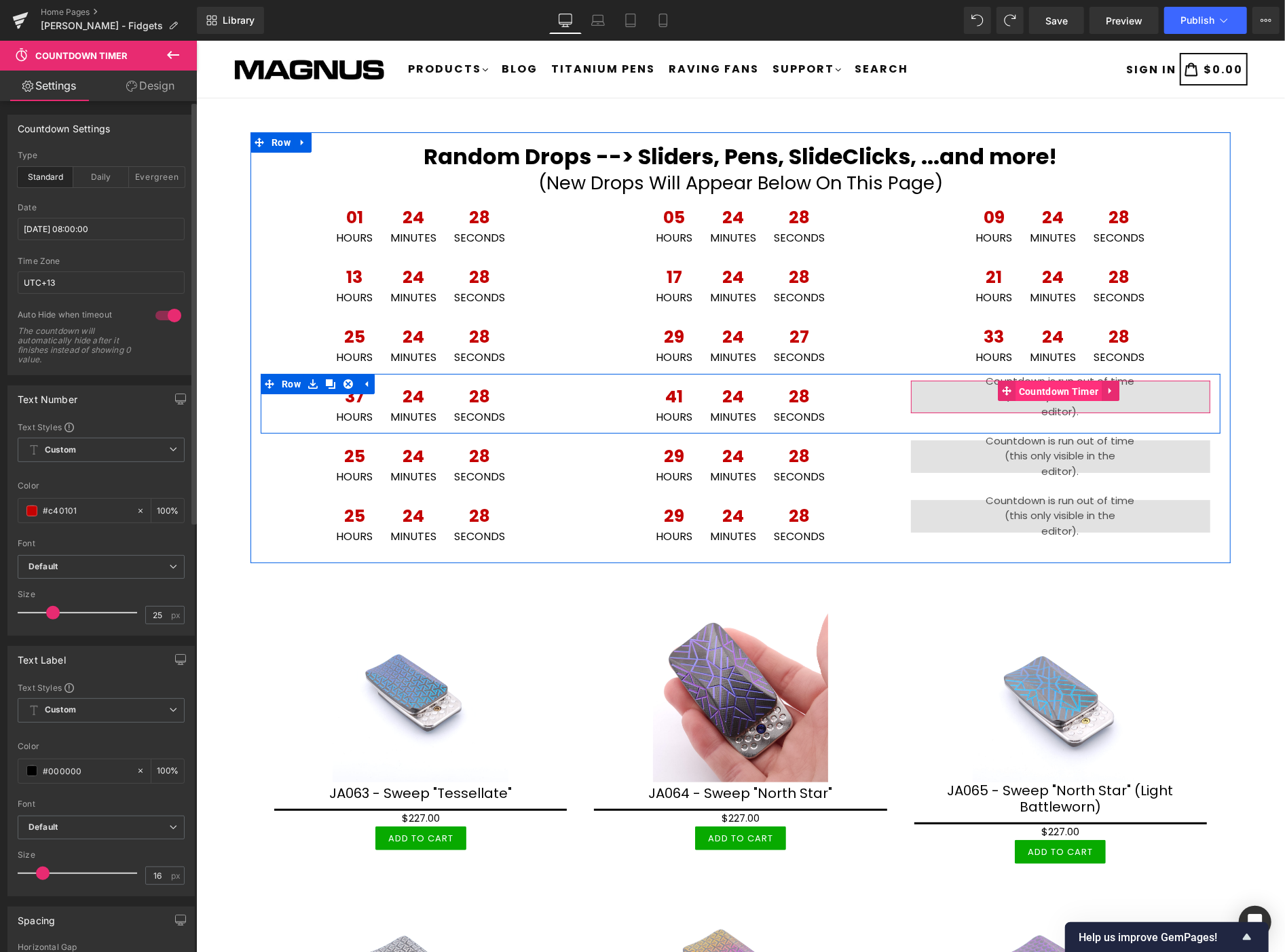
click at [1049, 389] on span "Countdown Timer" at bounding box center [1058, 390] width 87 height 21
click at [1056, 388] on span "Countdown Timer" at bounding box center [1058, 390] width 87 height 21
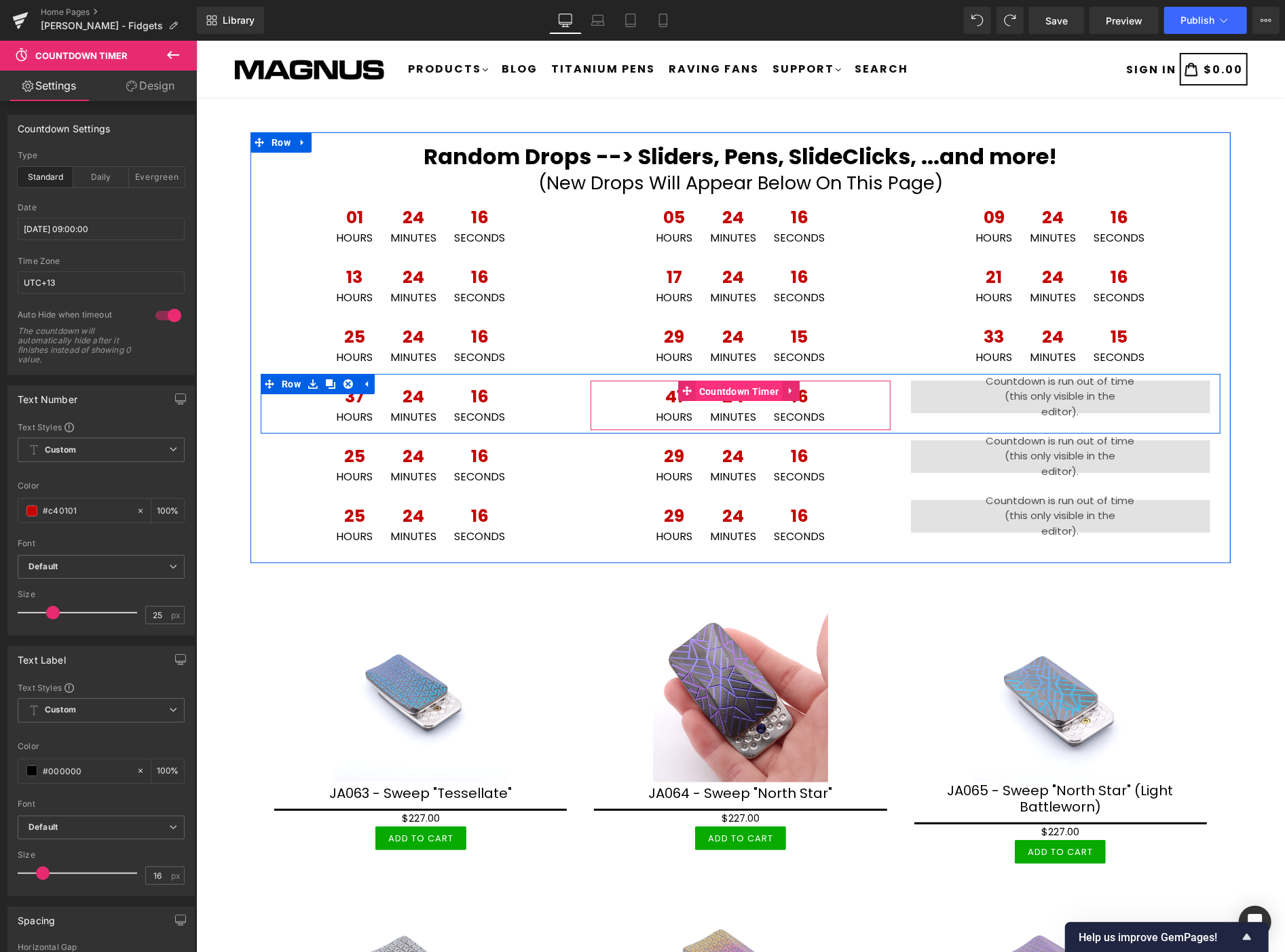
click at [723, 388] on span "Countdown Timer" at bounding box center [738, 390] width 87 height 21
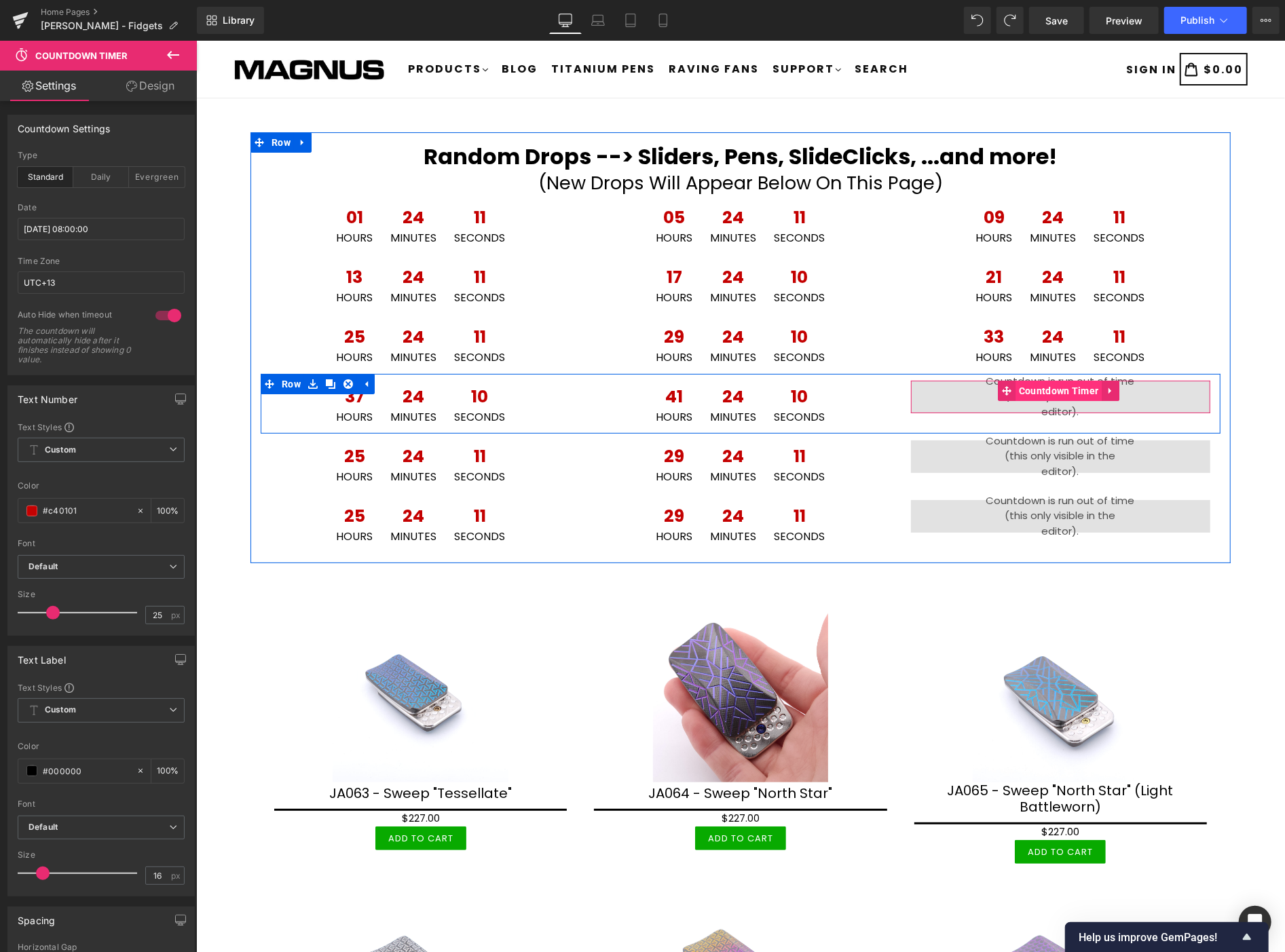
click at [1060, 390] on span "Countdown Timer" at bounding box center [1058, 390] width 87 height 21
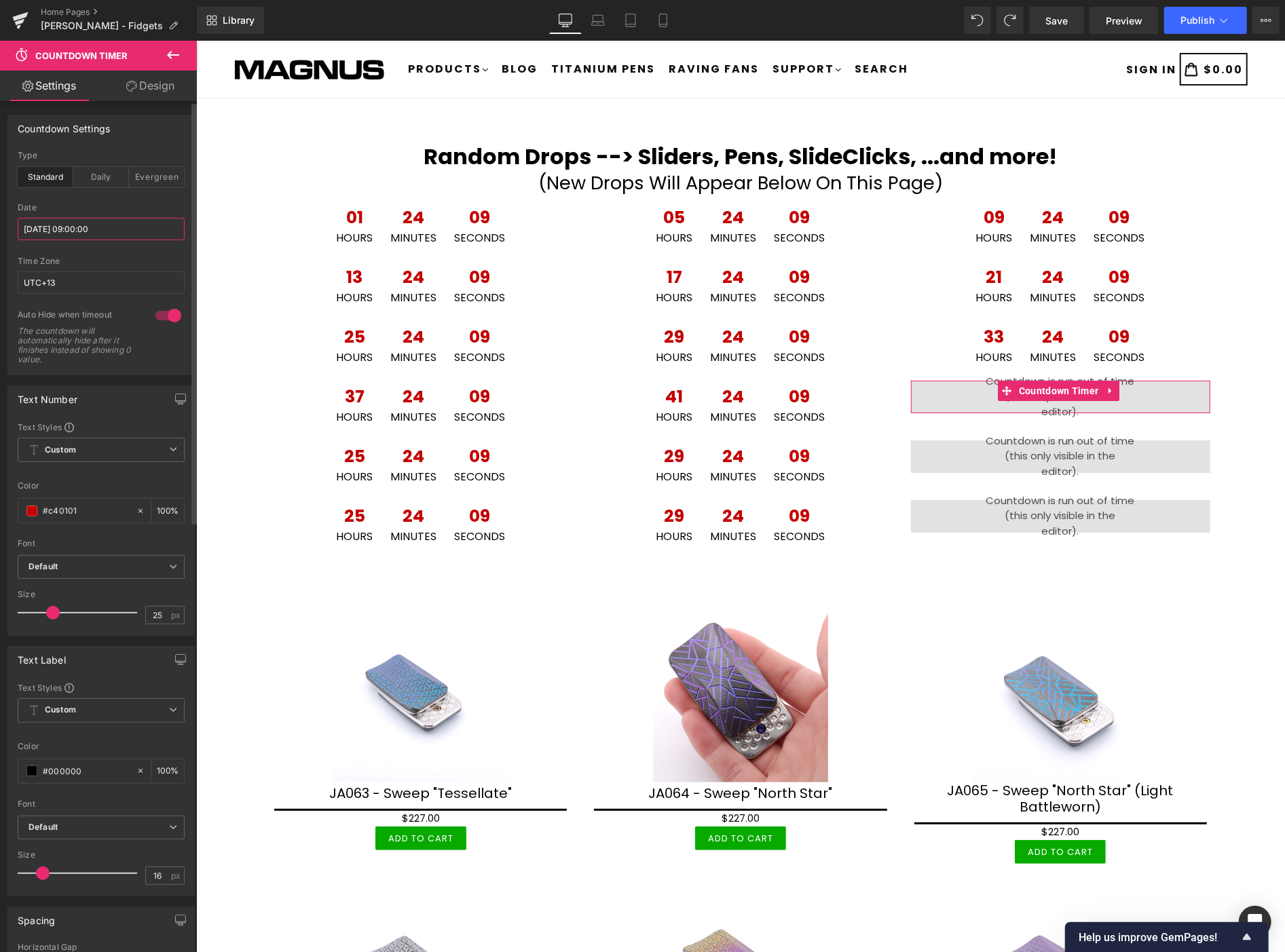
click at [127, 227] on input "[DATE] 09:00:00" at bounding box center [101, 228] width 167 height 22
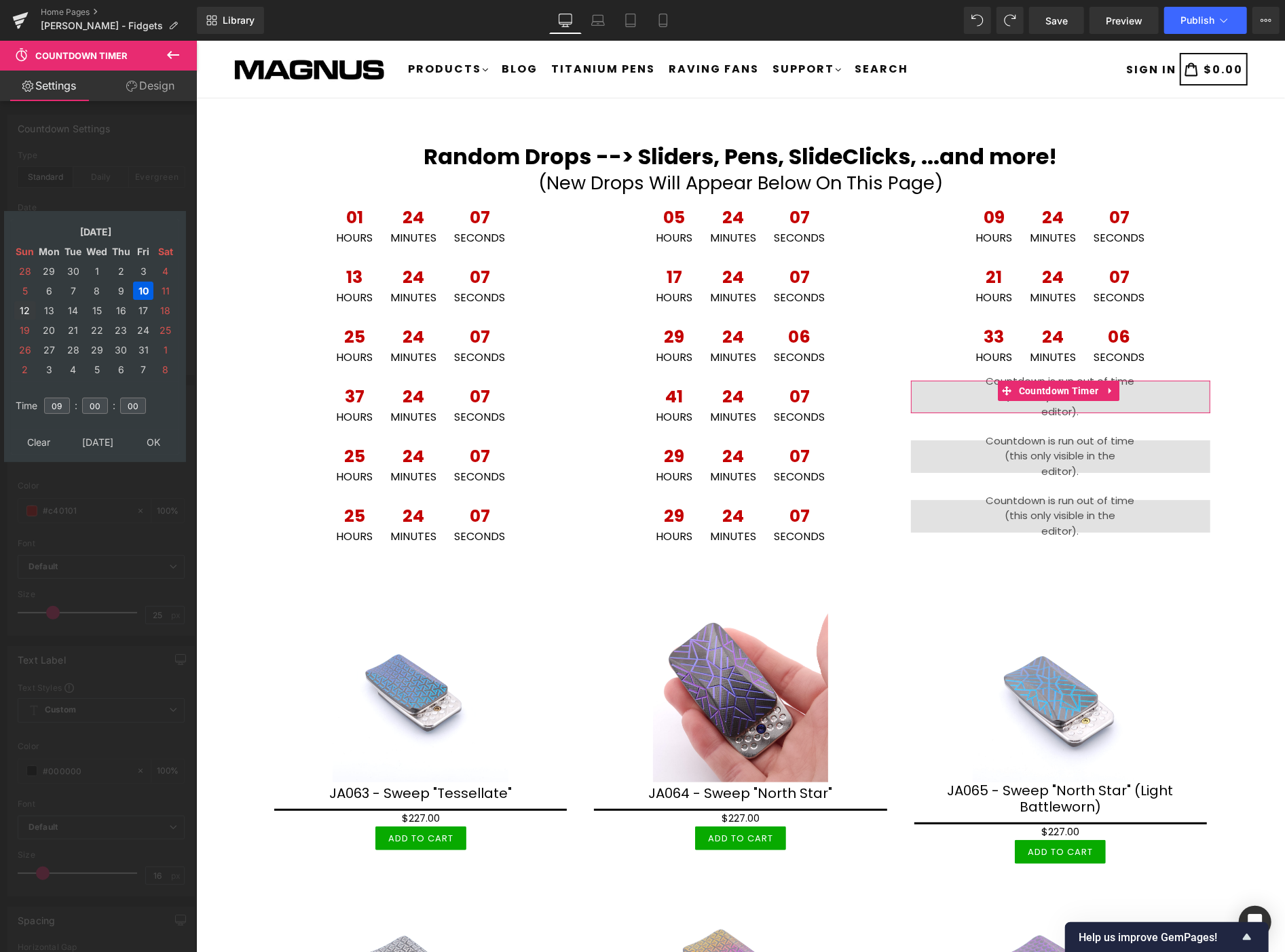
click at [22, 301] on td "12" at bounding box center [25, 310] width 22 height 18
click at [65, 398] on input "09" at bounding box center [56, 406] width 26 height 17
type input "0"
type input "12"
type input "2025/10/12 12:00:00"
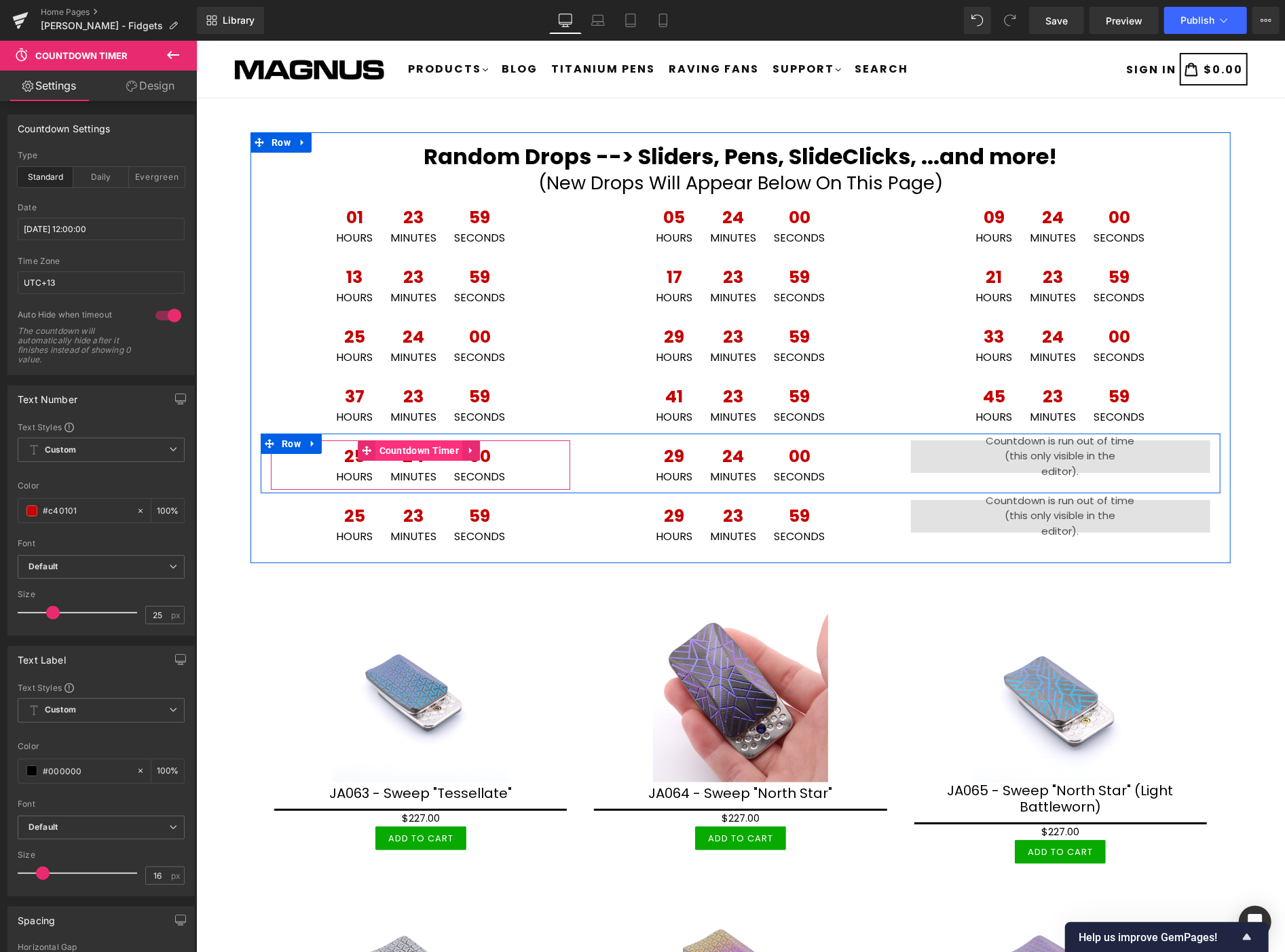
click at [404, 448] on span "Countdown Timer" at bounding box center [419, 450] width 87 height 21
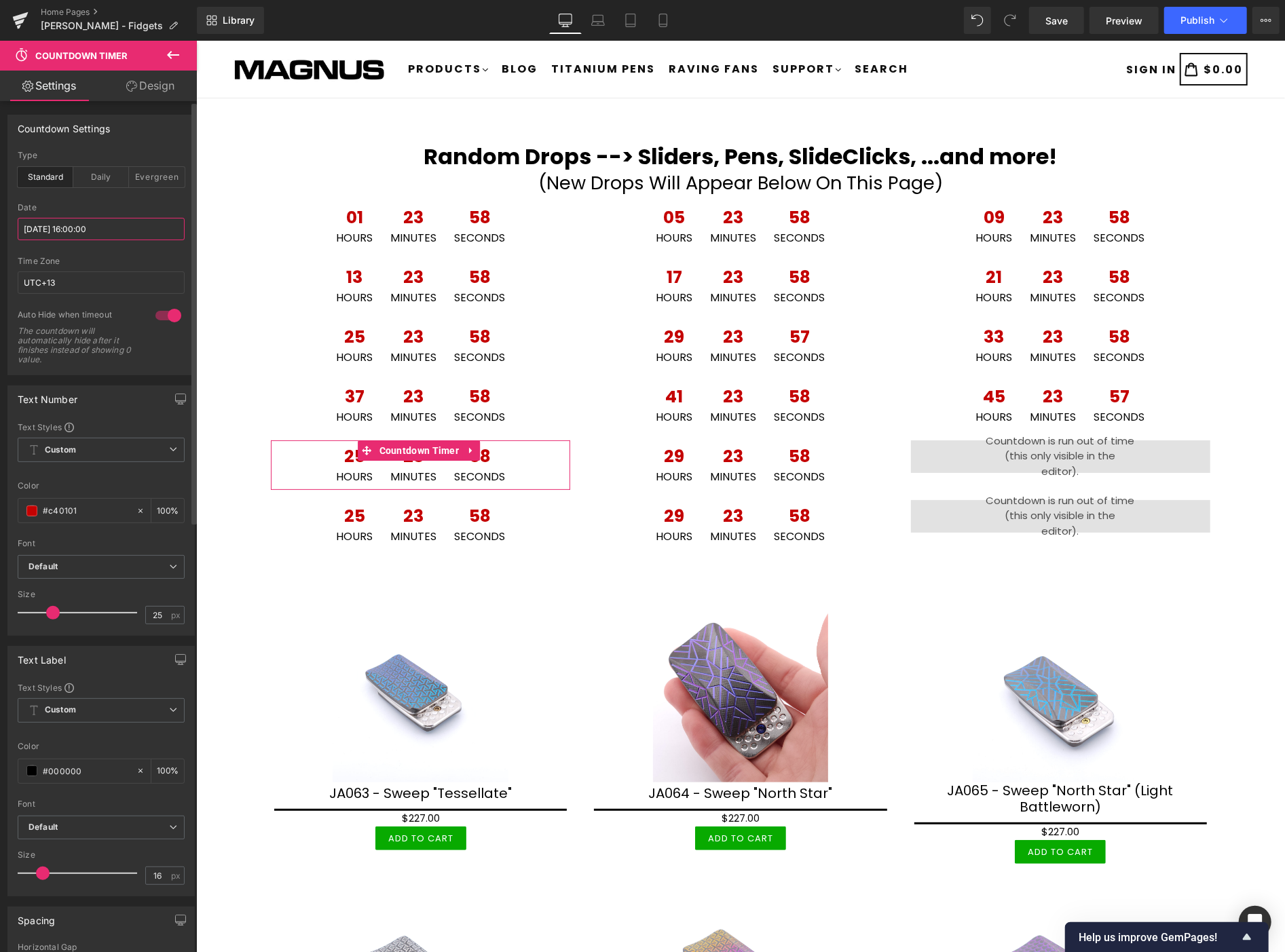
click at [131, 229] on input "2025/10/11 16:00:00" at bounding box center [101, 228] width 167 height 22
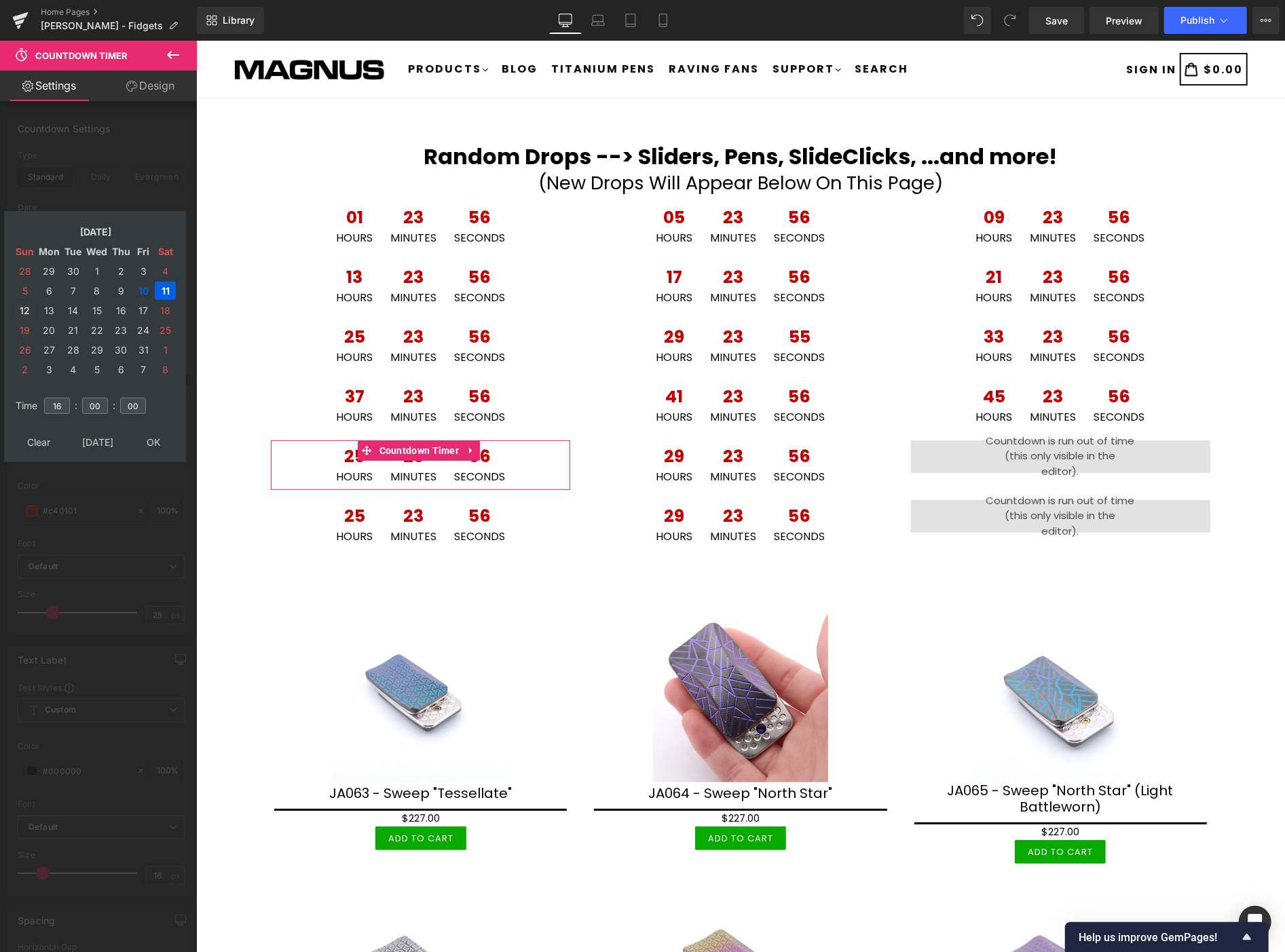
click at [25, 301] on td "12" at bounding box center [25, 310] width 22 height 18
click at [63, 398] on input "16" at bounding box center [56, 406] width 26 height 17
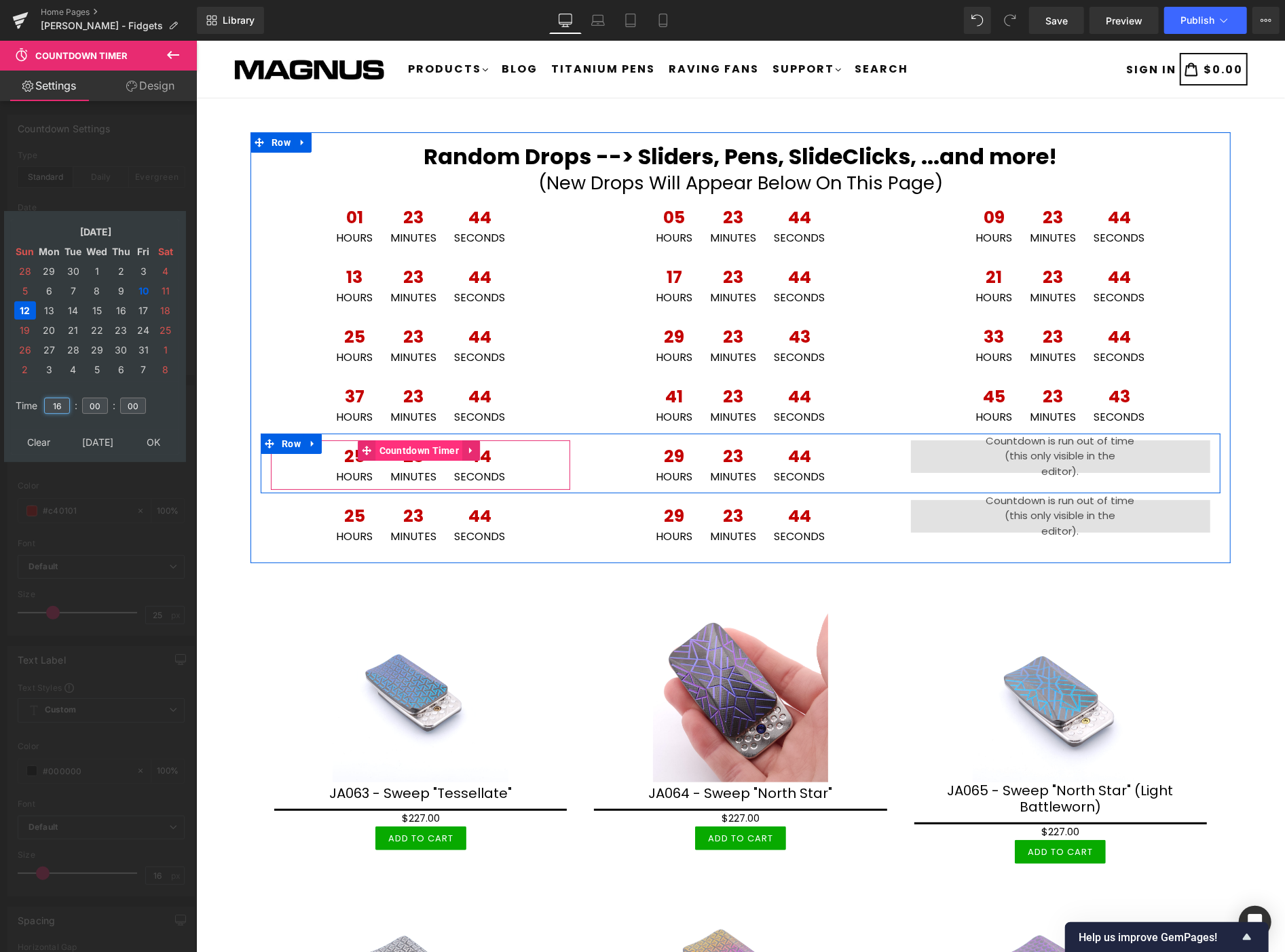
click at [408, 447] on span "Countdown Timer" at bounding box center [419, 450] width 87 height 21
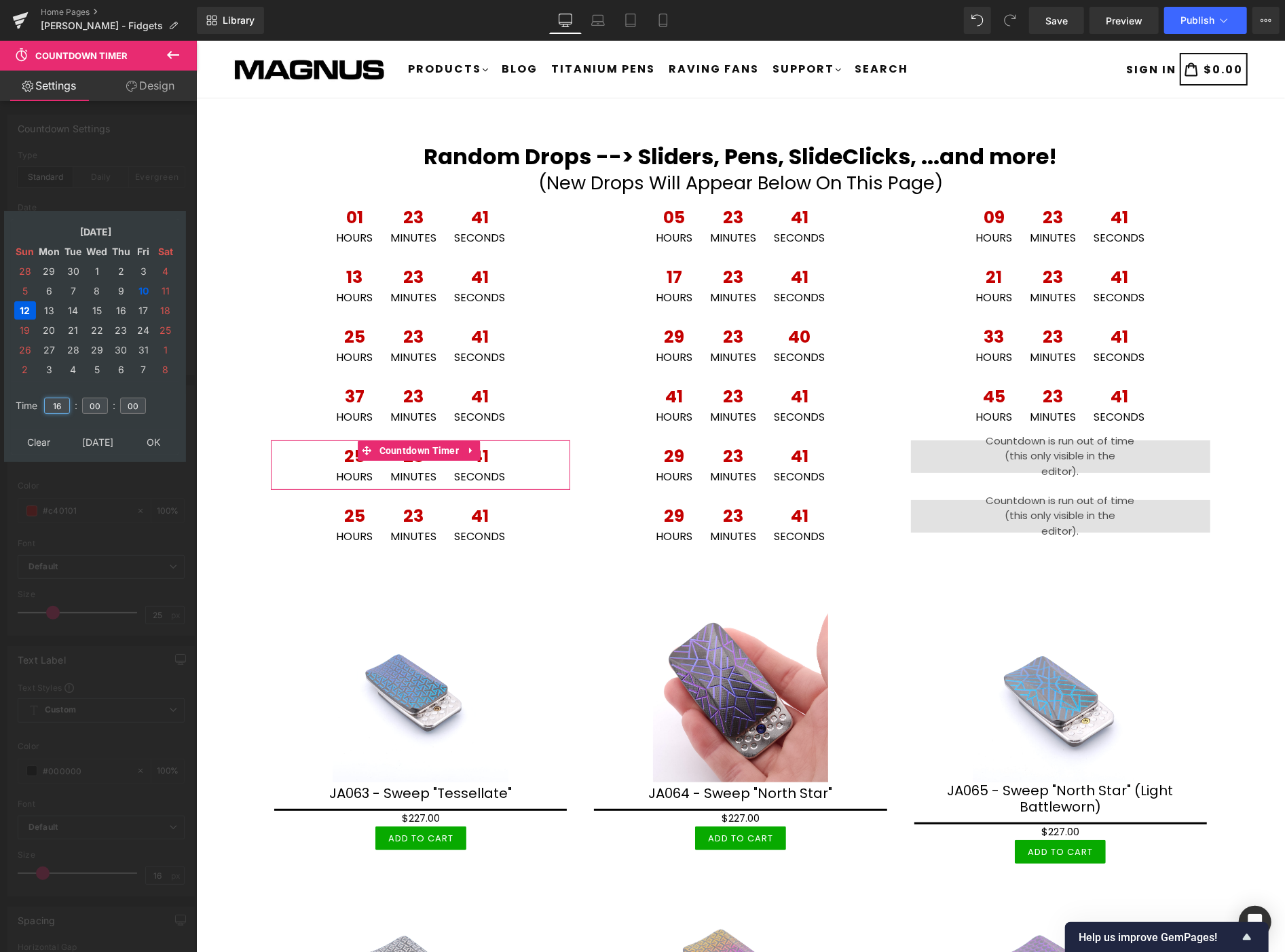
type input "1"
type input "12"
type input "2025/10/12 12:00:00"
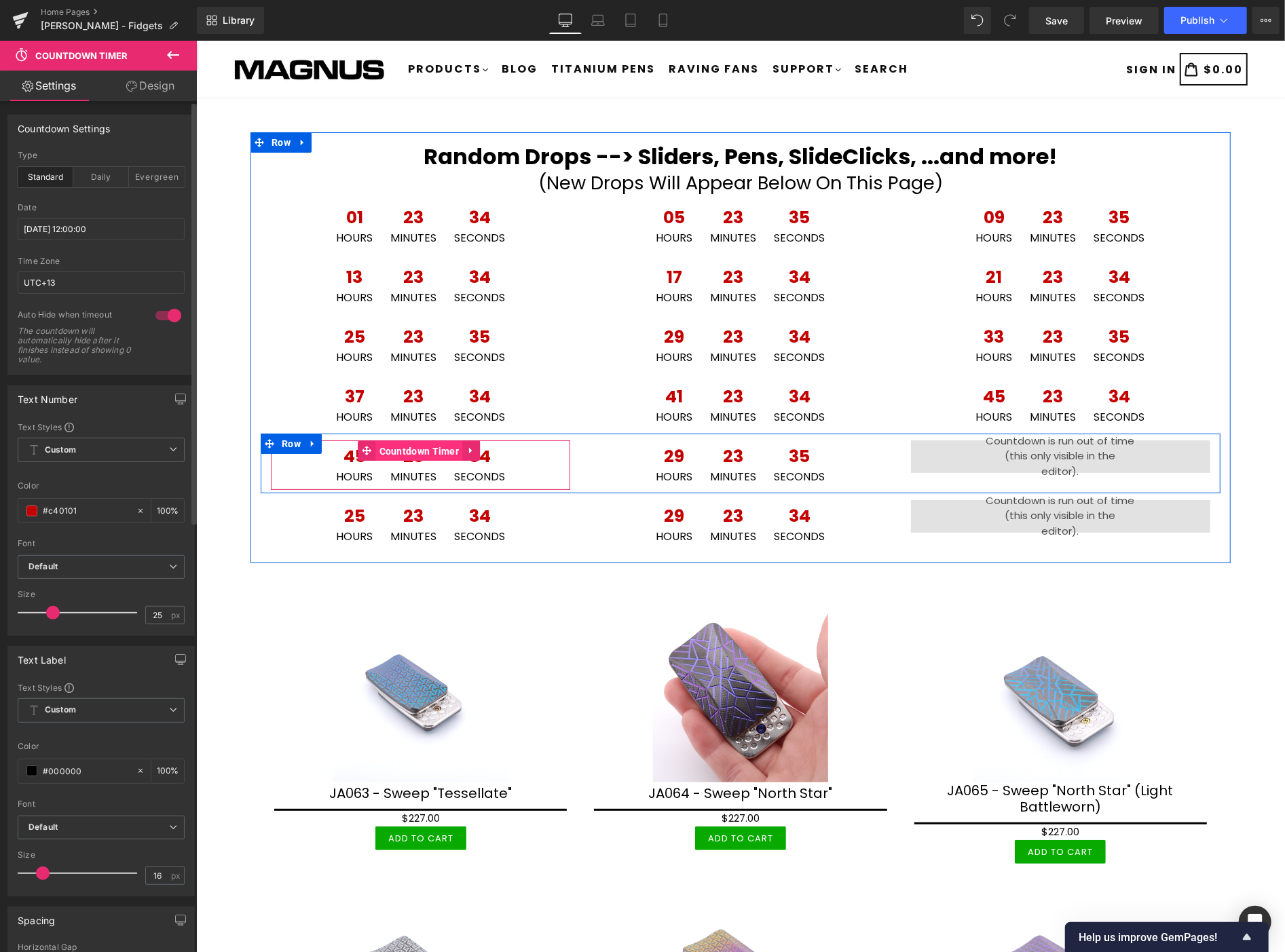
click at [407, 446] on span "Countdown Timer" at bounding box center [419, 450] width 87 height 21
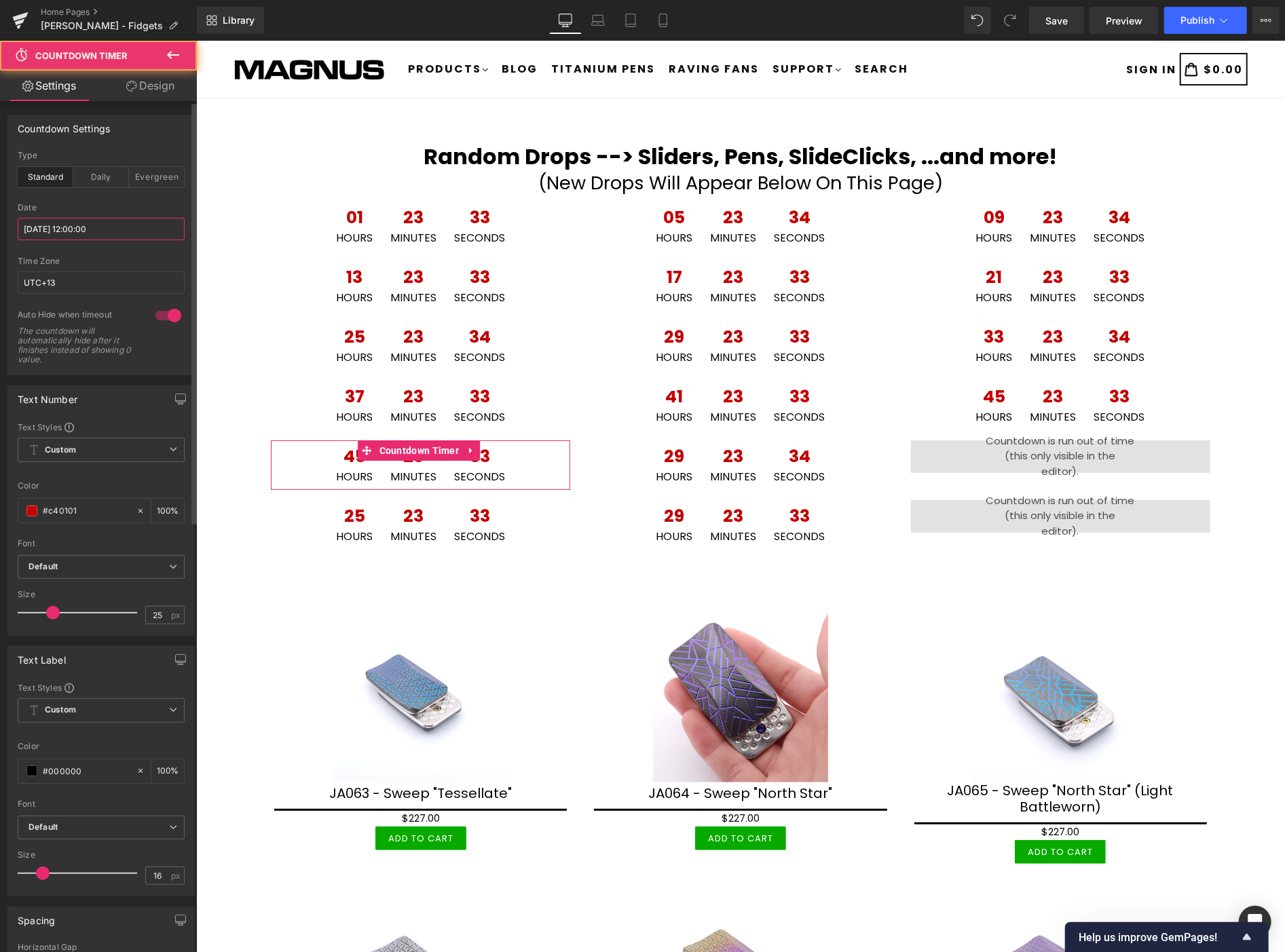
click at [117, 227] on input "2025/10/12 12:00:00" at bounding box center [101, 228] width 167 height 22
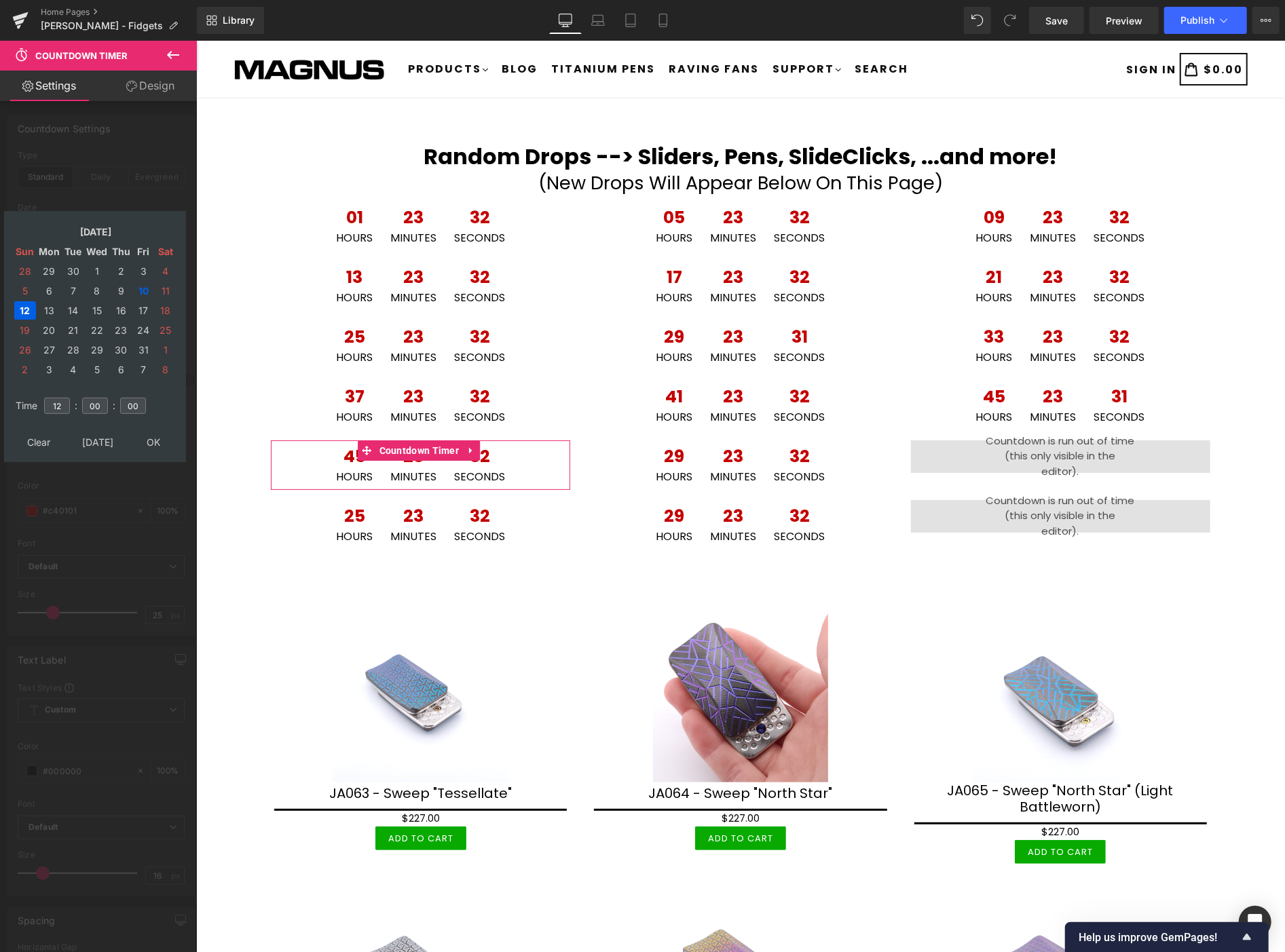
click at [27, 304] on td "12" at bounding box center [25, 310] width 22 height 18
click at [69, 401] on input "12" at bounding box center [56, 406] width 26 height 17
type input "16"
type input "2025/10/12 16:00:00"
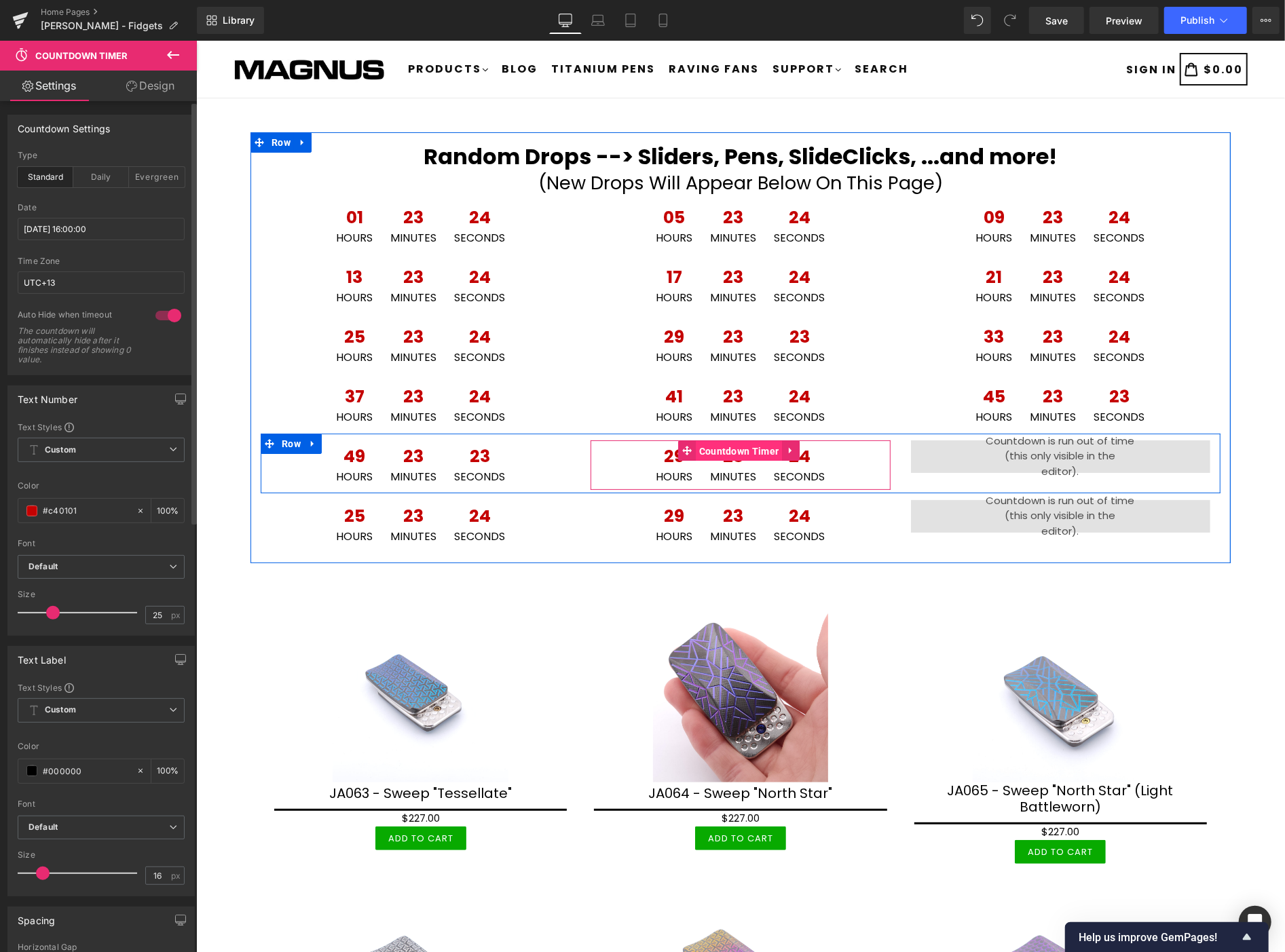
click at [721, 452] on span "Countdown Timer" at bounding box center [738, 450] width 87 height 21
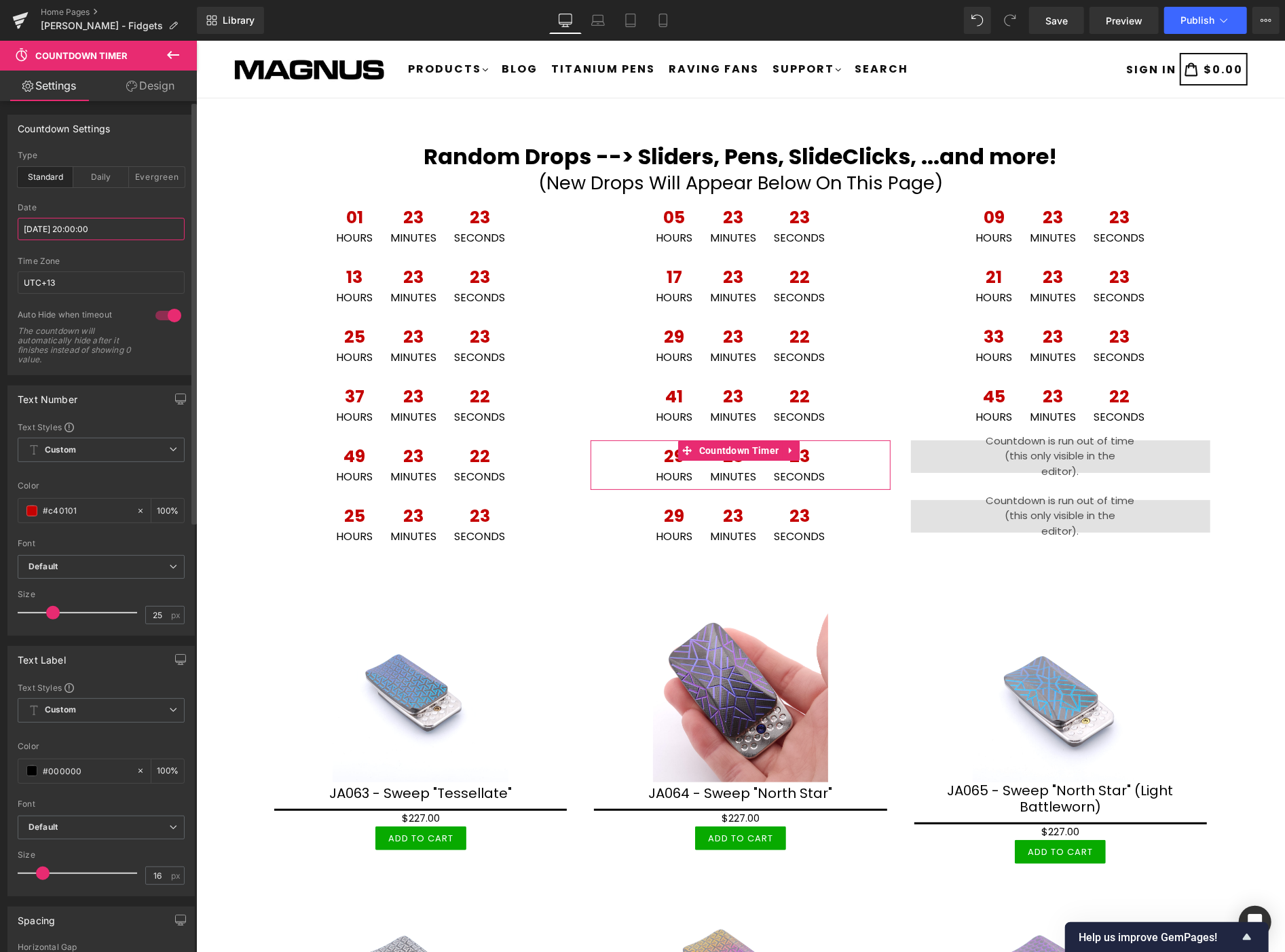
click at [123, 232] on input "2025/10/11 20:00:00" at bounding box center [101, 228] width 167 height 22
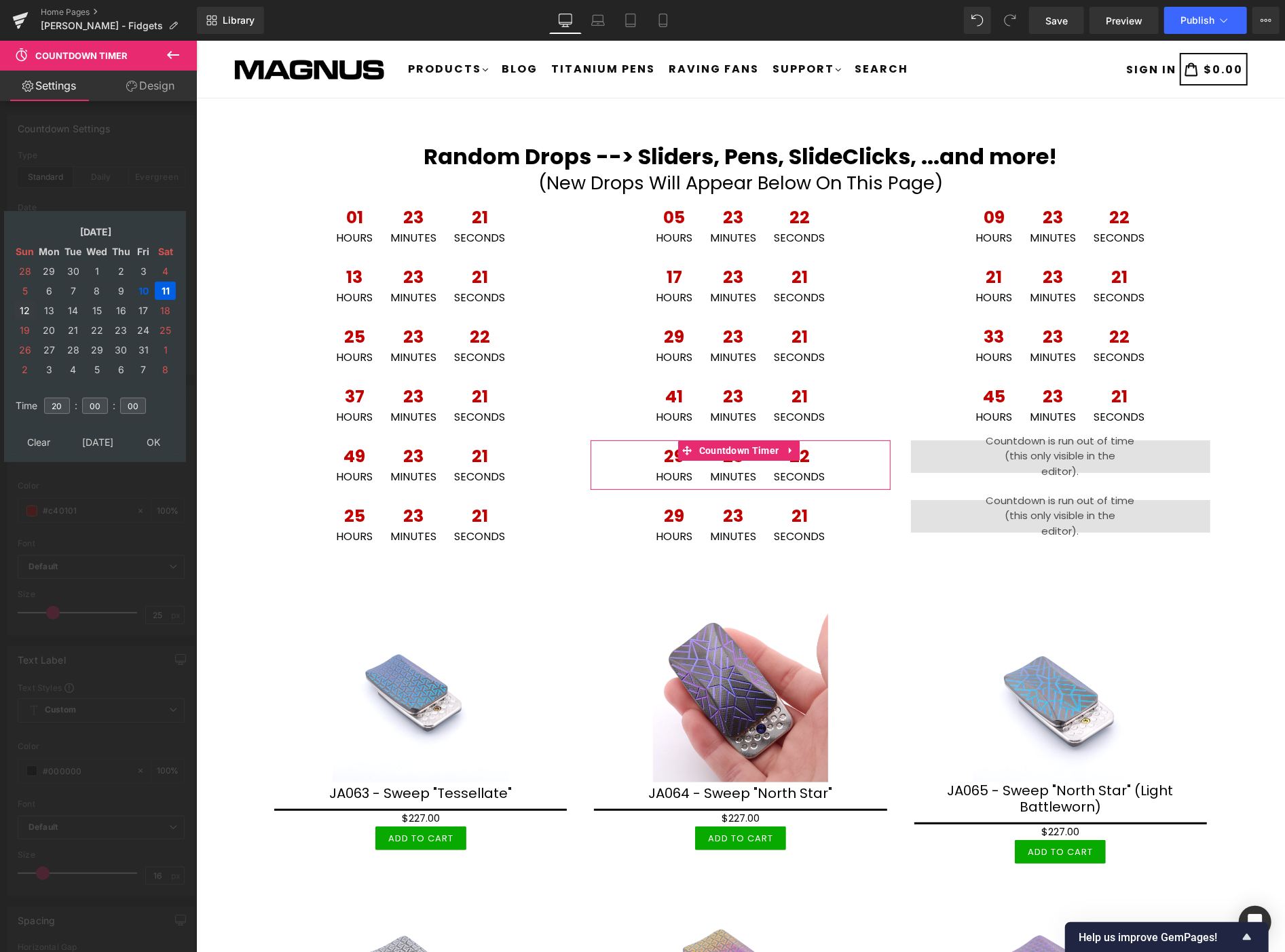
click at [25, 304] on td "12" at bounding box center [25, 310] width 22 height 18
type input "2025/10/12 20:00:00"
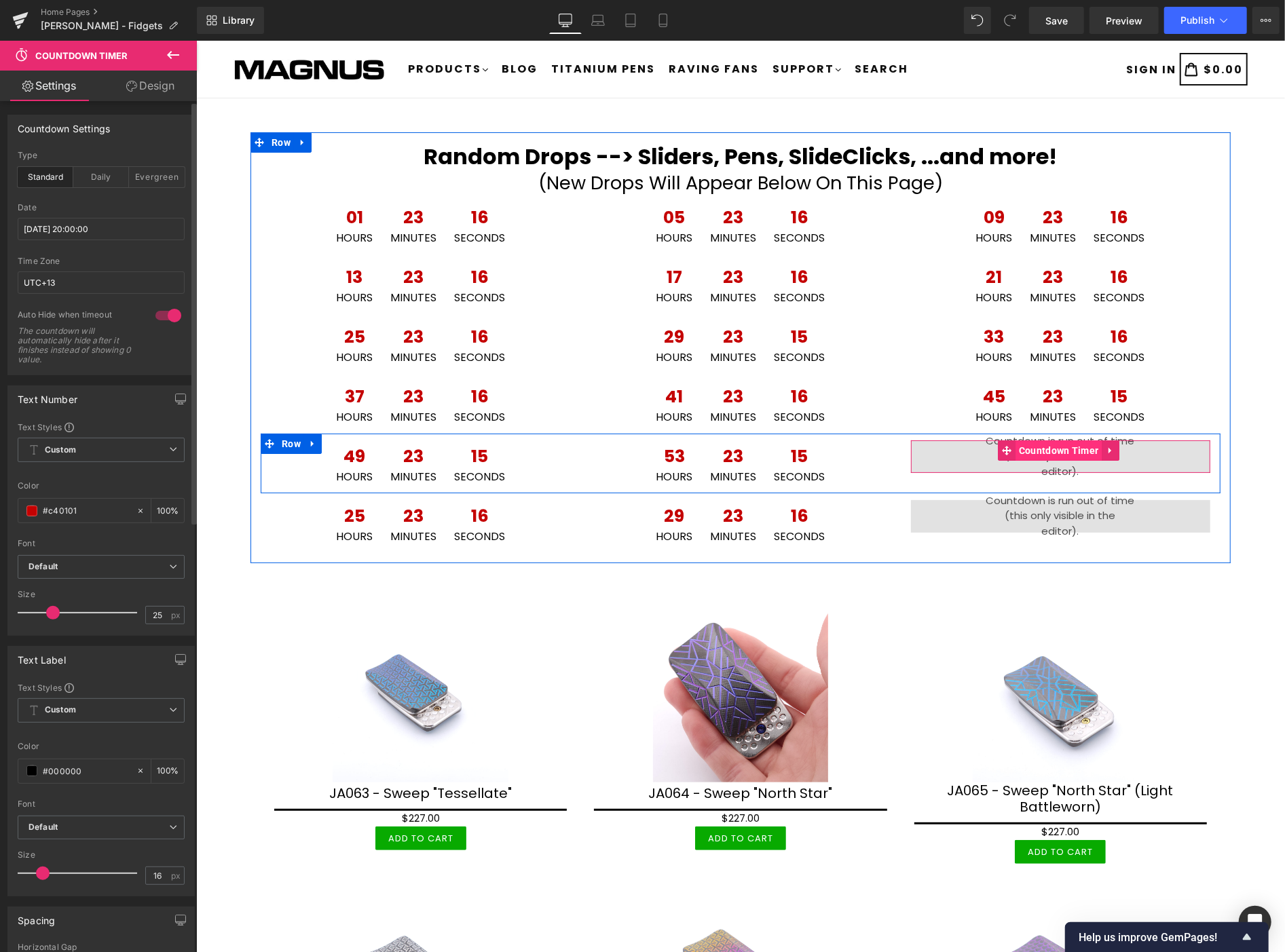
click at [1028, 447] on span "Countdown Timer" at bounding box center [1058, 450] width 87 height 21
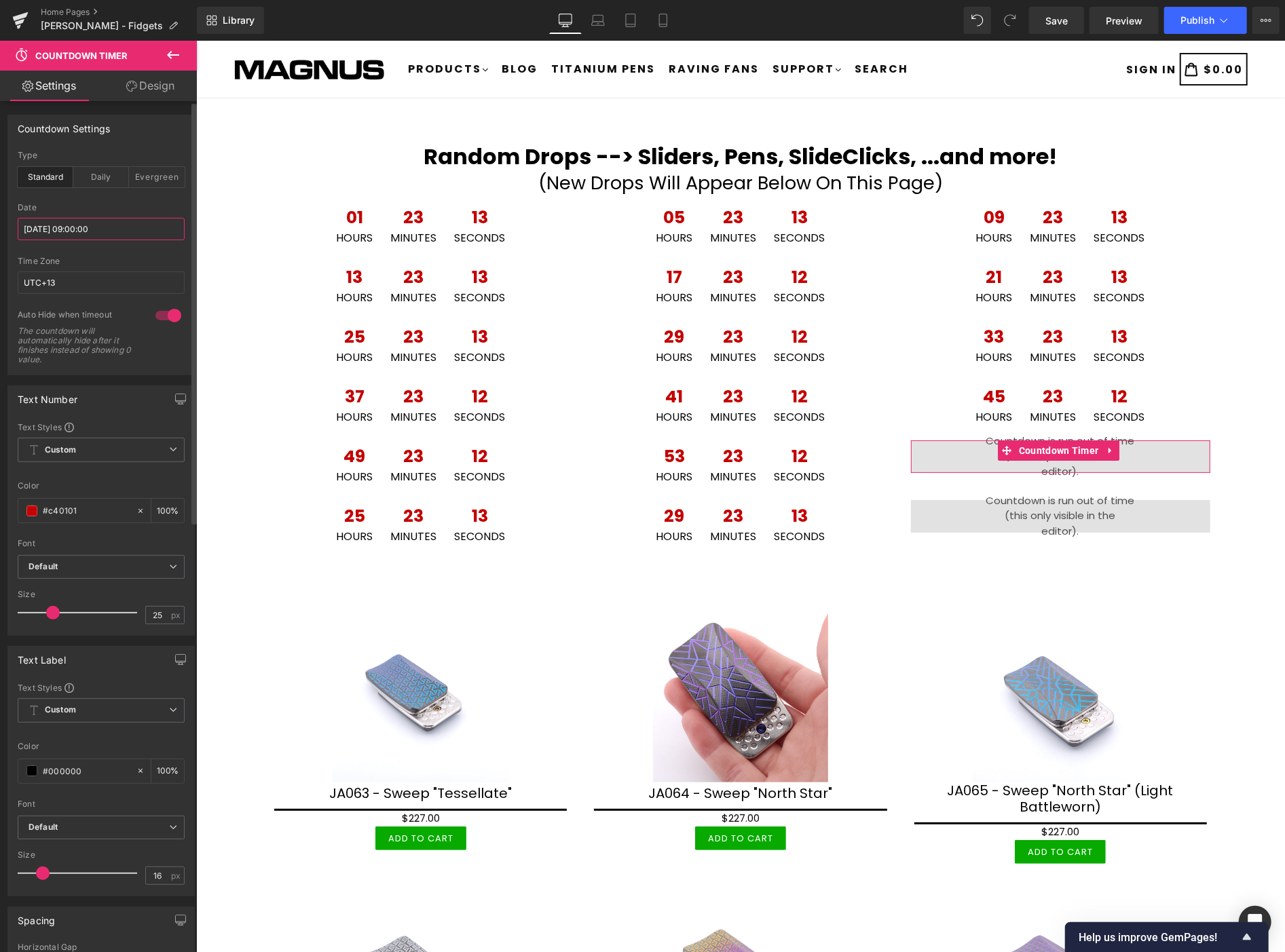
click at [117, 228] on input "[DATE] 09:00:00" at bounding box center [101, 228] width 167 height 22
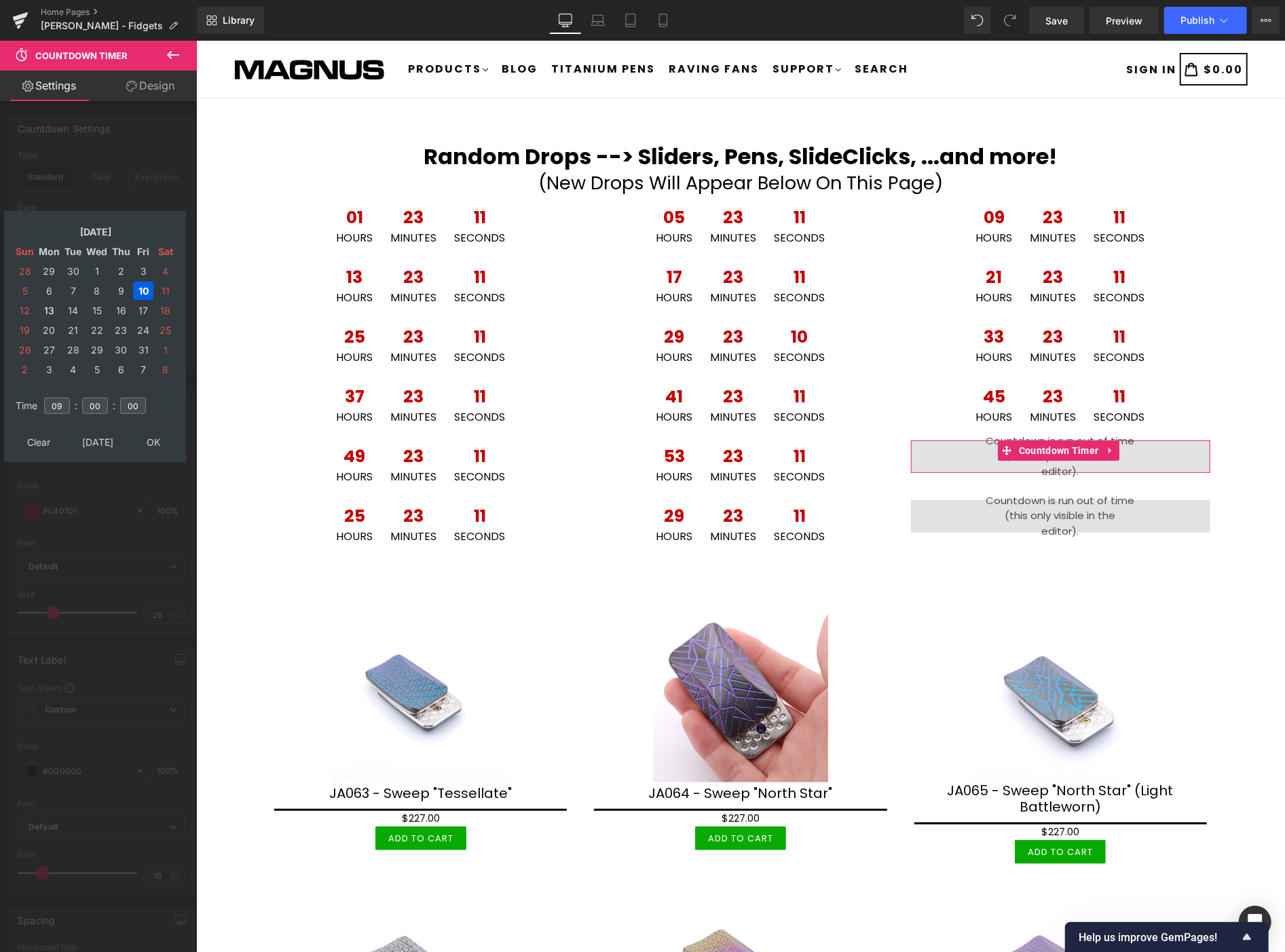
click at [48, 303] on td "13" at bounding box center [49, 310] width 24 height 18
click at [65, 398] on input "09" at bounding box center [56, 406] width 26 height 17
type input "00"
type input "2025/10/13 00:00:00"
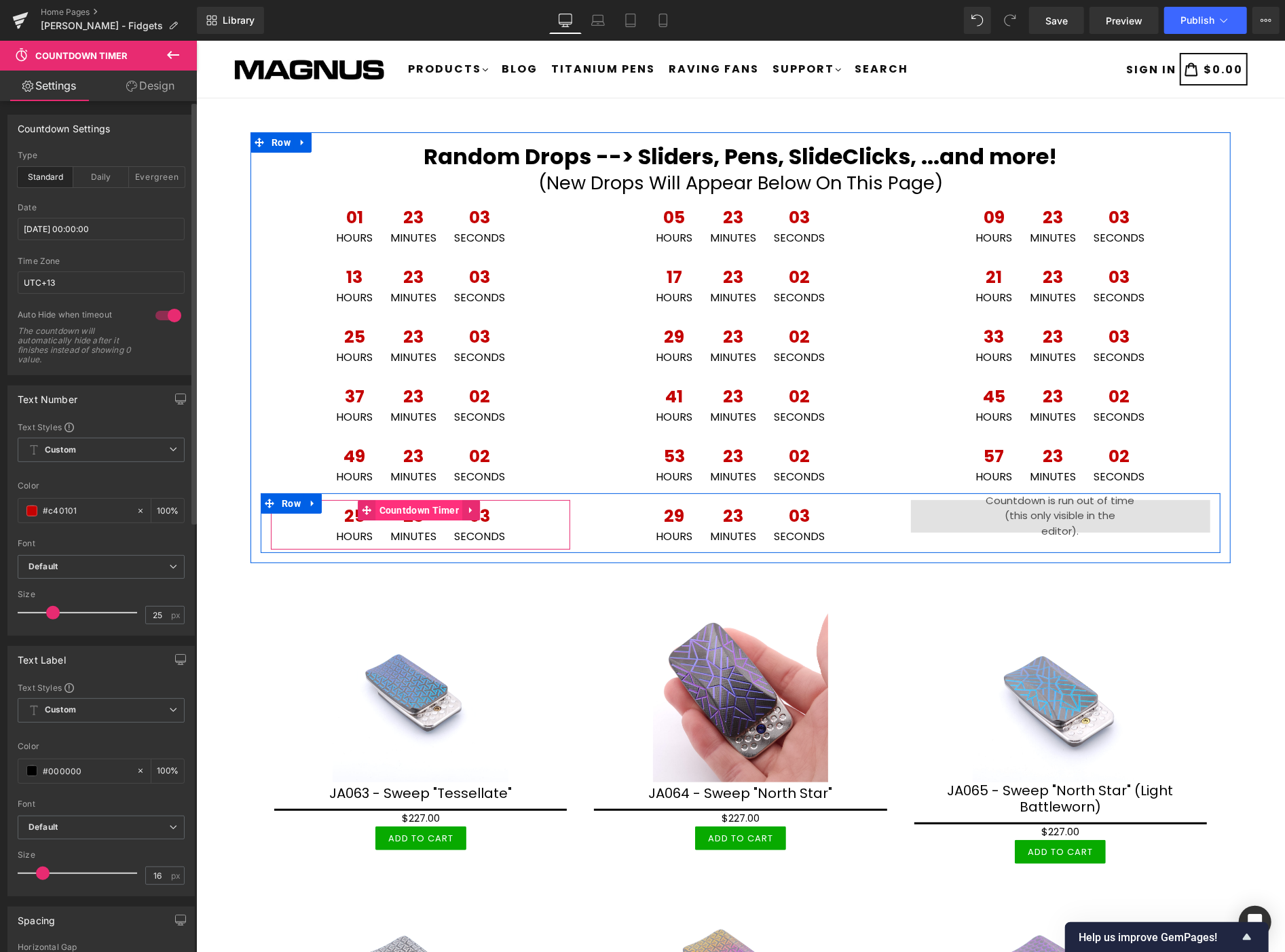
click at [417, 507] on span "Countdown Timer" at bounding box center [419, 509] width 87 height 21
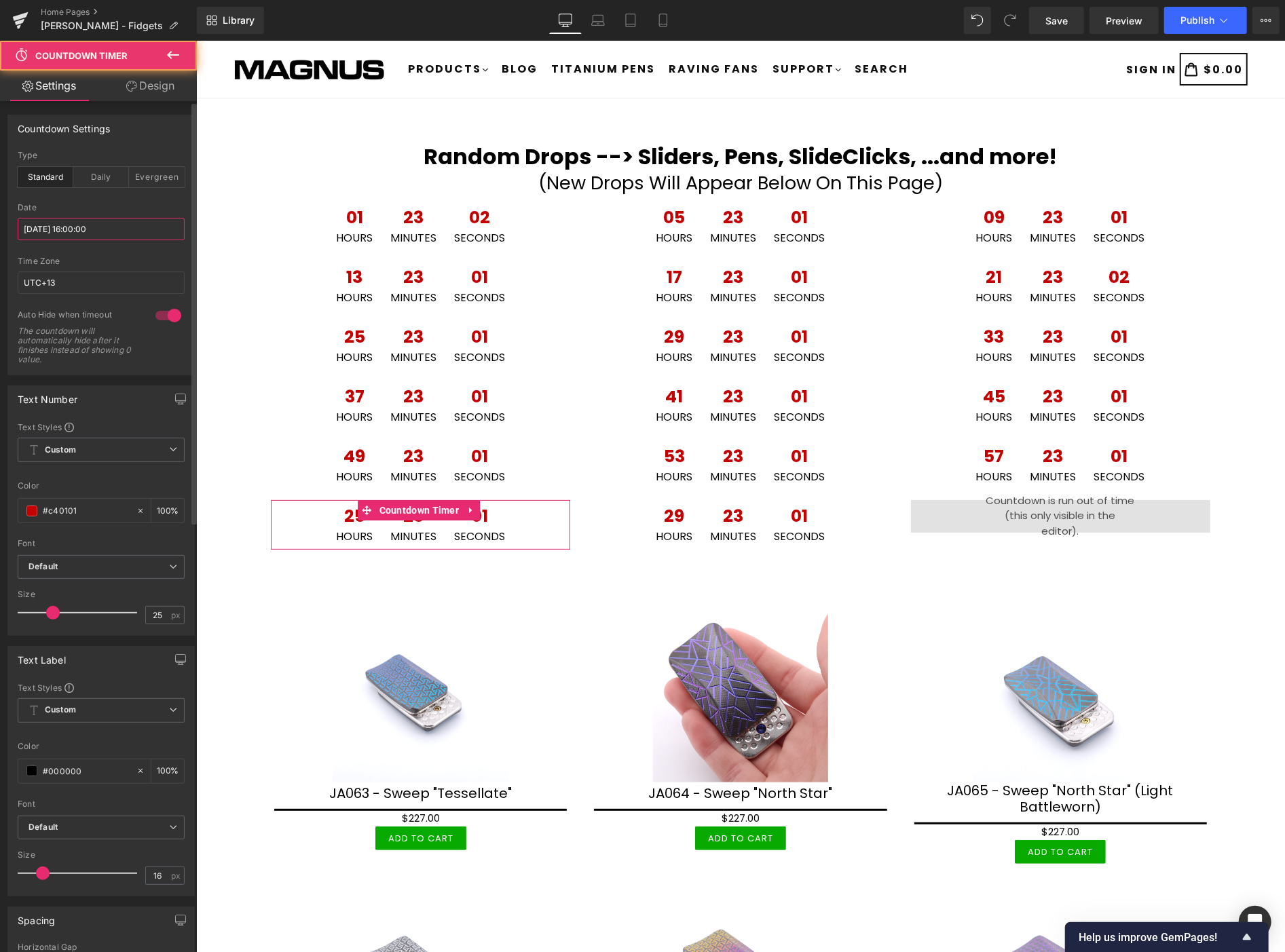
click at [131, 219] on input "2025/10/11 16:00:00" at bounding box center [101, 228] width 167 height 22
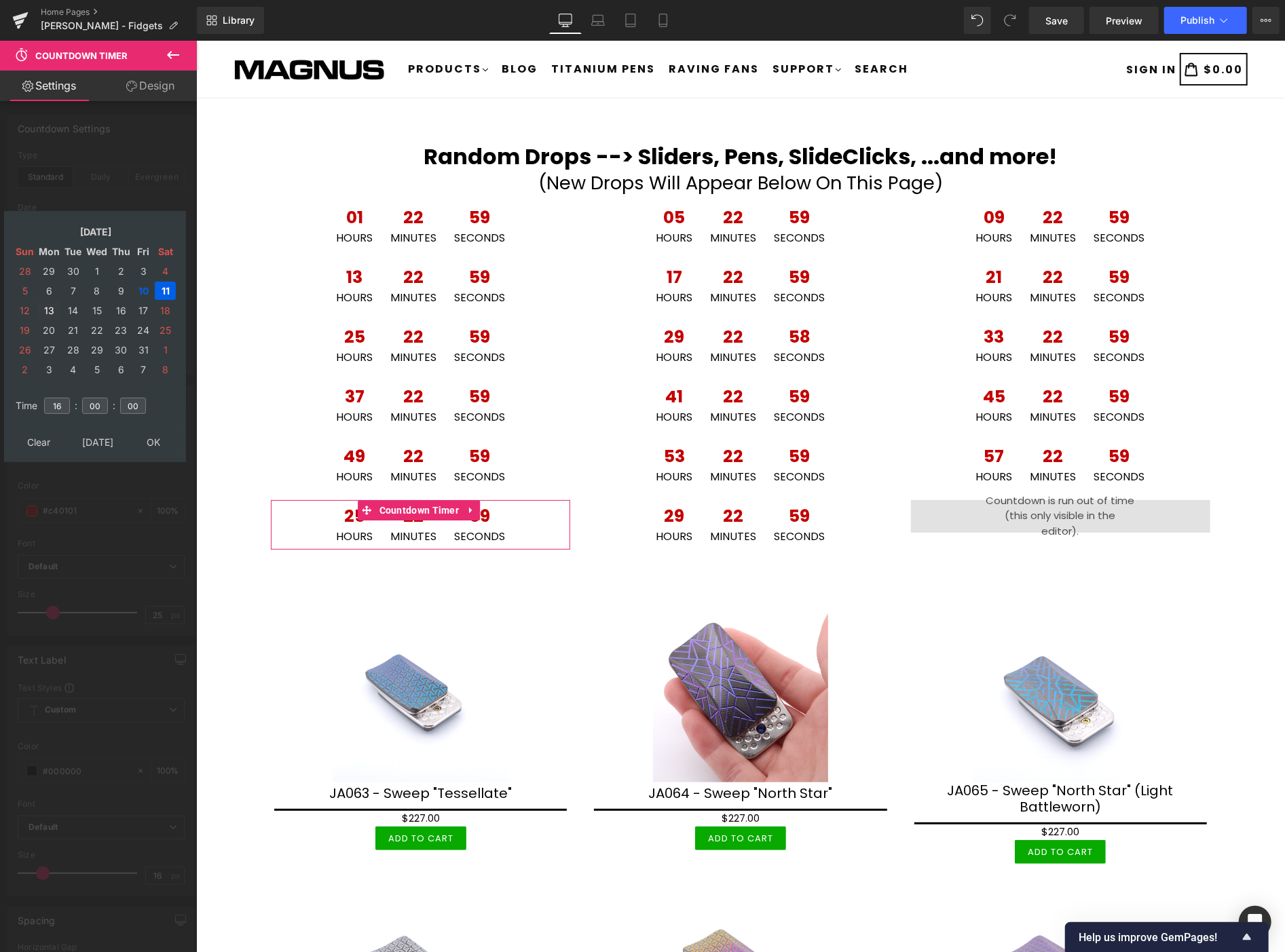
click at [49, 301] on td "13" at bounding box center [49, 310] width 24 height 18
click at [65, 398] on input "16" at bounding box center [56, 406] width 26 height 17
type input "1"
type input "04"
type input "2025/10/13 04:00:00"
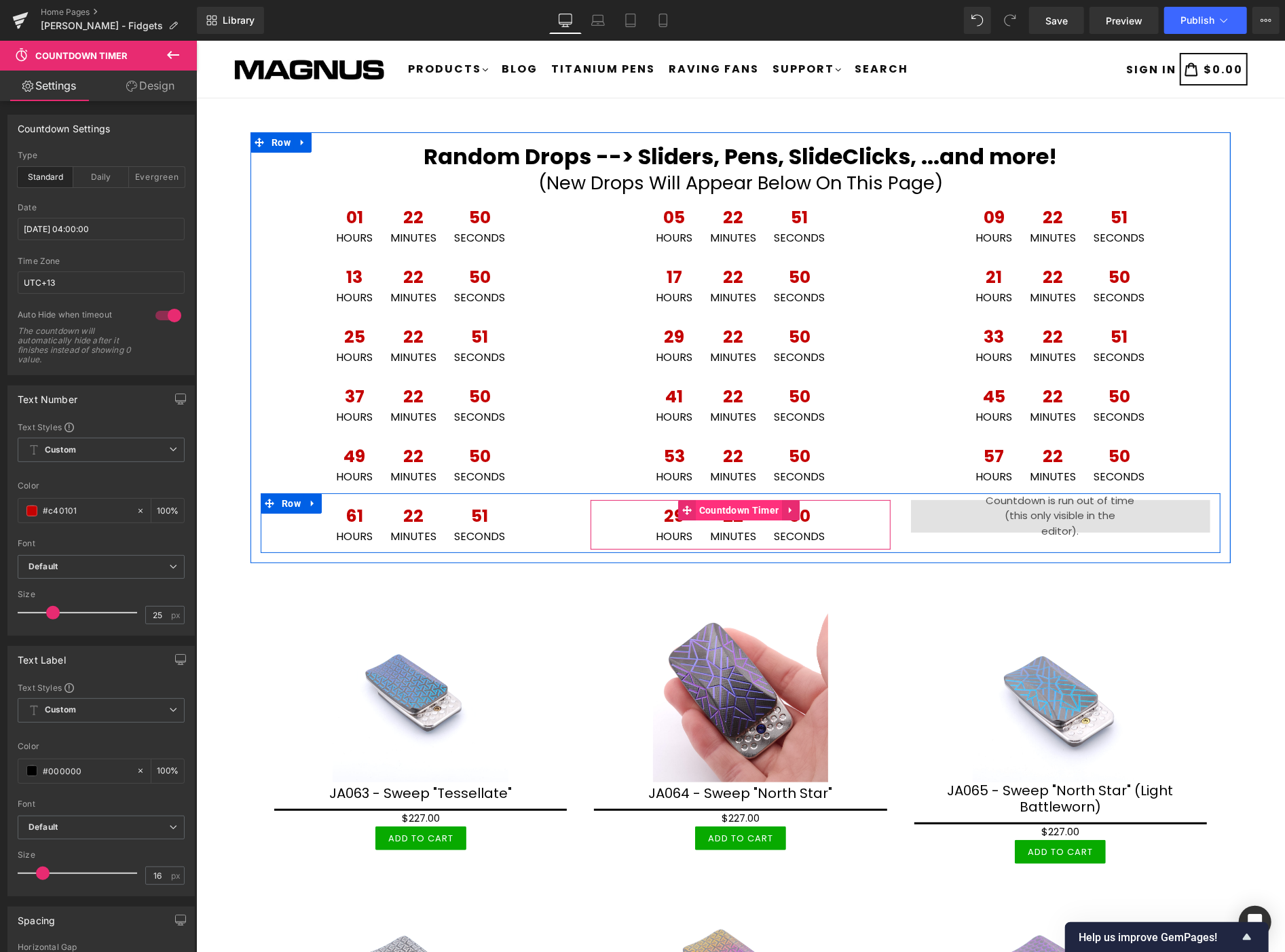
click at [717, 509] on span "Countdown Timer" at bounding box center [738, 509] width 87 height 21
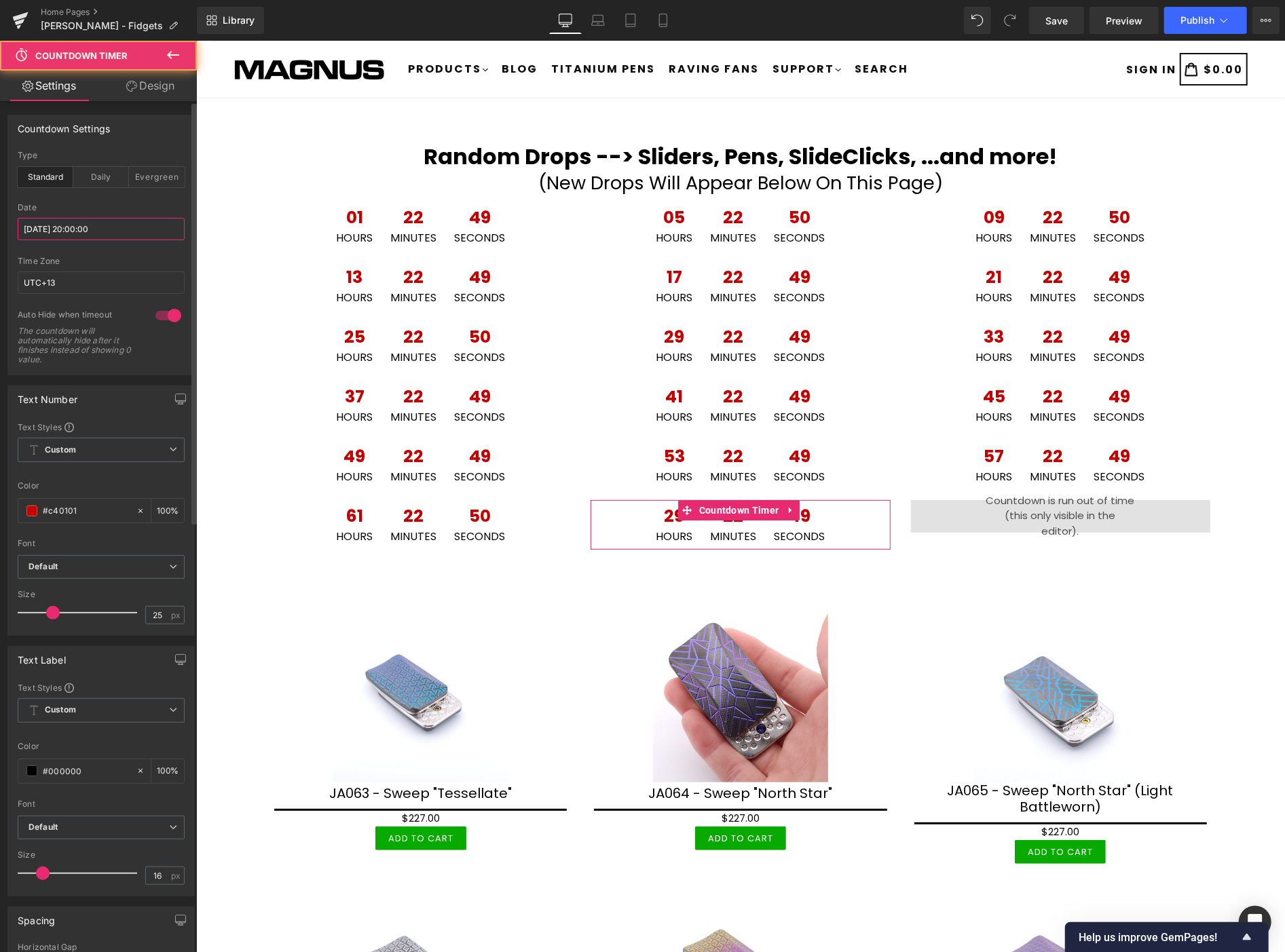
click at [129, 228] on input "2025/10/11 20:00:00" at bounding box center [101, 228] width 167 height 22
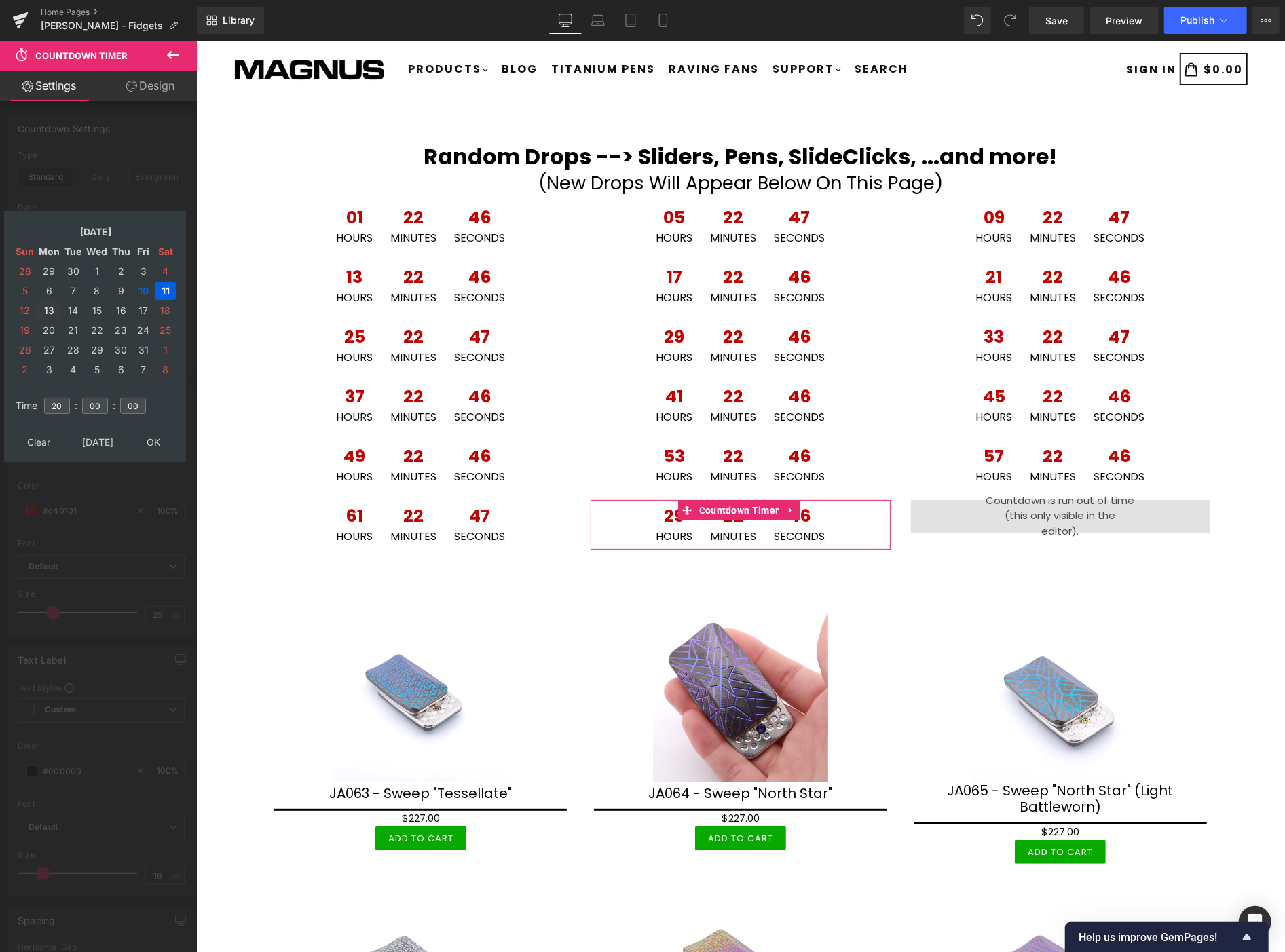
click at [50, 302] on td "13" at bounding box center [49, 310] width 24 height 18
click at [62, 398] on input "20" at bounding box center [56, 406] width 26 height 17
type input "2"
type input "08"
type input "2025/10/13 08:00:00"
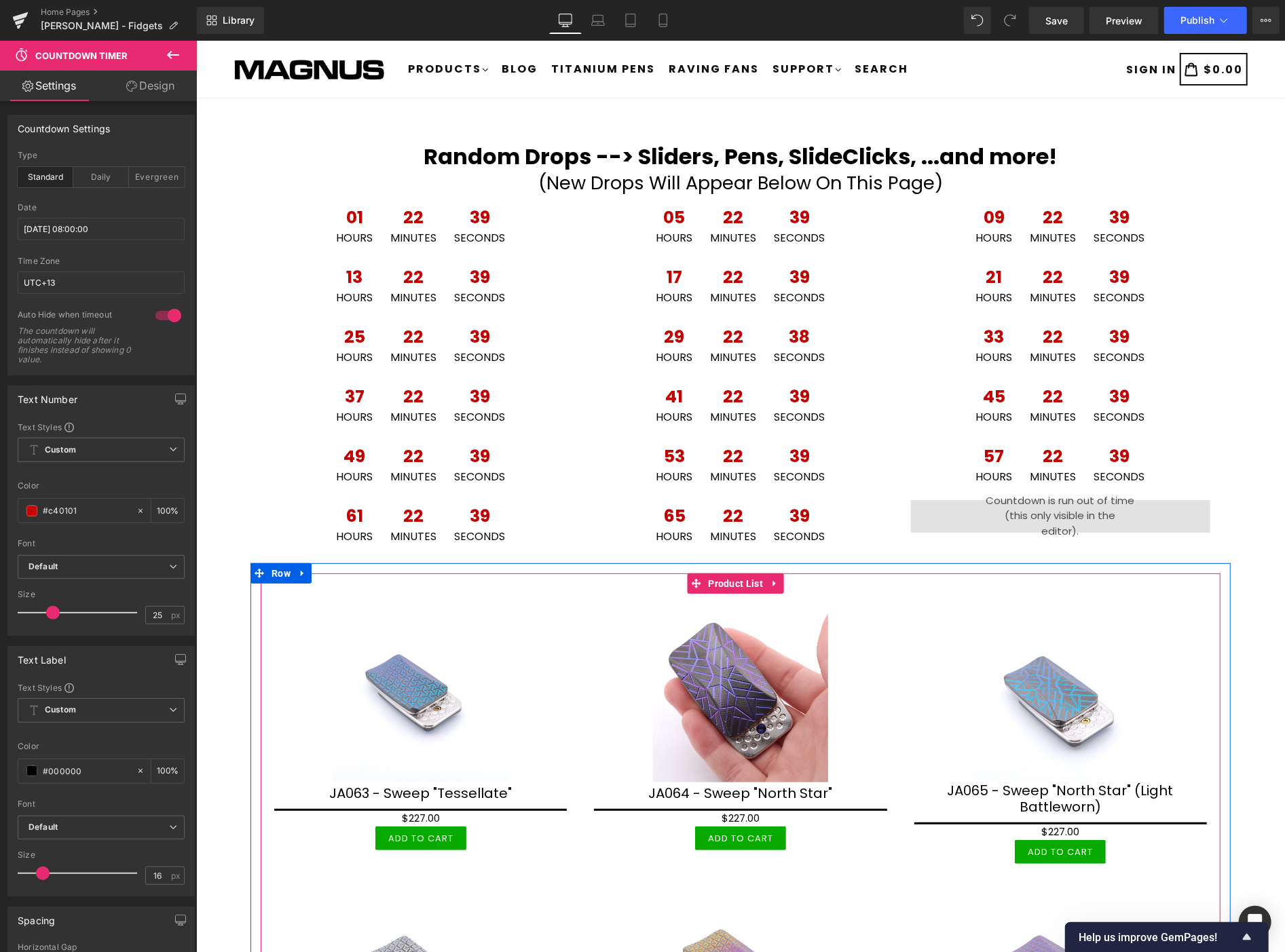
click at [1114, 600] on div "Sale Off (P) Image JA065 - Sweep "North Star" (Light Battleworn) (P) Title $0 $…" at bounding box center [1060, 735] width 319 height 285
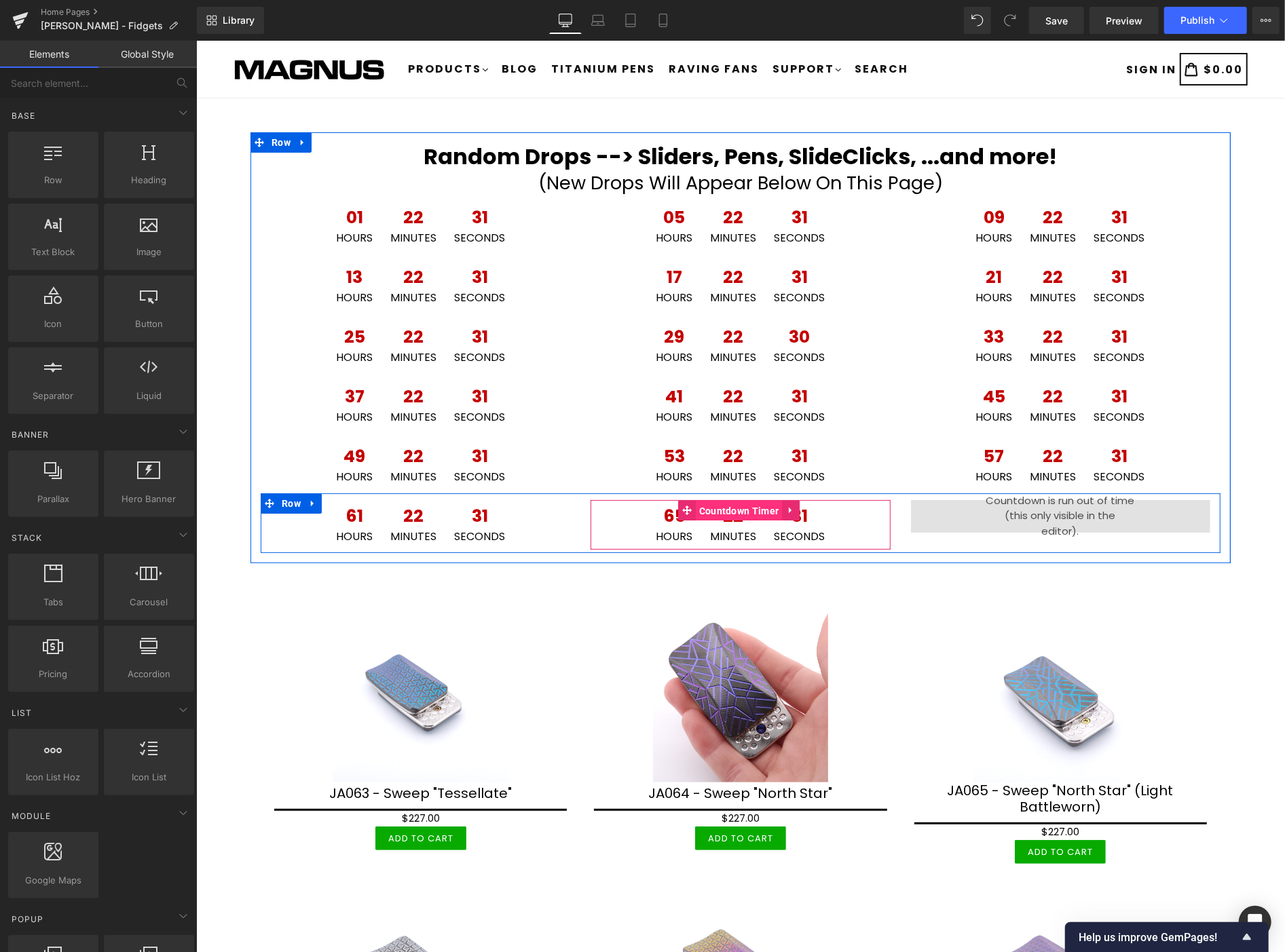
click at [722, 510] on span "Countdown Timer" at bounding box center [738, 510] width 87 height 21
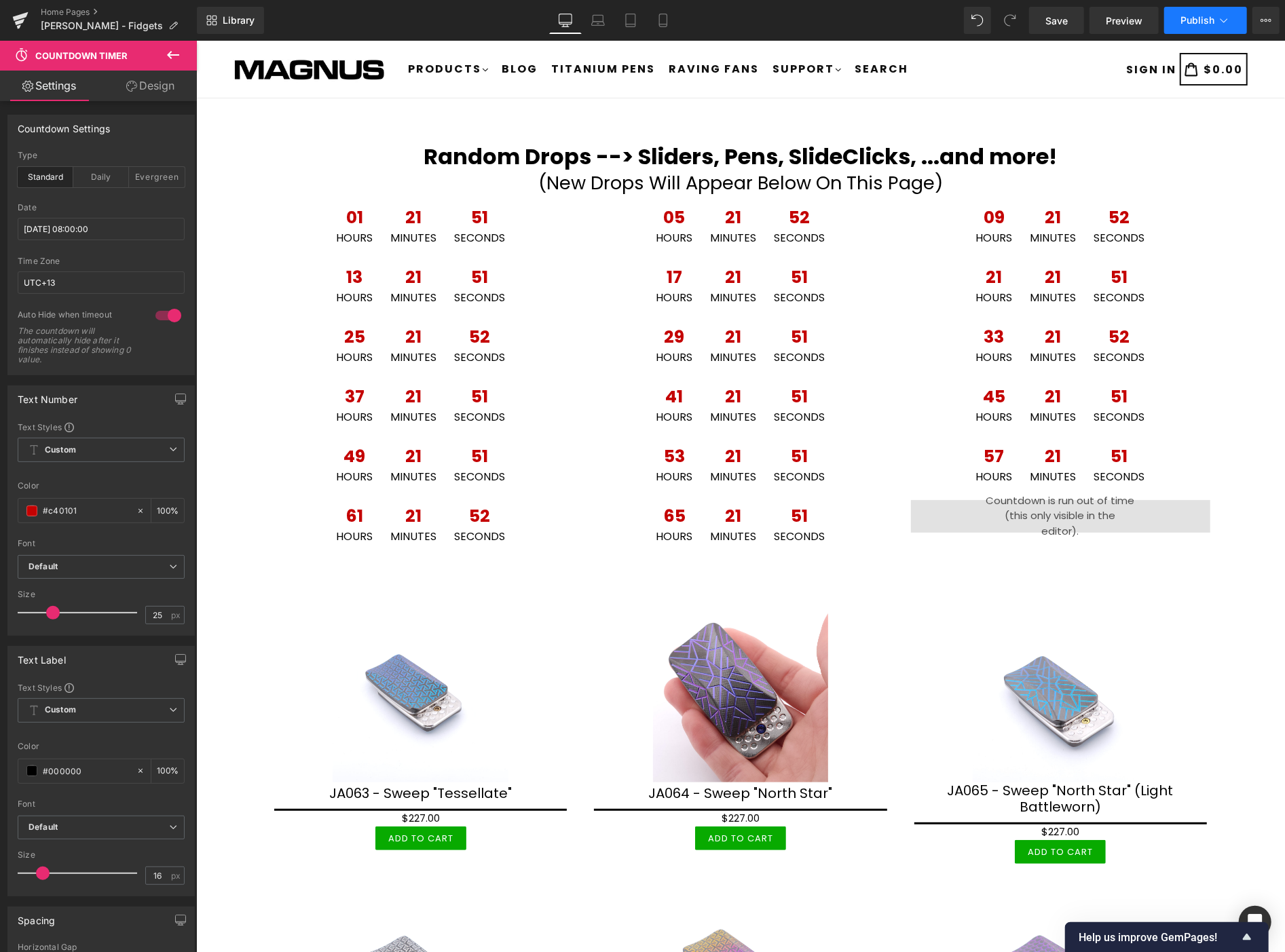
click at [1201, 18] on span "Publish" at bounding box center [1197, 20] width 34 height 11
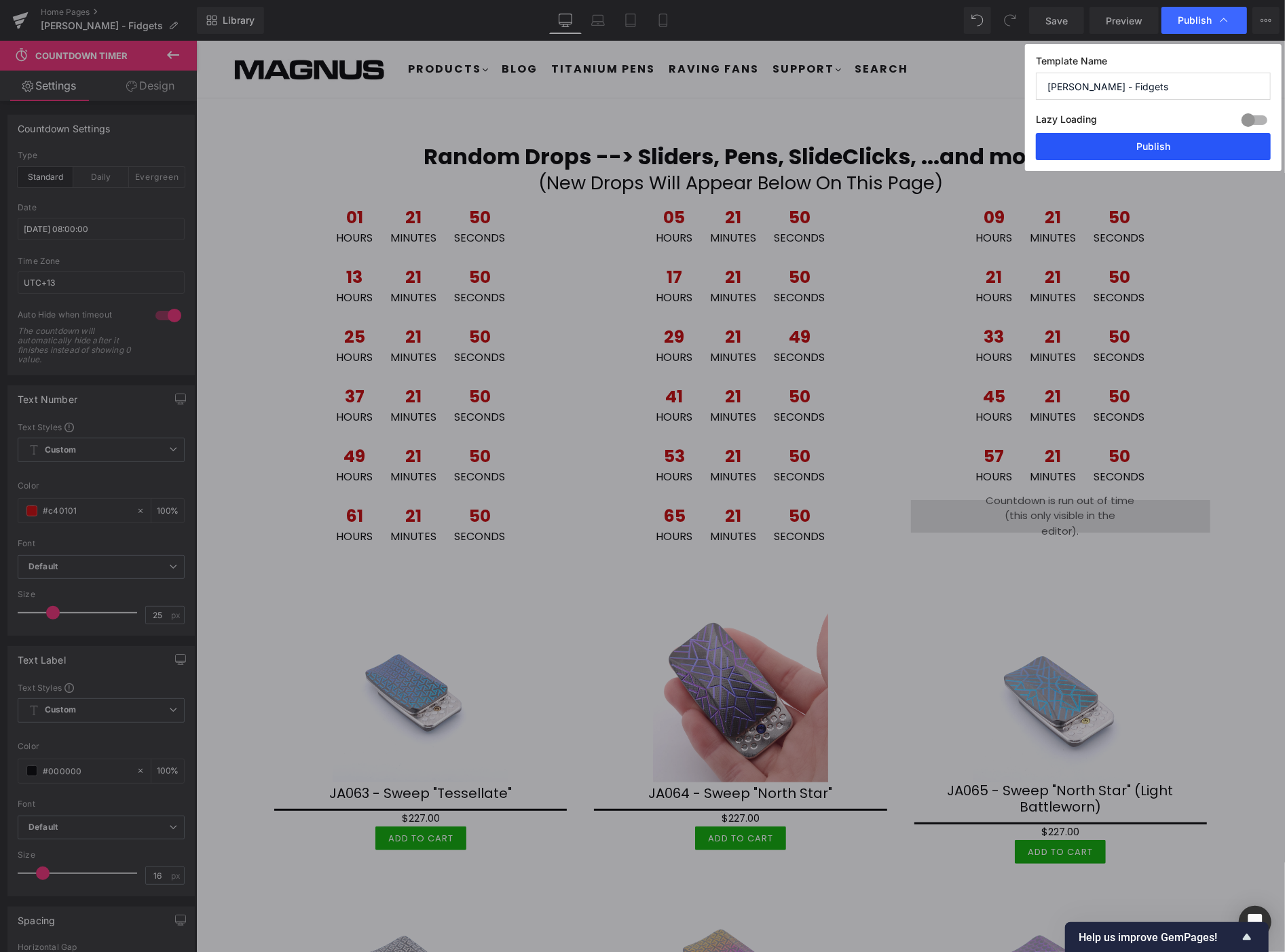
click at [1205, 141] on button "Publish" at bounding box center [1153, 146] width 235 height 27
